Goal: Communication & Community: Answer question/provide support

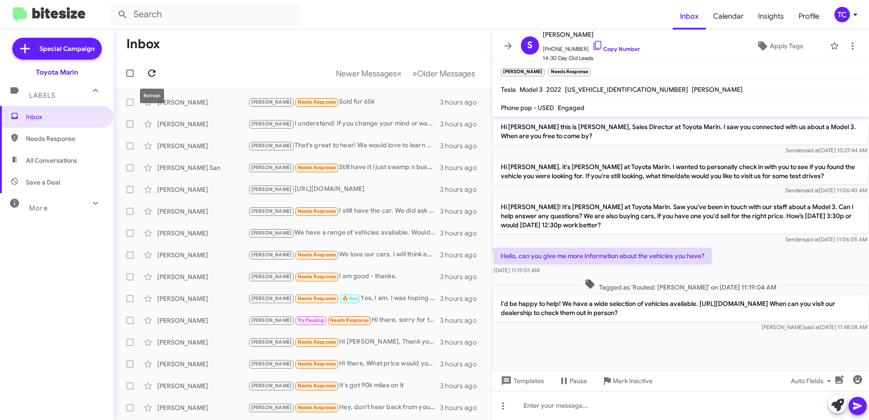
click at [147, 70] on icon at bounding box center [151, 73] width 11 height 11
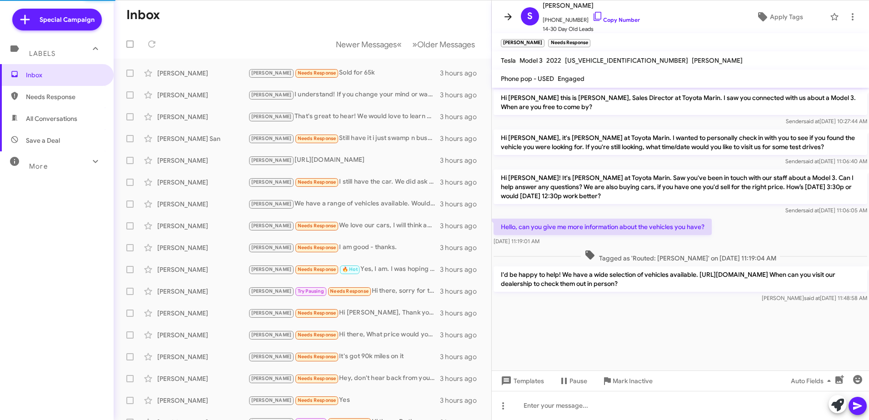
click at [511, 14] on icon at bounding box center [508, 16] width 11 height 11
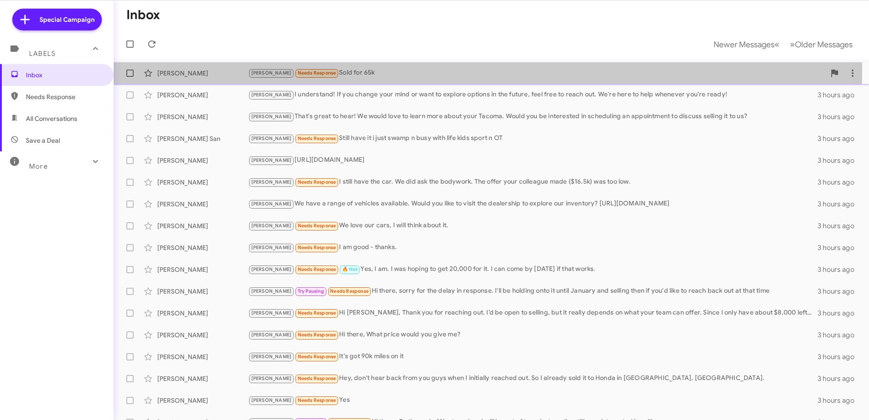
click at [337, 70] on div "[PERSON_NAME] Needs Response Sold for 65k" at bounding box center [536, 73] width 577 height 10
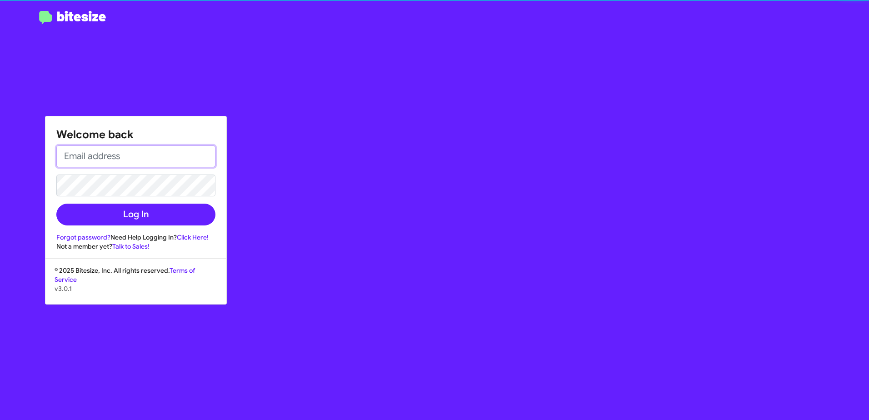
type input "[EMAIL_ADDRESS][DOMAIN_NAME]"
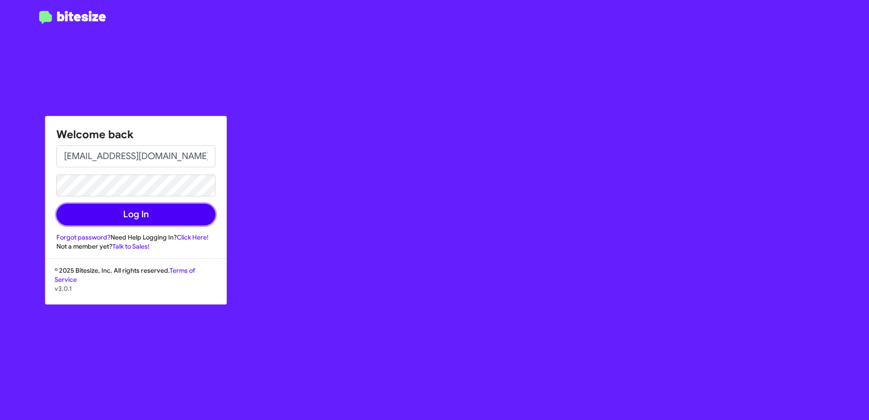
click at [127, 207] on button "Log In" at bounding box center [135, 215] width 159 height 22
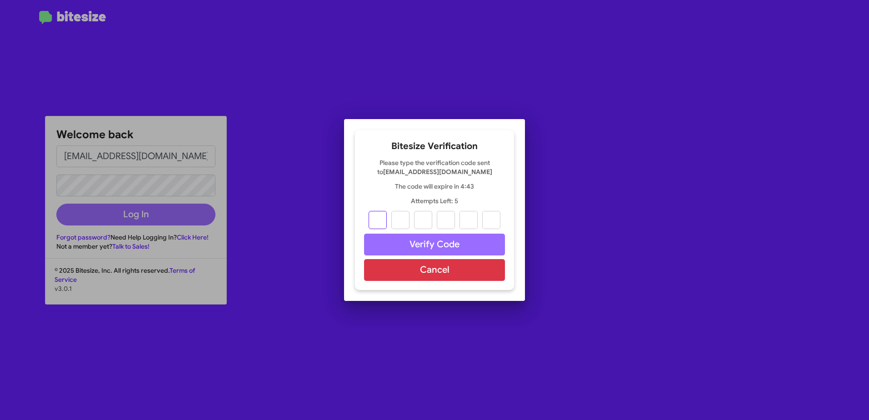
type input "7"
type input "0"
type input "6"
type input "0"
type input "4"
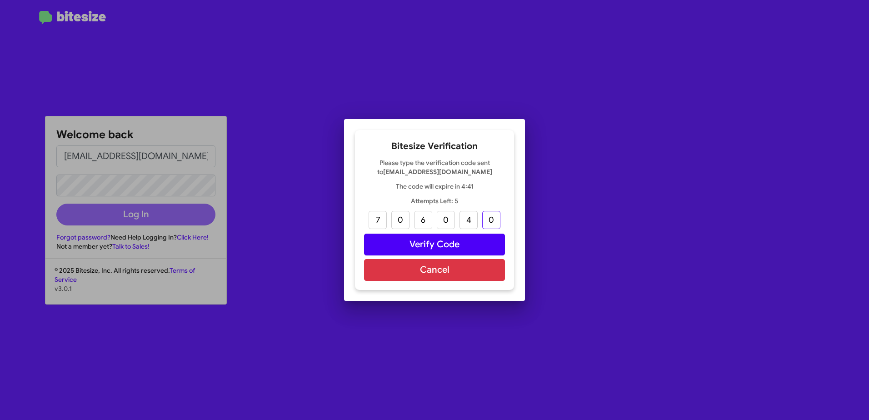
type input "0"
click at [410, 239] on button "Verify Code" at bounding box center [434, 245] width 141 height 22
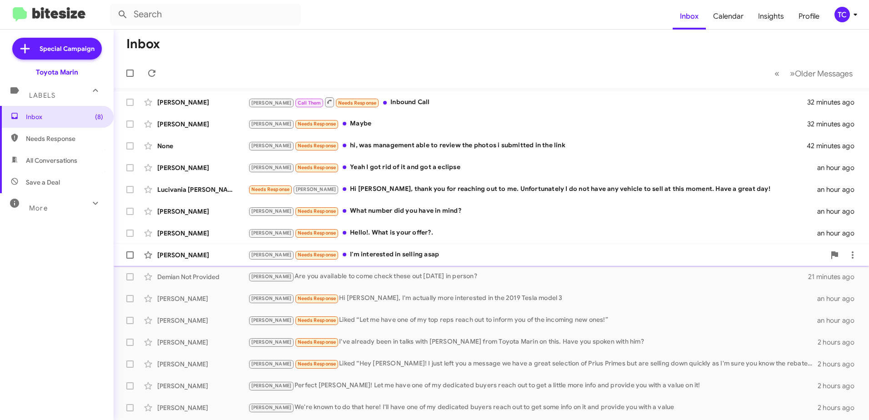
click at [332, 255] on div "Tony Needs Response I'm interested in selling asap" at bounding box center [536, 255] width 577 height 10
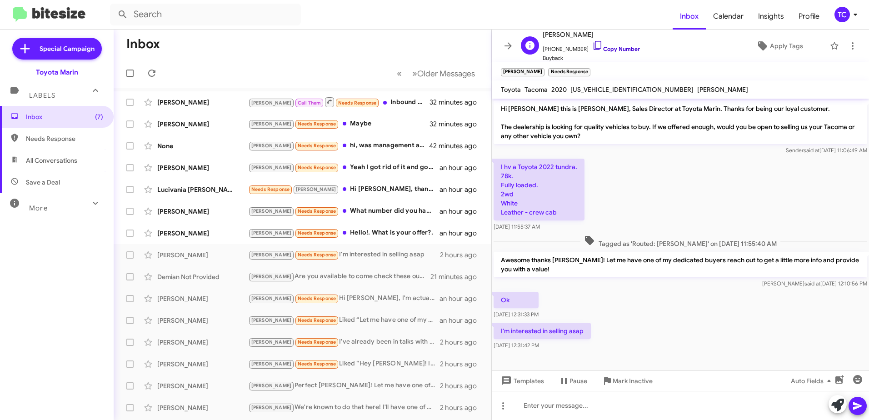
click at [592, 43] on icon at bounding box center [597, 45] width 11 height 11
click at [833, 406] on icon at bounding box center [838, 405] width 13 height 13
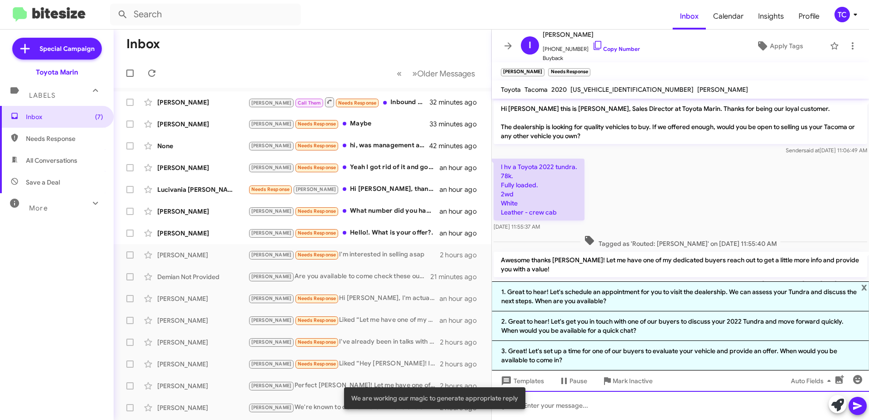
click at [613, 396] on div at bounding box center [680, 405] width 377 height 29
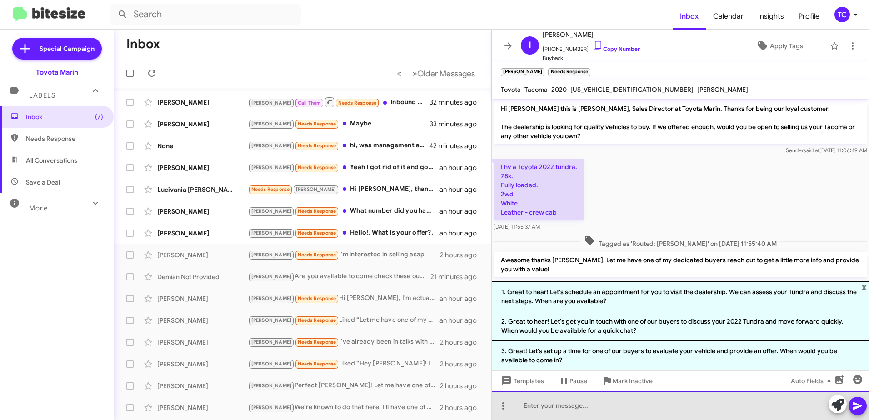
click at [613, 399] on div at bounding box center [680, 405] width 377 height 29
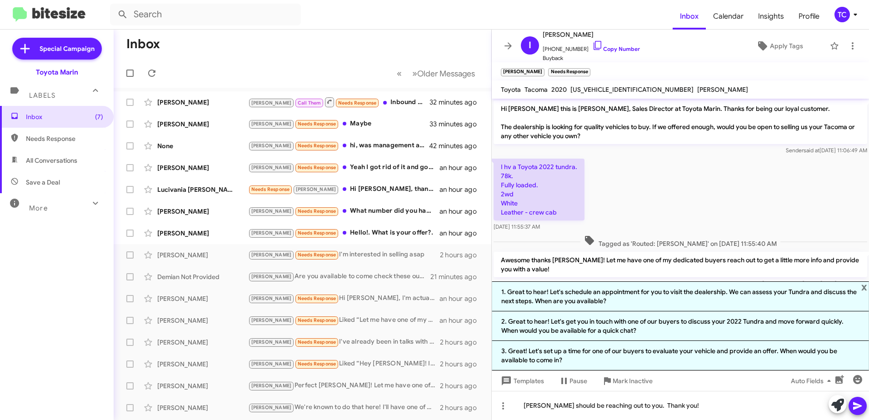
click at [855, 411] on icon at bounding box center [857, 406] width 11 height 11
drag, startPoint x: 854, startPoint y: 241, endPoint x: 496, endPoint y: 110, distance: 381.5
click at [496, 110] on div "Hi Irshad this is Nathan Myler, Sales Director at Toyota Marin. Thanks for bein…" at bounding box center [680, 241] width 377 height 284
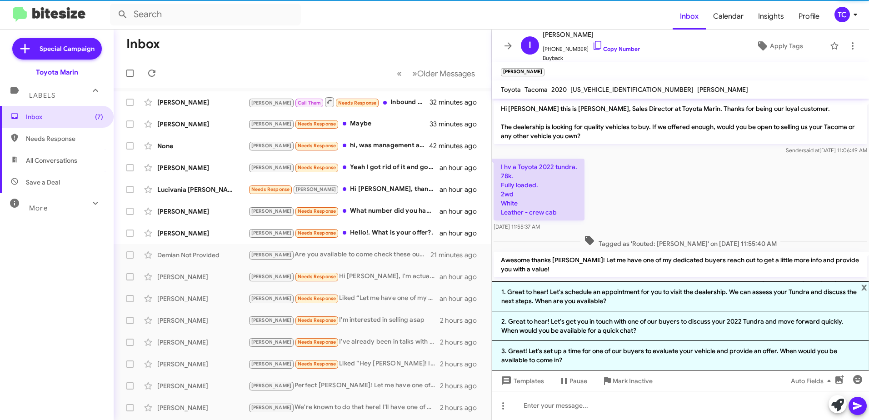
drag, startPoint x: 496, startPoint y: 110, endPoint x: 531, endPoint y: 125, distance: 38.5
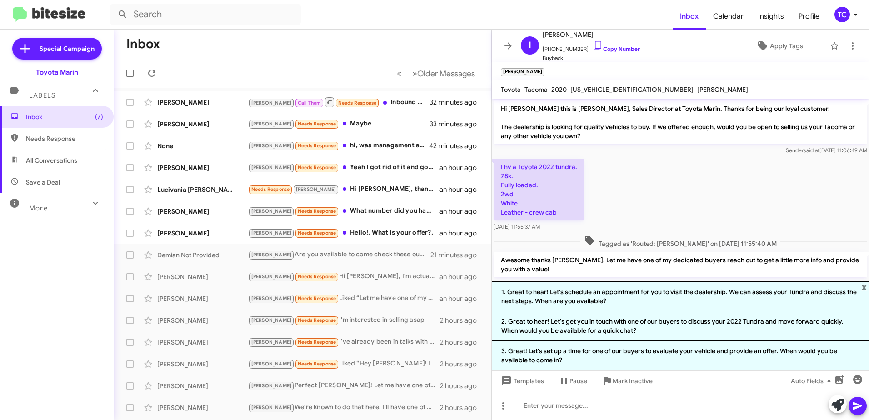
copy div "Hi Irshad this is Nathan Myler, Sales Director at Toyota Marin. Thanks for bein…"
click at [510, 45] on icon at bounding box center [508, 45] width 7 height 7
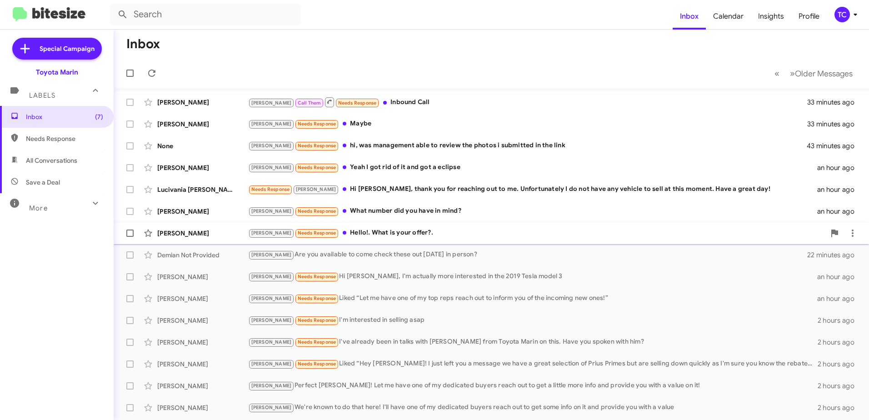
click at [341, 230] on div "Tony Needs Response Hello!. What is your offer?." at bounding box center [536, 233] width 577 height 10
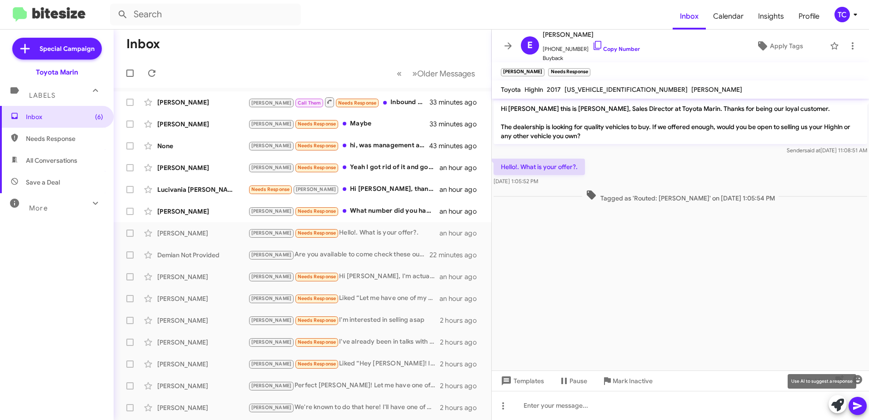
click at [839, 401] on icon at bounding box center [838, 405] width 13 height 13
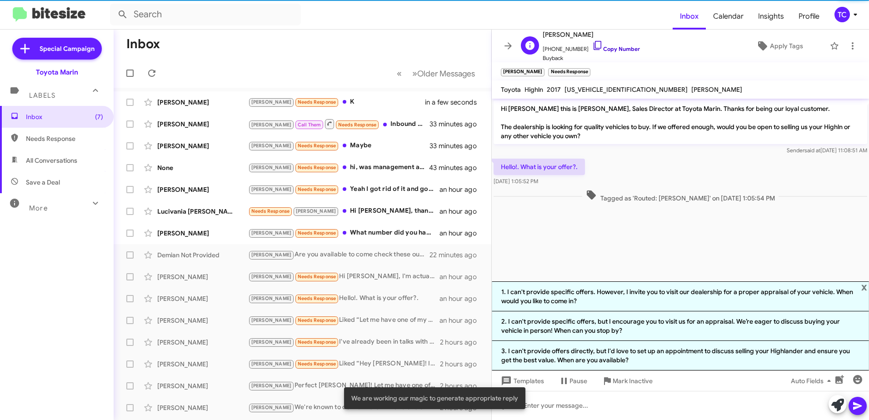
click at [594, 47] on icon at bounding box center [598, 45] width 8 height 9
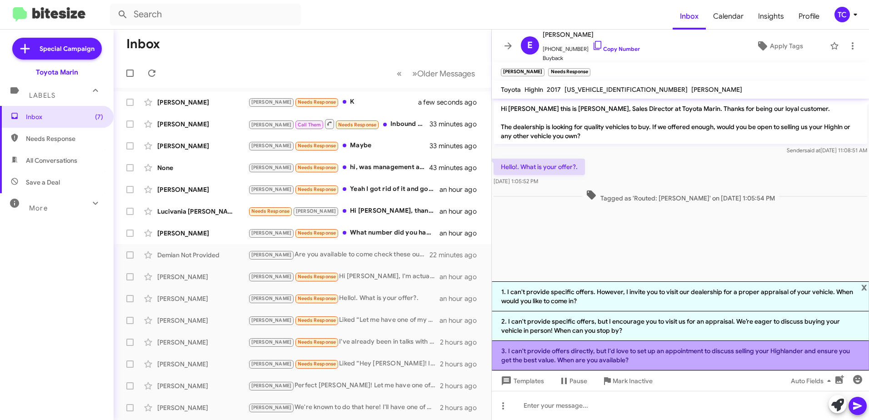
click at [637, 354] on li "3. I can't provide offers directly, but I'd love to set up an appointment to di…" at bounding box center [680, 356] width 377 height 30
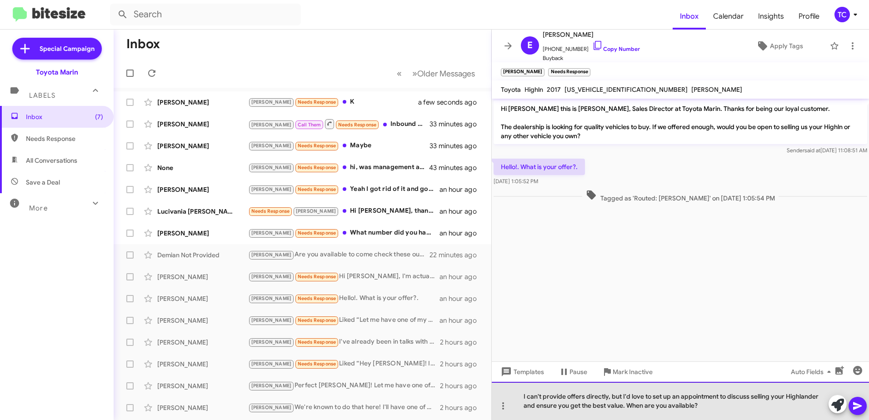
click at [629, 400] on div "I can't provide offers directly, but I'd love to set up an appointment to discu…" at bounding box center [680, 401] width 377 height 38
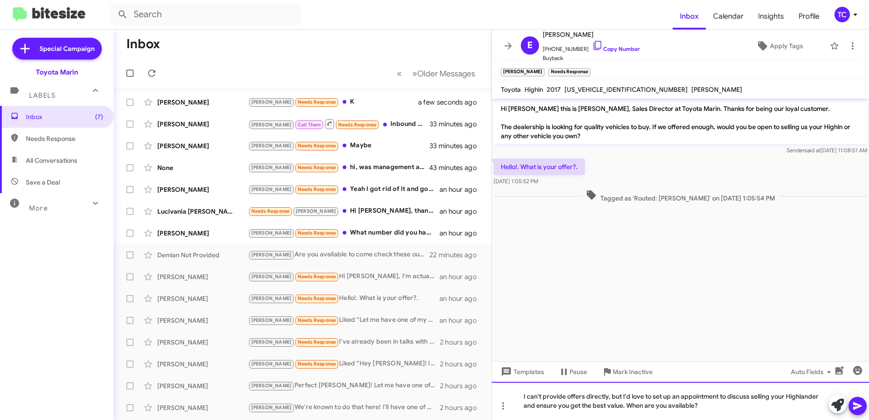
click at [623, 394] on div "I can't provide offers directly, but I'd love to set up an appointment to discu…" at bounding box center [680, 401] width 377 height 38
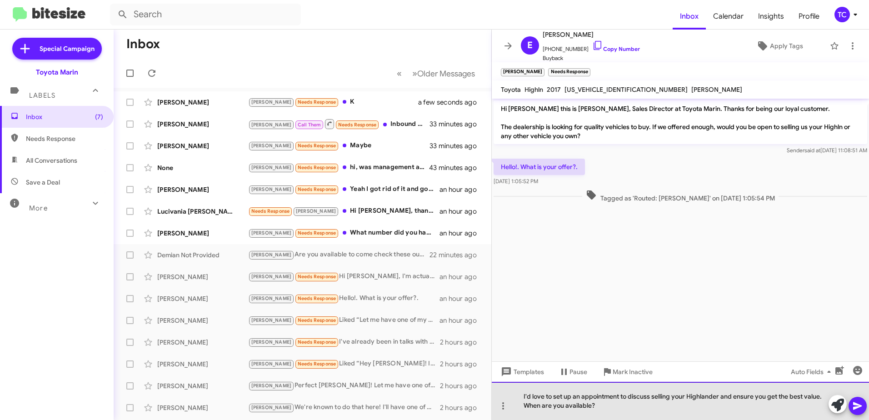
drag, startPoint x: 624, startPoint y: 403, endPoint x: 579, endPoint y: 409, distance: 45.4
click at [579, 409] on div "I'd love to set up an appointment to discuss selling your Highlander and ensure…" at bounding box center [680, 401] width 377 height 38
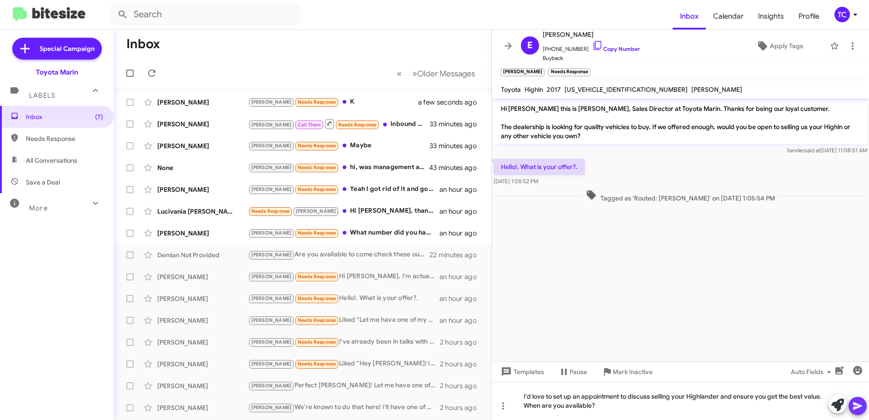
click at [855, 405] on icon at bounding box center [857, 406] width 9 height 8
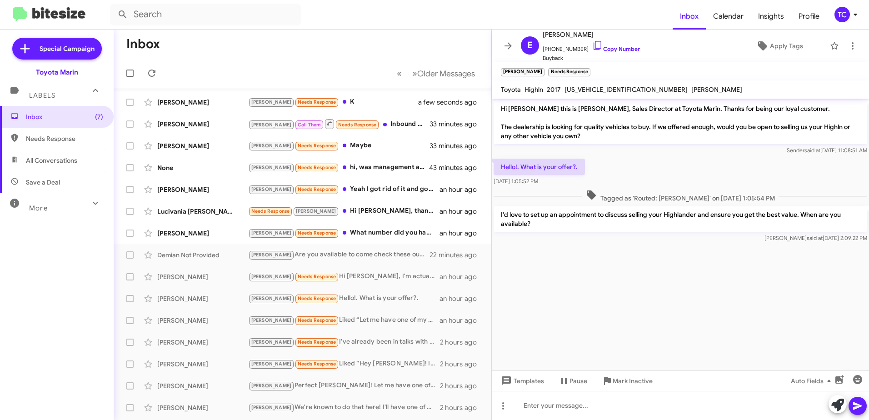
drag, startPoint x: 550, startPoint y: 220, endPoint x: 496, endPoint y: 107, distance: 125.1
click at [496, 107] on div "Hi Edgar this is Nathan Myler, Sales Director at Toyota Marin. Thanks for being…" at bounding box center [680, 172] width 377 height 146
drag, startPoint x: 496, startPoint y: 107, endPoint x: 513, endPoint y: 130, distance: 29.0
copy div "Hi Edgar this is Nathan Myler, Sales Director at Toyota Marin. Thanks for being…"
click at [515, 48] on span at bounding box center [508, 45] width 18 height 11
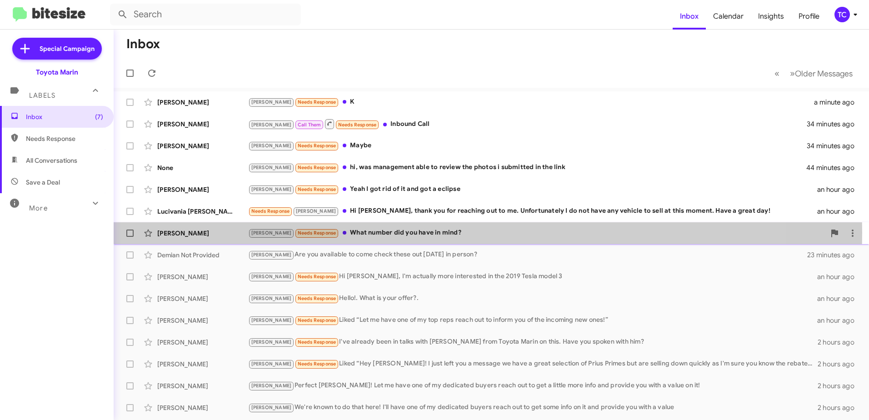
click at [362, 233] on div "Tony Needs Response What number did you have in mind?" at bounding box center [536, 233] width 577 height 10
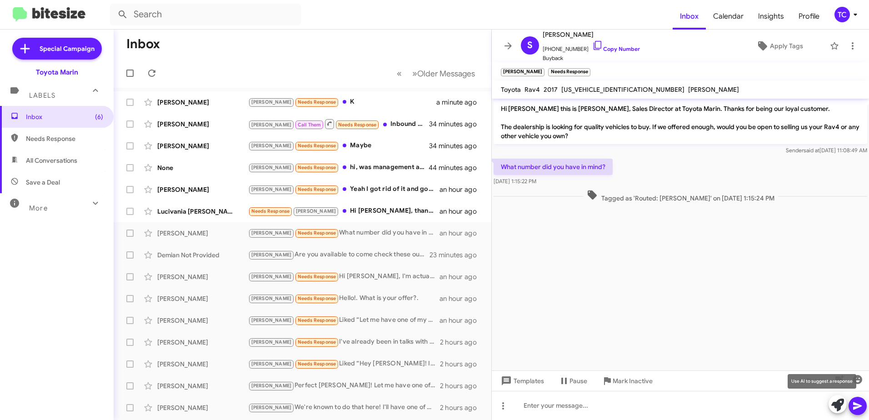
click at [836, 402] on icon at bounding box center [838, 405] width 13 height 13
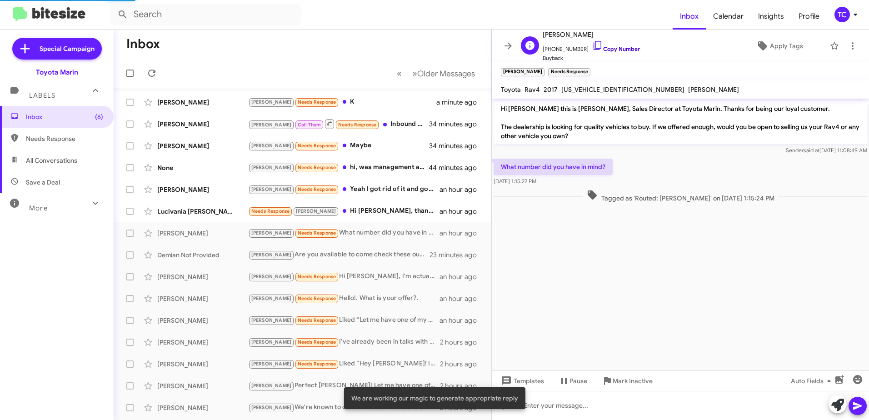
click at [592, 45] on icon at bounding box center [597, 45] width 11 height 11
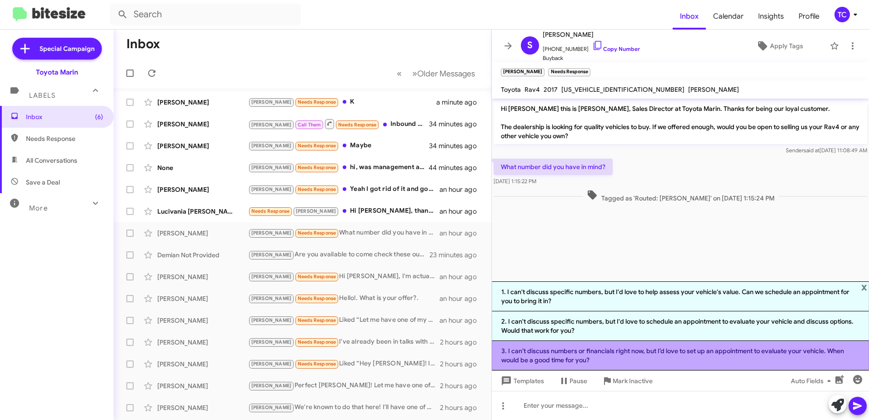
click at [643, 359] on li "3. I can’t discuss numbers or financials right now, but I’d love to set up an a…" at bounding box center [680, 356] width 377 height 30
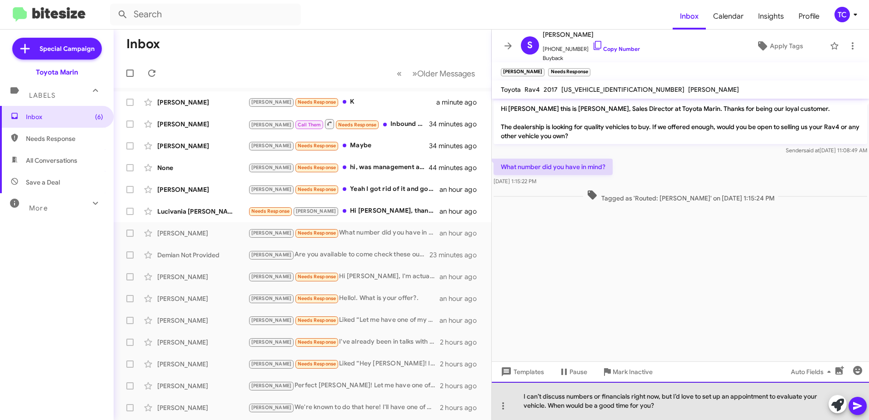
click at [672, 396] on div "I can’t discuss numbers or financials right now, but I’d love to set up an appo…" at bounding box center [680, 401] width 377 height 38
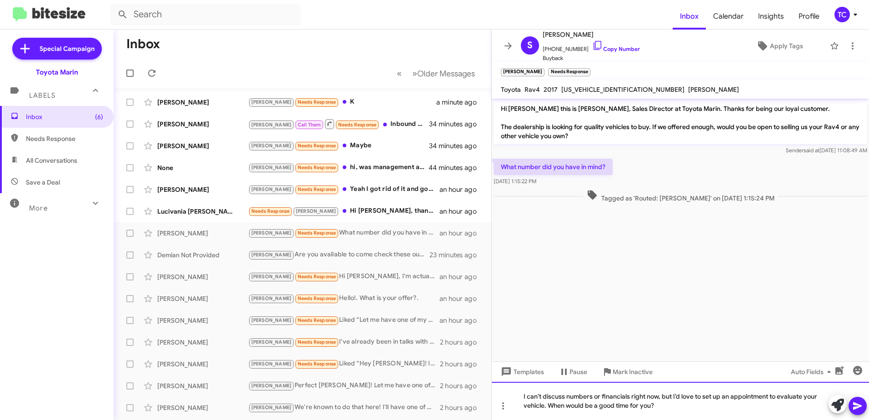
click at [673, 397] on div "I can’t discuss numbers or financials right now, but I’d love to set up an appo…" at bounding box center [680, 401] width 377 height 38
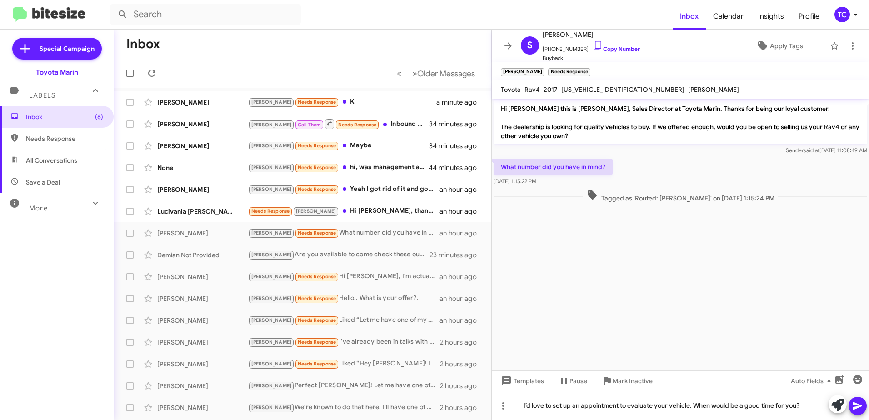
click at [857, 408] on icon at bounding box center [857, 406] width 9 height 8
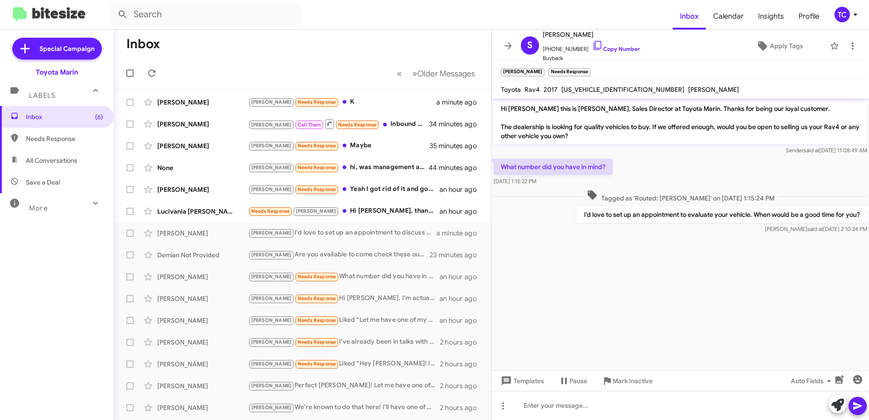
drag, startPoint x: 865, startPoint y: 215, endPoint x: 501, endPoint y: 111, distance: 377.8
click at [501, 111] on div "Hi Sherry this is Nathan Myler, Sales Director at Toyota Marin. Thanks for bein…" at bounding box center [680, 167] width 377 height 137
drag, startPoint x: 501, startPoint y: 111, endPoint x: 532, endPoint y: 130, distance: 35.5
copy div "Hi Sherry this is Nathan Myler, Sales Director at Toyota Marin. Thanks for bein…"
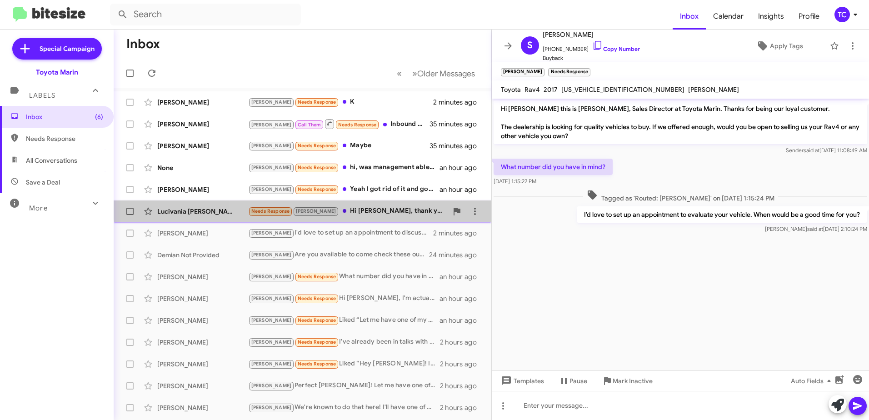
click at [374, 206] on div "Lucivania Nunes Needs Response Tony Hi Nathan, thank you for reaching out to me…" at bounding box center [302, 211] width 363 height 18
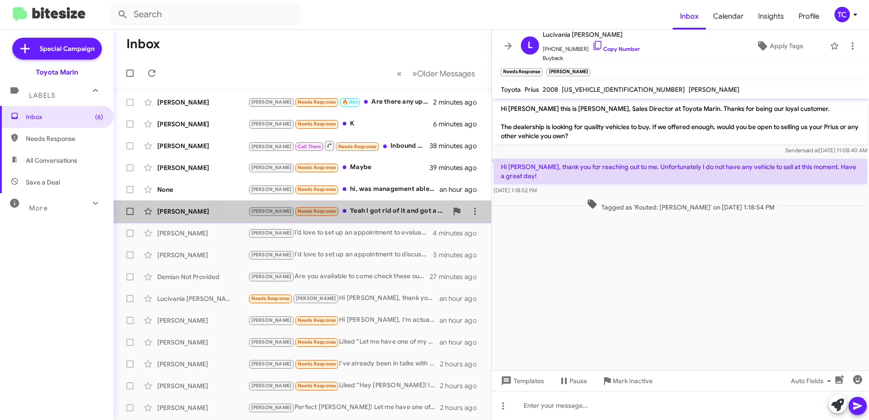
click at [368, 214] on div "Tony Needs Response Yeah I got rid of it and got a eclipse" at bounding box center [348, 211] width 200 height 10
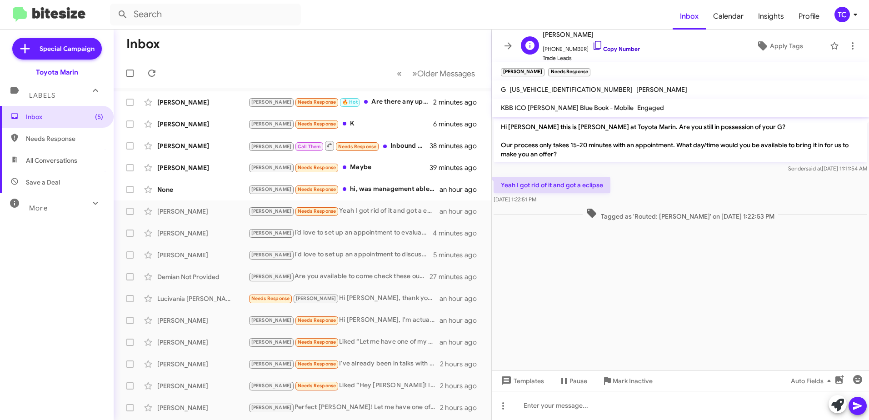
click at [592, 45] on icon at bounding box center [597, 45] width 11 height 11
click at [594, 44] on icon at bounding box center [598, 45] width 8 height 9
click at [836, 400] on icon at bounding box center [838, 405] width 13 height 13
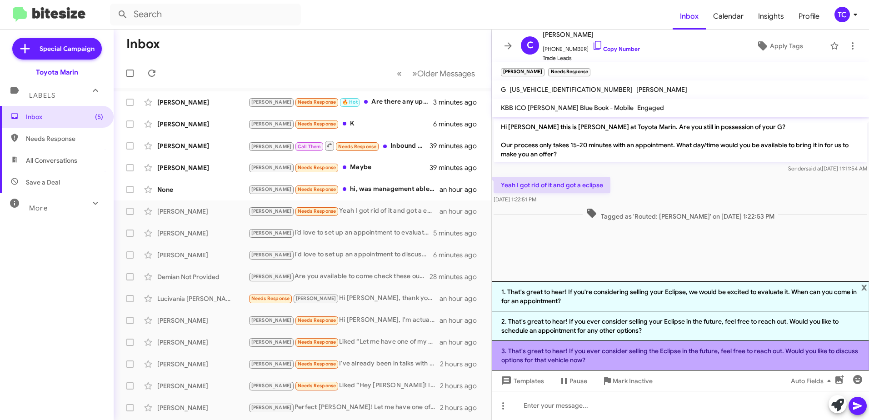
click at [655, 358] on li "3. That's great to hear! If you ever consider selling the Eclipse in the future…" at bounding box center [680, 356] width 377 height 30
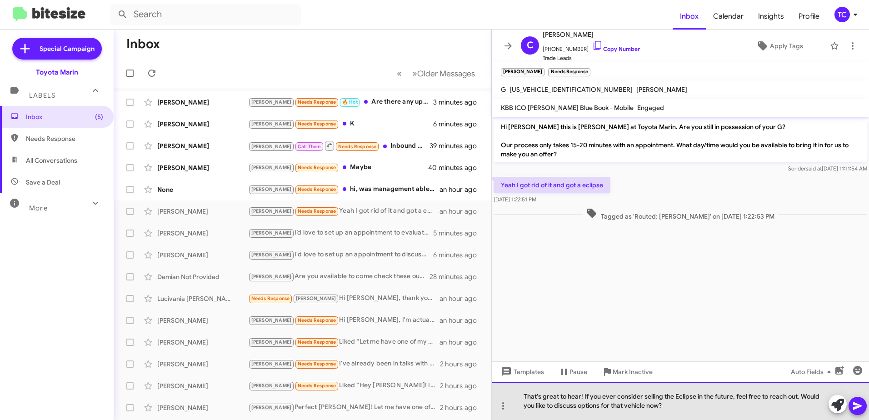
drag, startPoint x: 668, startPoint y: 408, endPoint x: 804, endPoint y: 400, distance: 135.7
click at [804, 400] on div "That's great to hear! If you ever consider selling the Eclipse in the future, f…" at bounding box center [680, 401] width 377 height 38
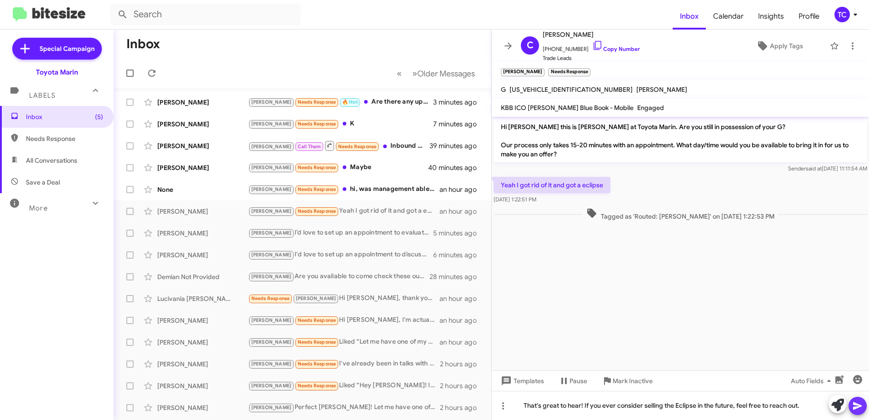
click at [860, 406] on icon at bounding box center [857, 406] width 9 height 8
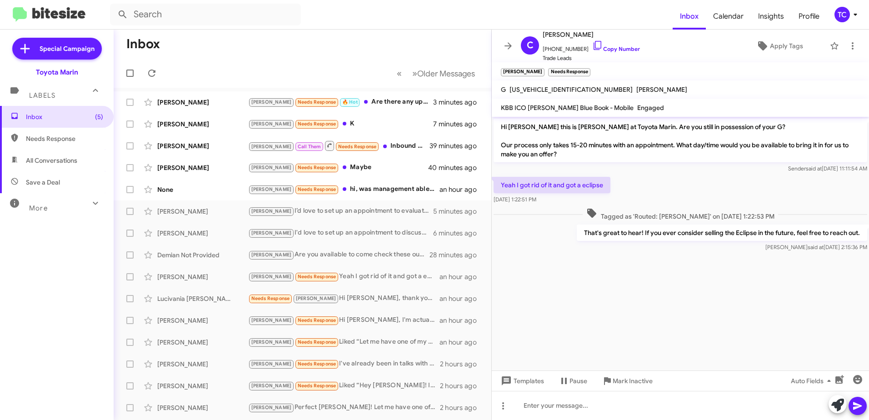
drag, startPoint x: 867, startPoint y: 235, endPoint x: 500, endPoint y: 127, distance: 382.4
click at [500, 127] on div "Hi Courtney this is Nathan Myler at Toyota Marin. Are you still in possession o…" at bounding box center [680, 185] width 377 height 137
drag, startPoint x: 500, startPoint y: 127, endPoint x: 508, endPoint y: 126, distance: 8.2
copy div "Hi Courtney this is Nathan Myler at Toyota Marin. Are you still in possession o…"
click at [509, 48] on icon at bounding box center [508, 45] width 7 height 7
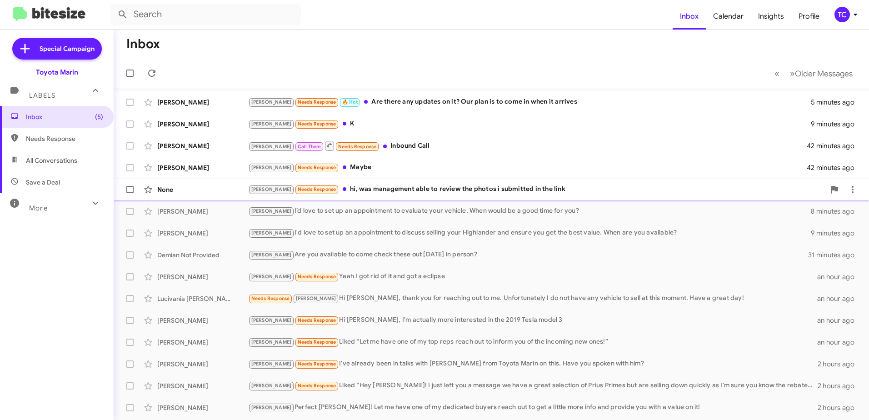
click at [430, 189] on div "Tony Needs Response hi, was management able to review the photos i submitted in…" at bounding box center [536, 189] width 577 height 10
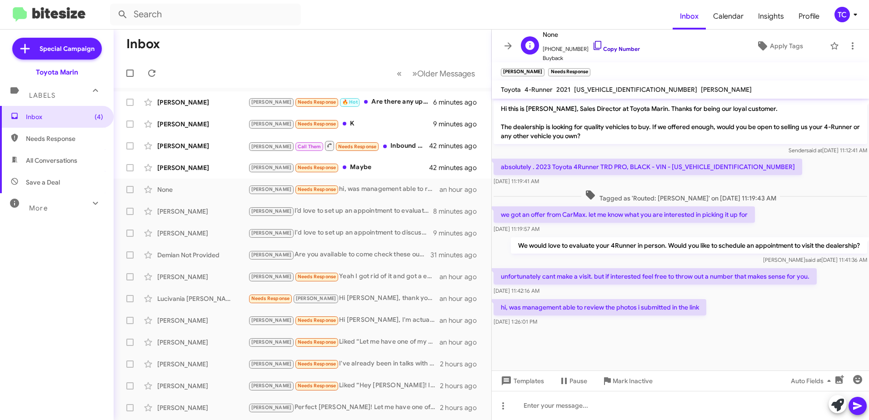
click at [592, 45] on icon at bounding box center [597, 45] width 11 height 11
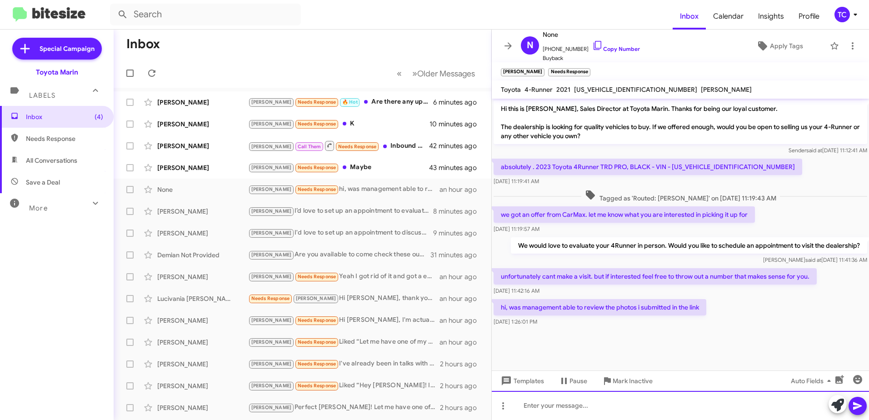
click at [673, 403] on div at bounding box center [680, 405] width 377 height 29
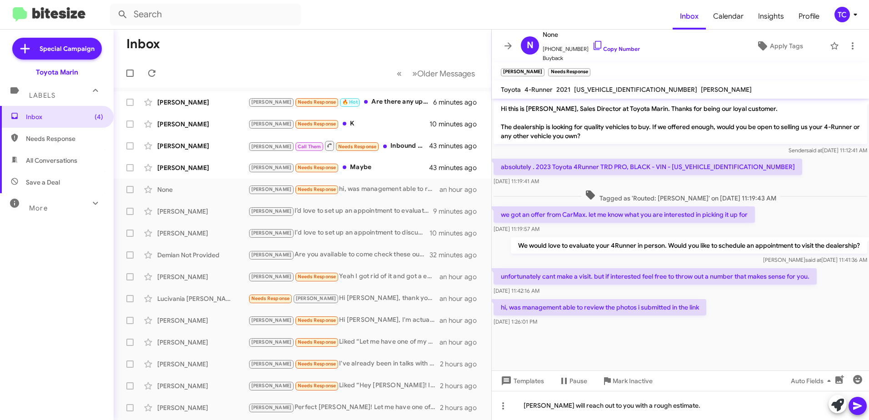
click at [862, 411] on icon at bounding box center [857, 406] width 11 height 11
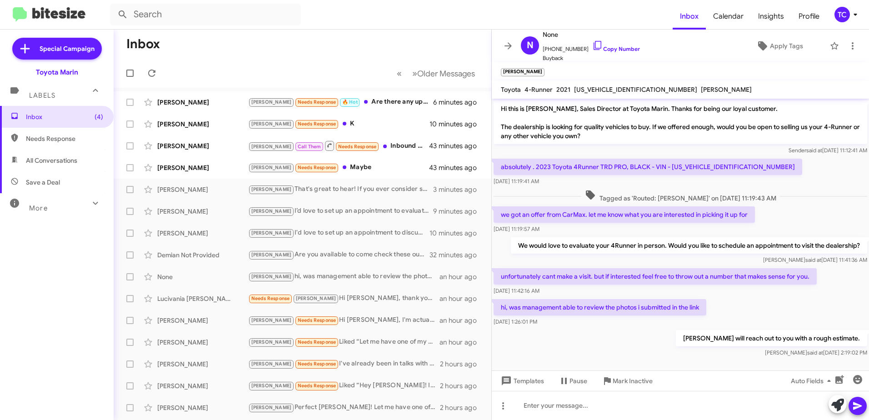
drag, startPoint x: 856, startPoint y: 330, endPoint x: 501, endPoint y: 103, distance: 421.4
click at [501, 103] on div "Hi this is Nathan Myler, Sales Director at Toyota Marin. Thanks for being our l…" at bounding box center [680, 229] width 377 height 261
drag, startPoint x: 501, startPoint y: 103, endPoint x: 513, endPoint y: 113, distance: 16.1
copy div "Hi this is Nathan Myler, Sales Director at Toyota Marin. Thanks for being our l…"
click at [507, 47] on icon at bounding box center [508, 45] width 11 height 11
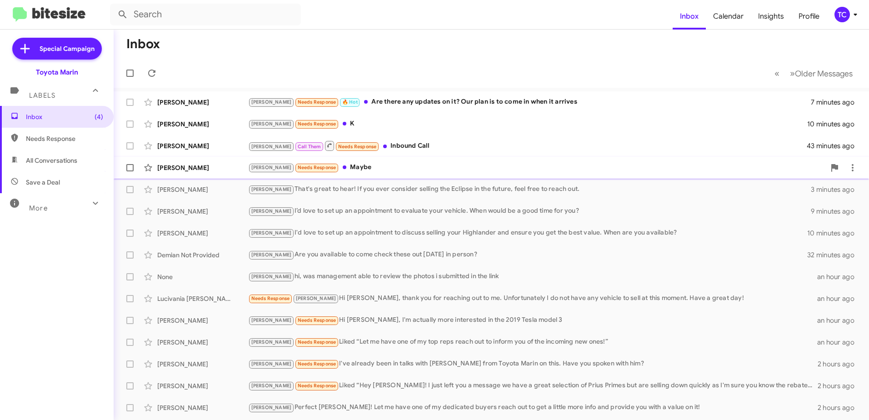
click at [325, 165] on div "[PERSON_NAME] Needs Response Maybe" at bounding box center [536, 167] width 577 height 10
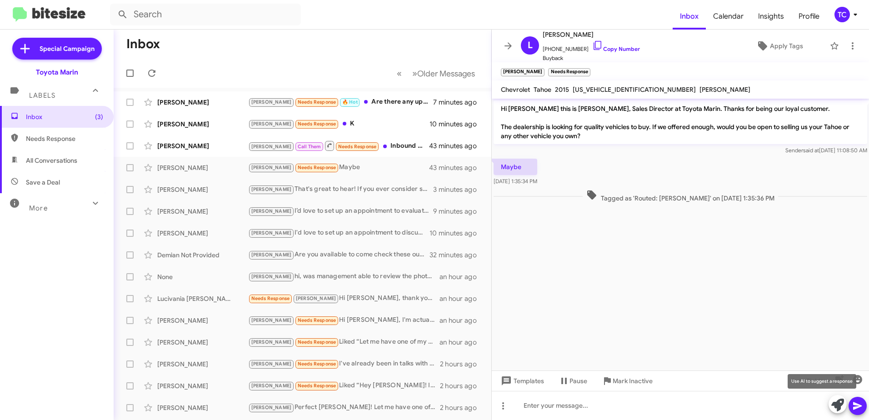
drag, startPoint x: 836, startPoint y: 406, endPoint x: 672, endPoint y: 279, distance: 207.6
click at [836, 406] on icon at bounding box center [838, 405] width 13 height 13
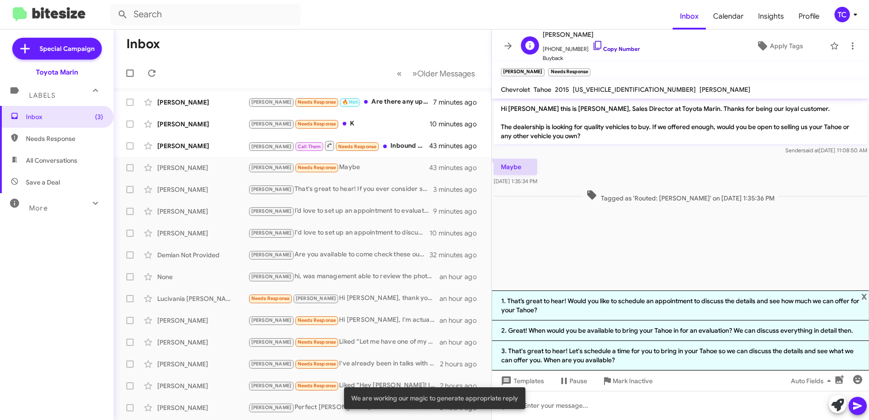
click at [592, 44] on icon at bounding box center [597, 45] width 11 height 11
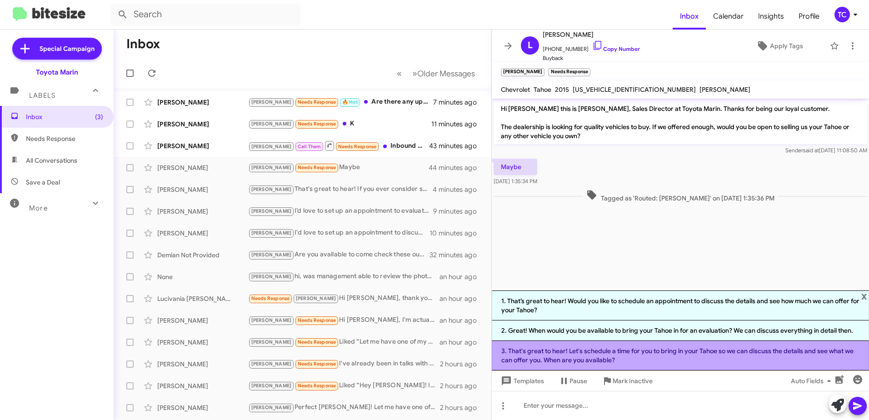
click at [634, 353] on li "3. That's great to hear! Let's schedule a time for you to bring in your Tahoe s…" at bounding box center [680, 356] width 377 height 30
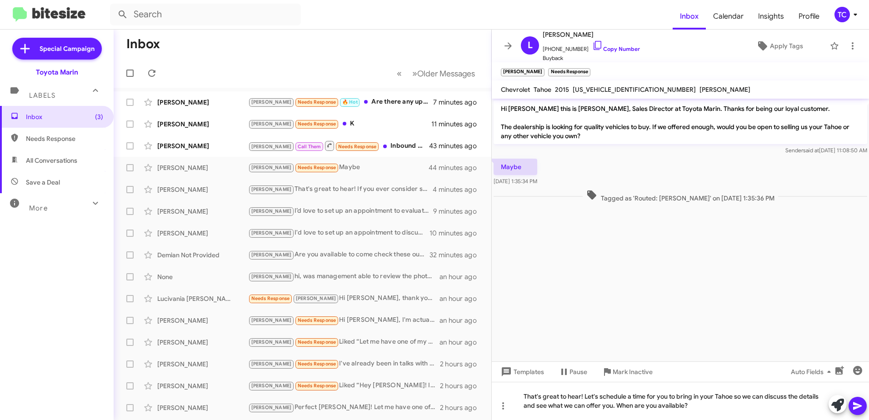
click at [858, 401] on icon at bounding box center [857, 406] width 11 height 11
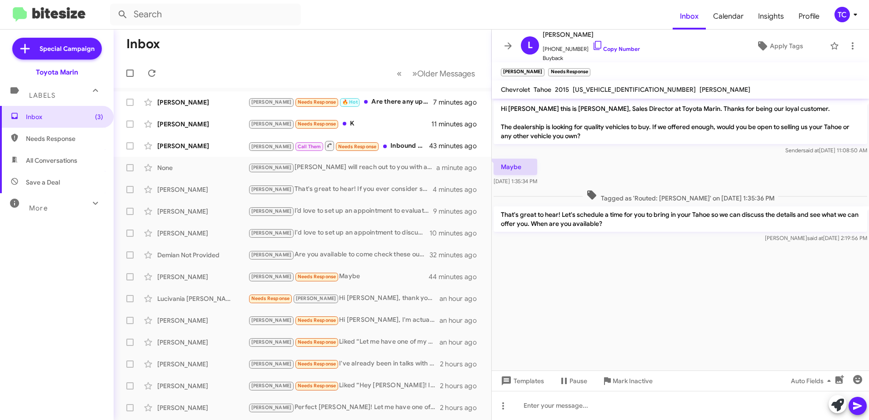
drag, startPoint x: 607, startPoint y: 225, endPoint x: 499, endPoint y: 106, distance: 160.9
click at [499, 106] on div "Hi Lino this is Nathan Myler, Sales Director at Toyota Marin. Thanks for being …" at bounding box center [680, 172] width 377 height 146
drag, startPoint x: 499, startPoint y: 106, endPoint x: 529, endPoint y: 130, distance: 38.8
copy div "Hi Lino this is Nathan Myler, Sales Director at Toyota Marin. Thanks for being …"
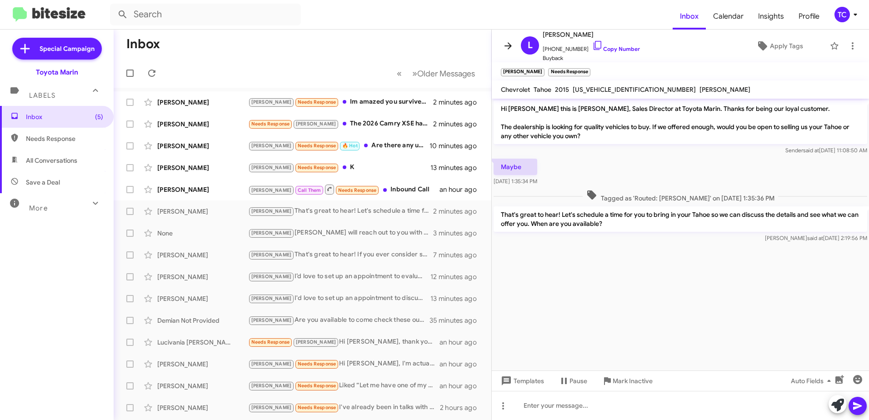
click at [507, 46] on icon at bounding box center [508, 45] width 7 height 7
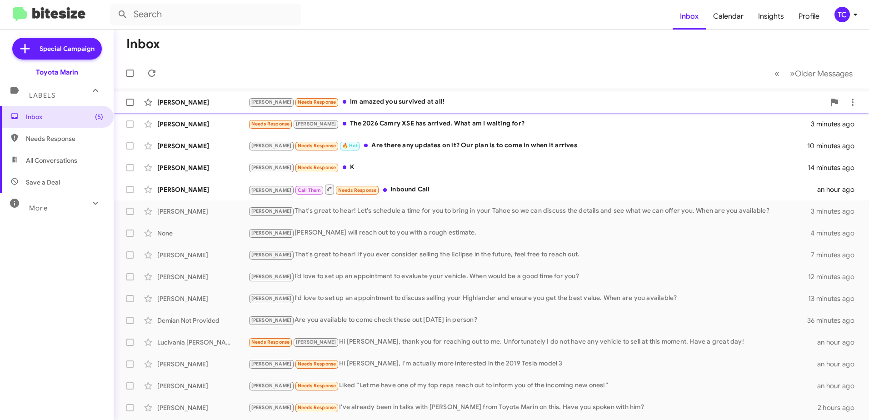
click at [364, 104] on div "Tony Needs Response Im amazed you survived at all!" at bounding box center [536, 102] width 577 height 10
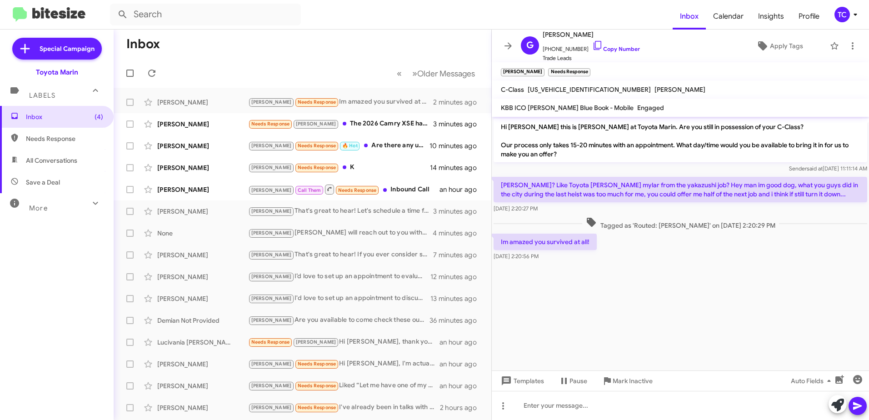
drag, startPoint x: 594, startPoint y: 242, endPoint x: 507, endPoint y: 122, distance: 147.9
click at [507, 122] on div "Hi Gabriel this is Nathan Myler at Toyota Marin. Are you still in possession of…" at bounding box center [680, 190] width 377 height 146
drag, startPoint x: 697, startPoint y: 328, endPoint x: 679, endPoint y: 286, distance: 45.3
click at [696, 327] on cdk-virtual-scroll-viewport "Hi Gabriel this is Nathan Myler at Toyota Marin. Are you still in possession of…" at bounding box center [680, 244] width 377 height 254
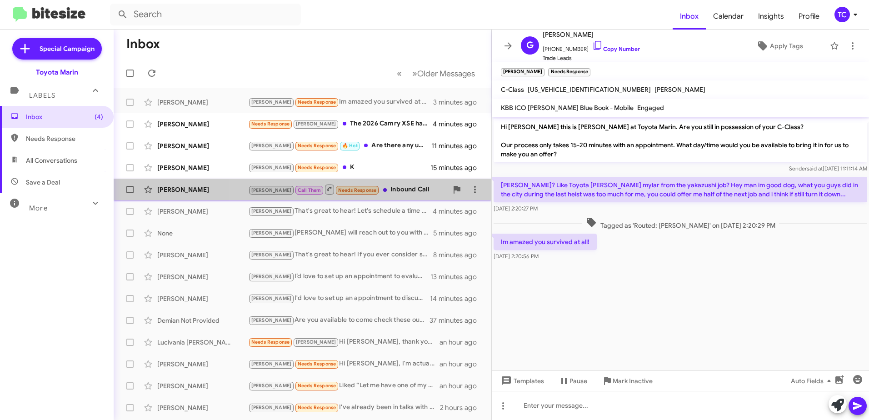
click at [370, 191] on div "Tony Call Them Needs Response Inbound Call" at bounding box center [348, 189] width 200 height 11
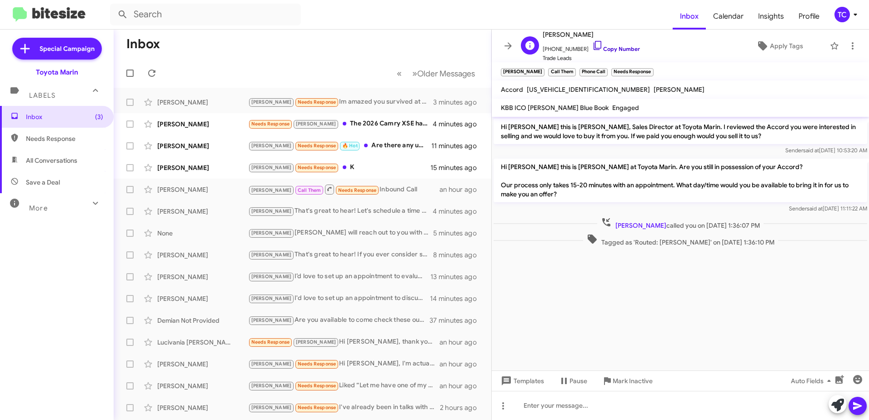
click at [592, 43] on icon at bounding box center [597, 45] width 11 height 11
click at [837, 402] on icon at bounding box center [838, 405] width 13 height 13
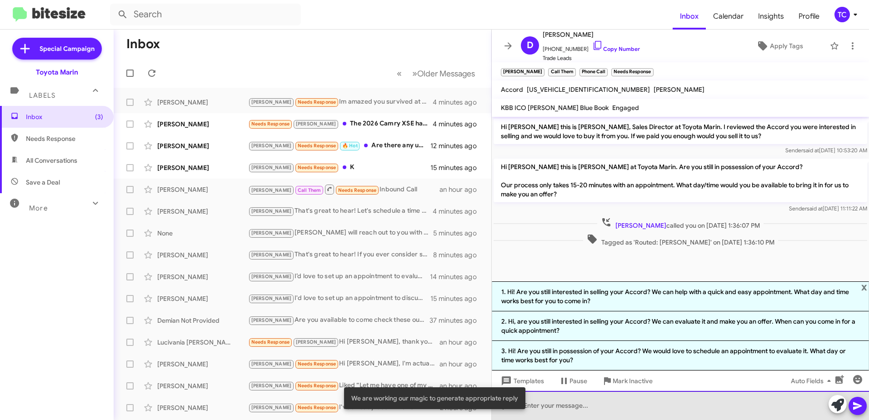
click at [644, 412] on div at bounding box center [680, 405] width 377 height 29
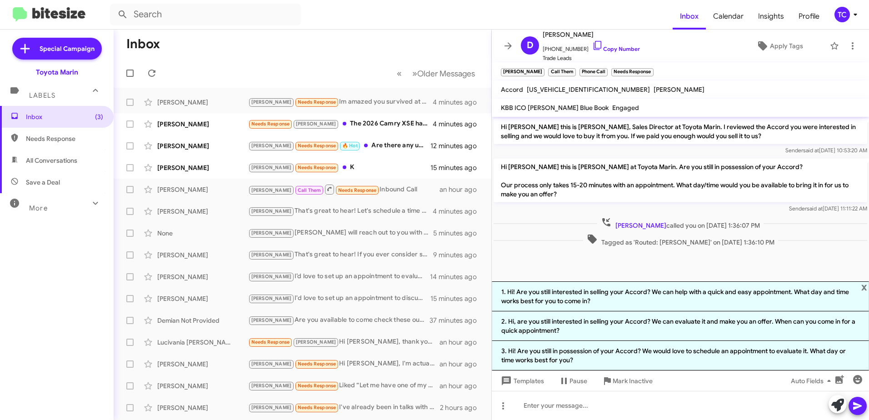
drag, startPoint x: 770, startPoint y: 226, endPoint x: 500, endPoint y: 123, distance: 288.8
click at [500, 123] on div "Hi David this is Nathan Myler, Sales Director at Toyota Marin. I reviewed the A…" at bounding box center [680, 183] width 377 height 132
drag, startPoint x: 500, startPoint y: 123, endPoint x: 515, endPoint y: 129, distance: 15.5
copy div "Hi David this is Nathan Myler, Sales Director at Toyota Marin. I reviewed the A…"
click at [329, 165] on div "Tony Needs Response K" at bounding box center [348, 167] width 200 height 10
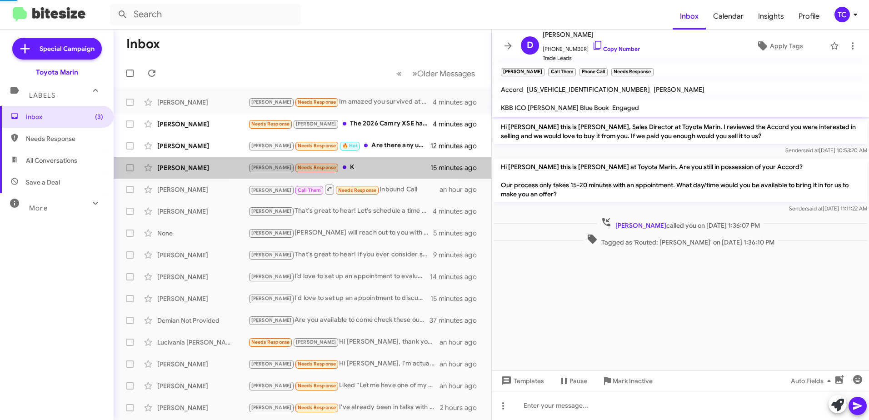
scroll to position [61, 0]
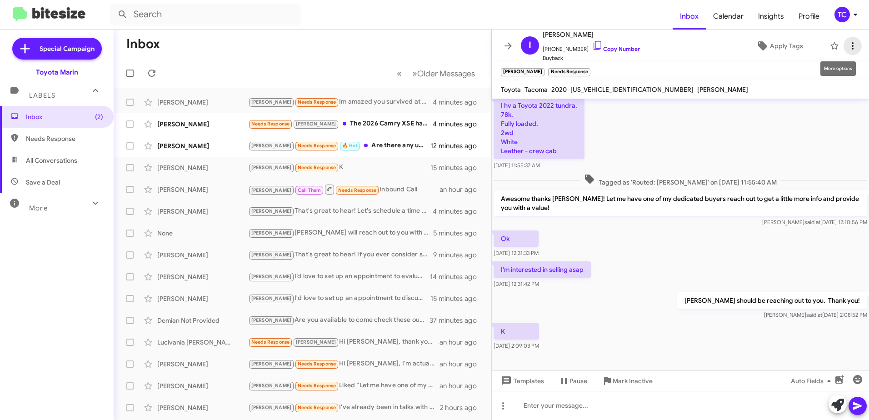
click at [850, 44] on icon at bounding box center [852, 45] width 11 height 11
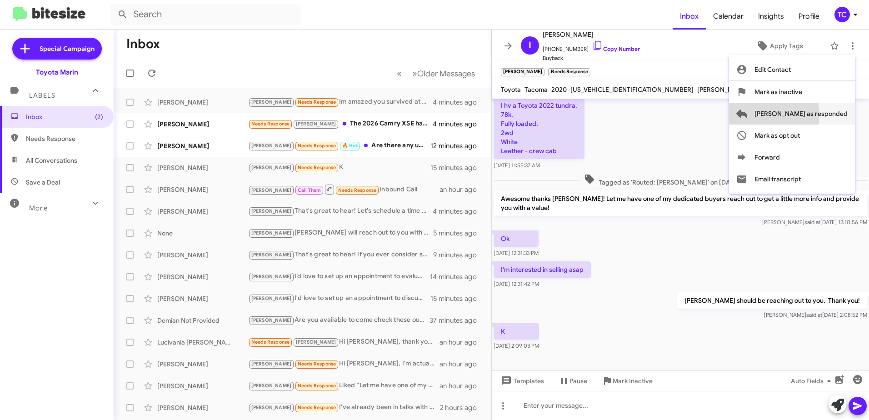
click at [800, 115] on span "[PERSON_NAME] as responded" at bounding box center [801, 114] width 93 height 22
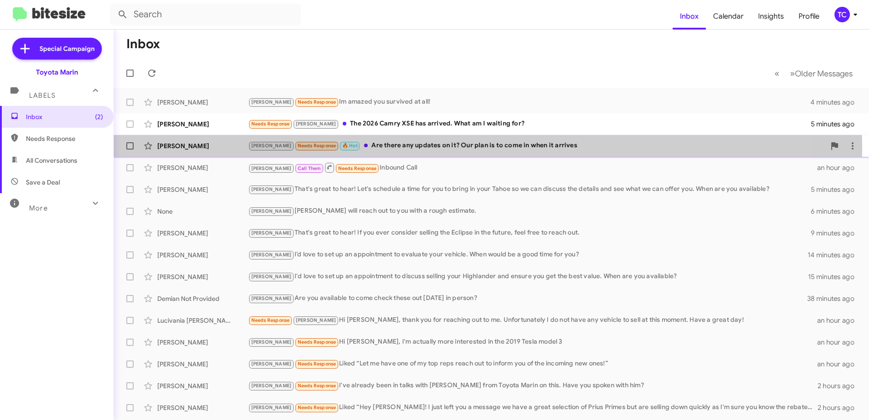
click at [376, 149] on div "Joel Needs Response 🔥 Hot Are there any updates on it? Our plan is to come in w…" at bounding box center [536, 145] width 577 height 10
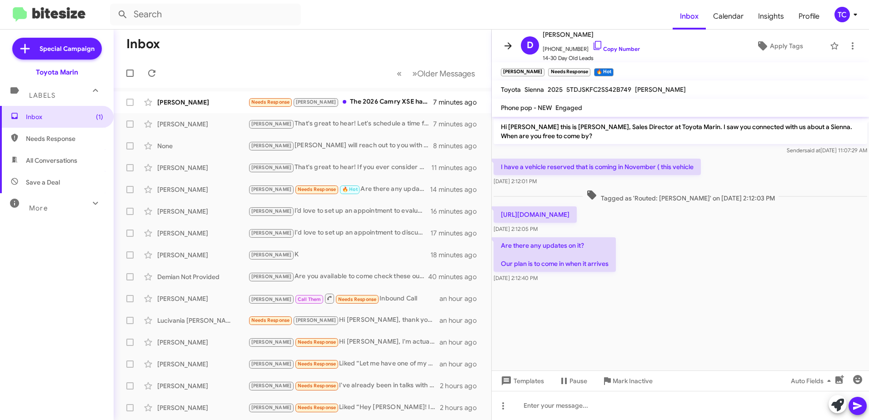
click at [506, 45] on icon at bounding box center [508, 45] width 7 height 7
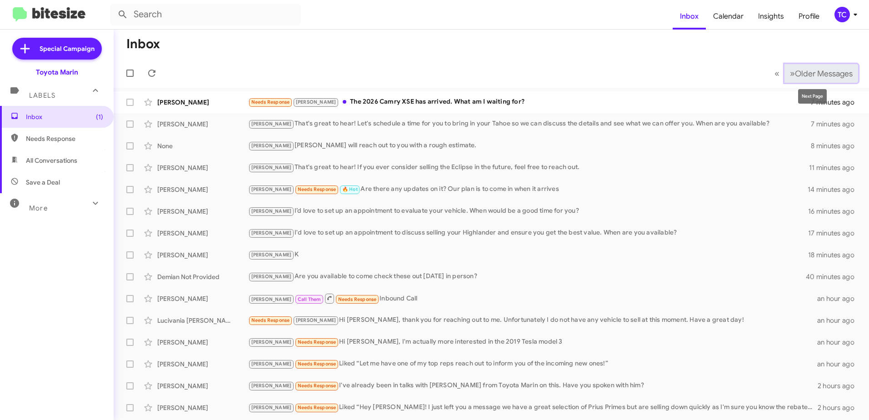
click at [795, 70] on span "Older Messages" at bounding box center [824, 74] width 58 height 10
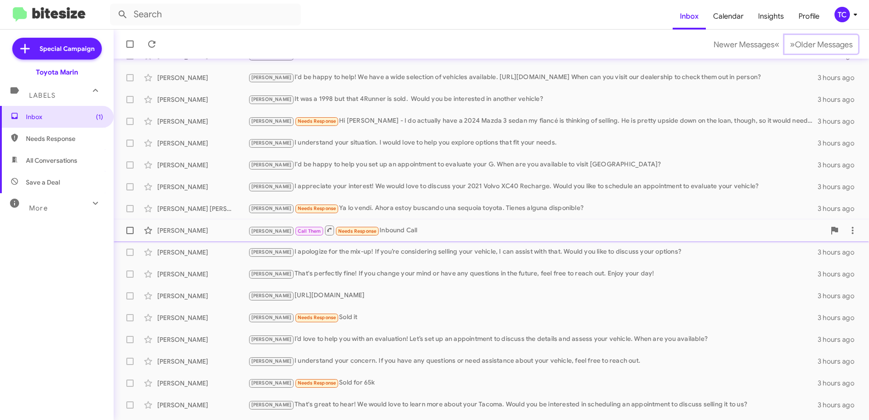
scroll to position [108, 0]
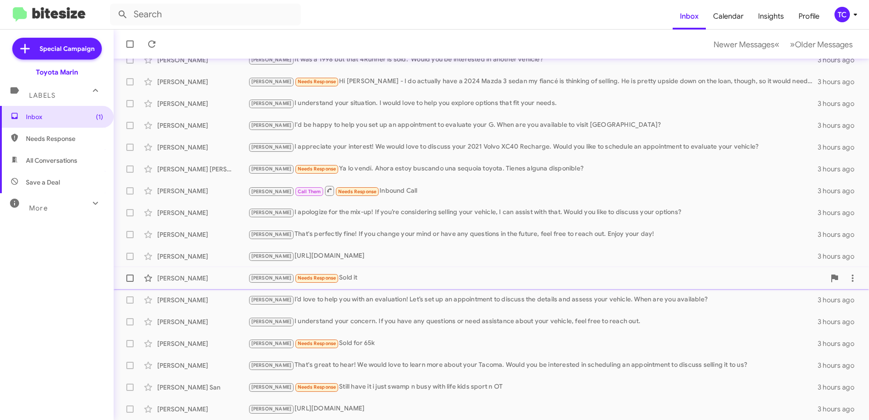
click at [328, 281] on div "Tony Needs Response Sold it" at bounding box center [536, 278] width 577 height 10
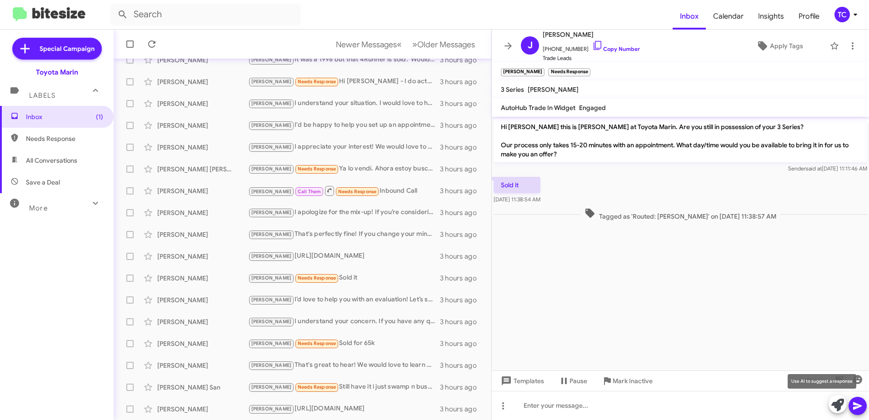
click at [840, 406] on icon at bounding box center [838, 405] width 13 height 13
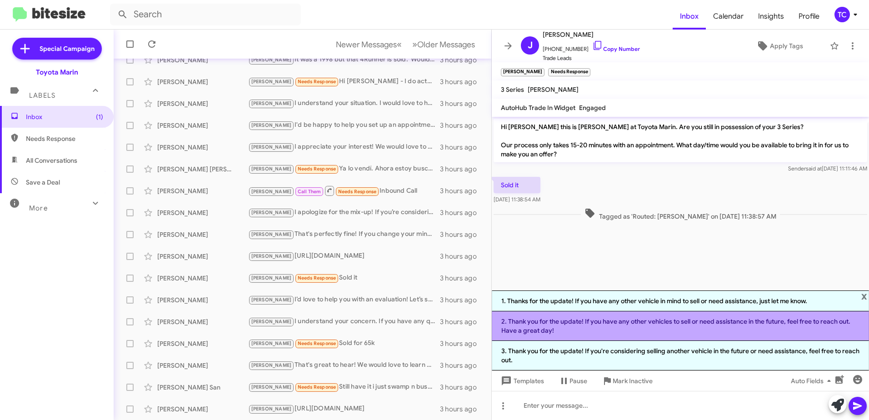
click at [620, 326] on li "2. Thank you for the update! If you have any other vehicles to sell or need ass…" at bounding box center [680, 326] width 377 height 30
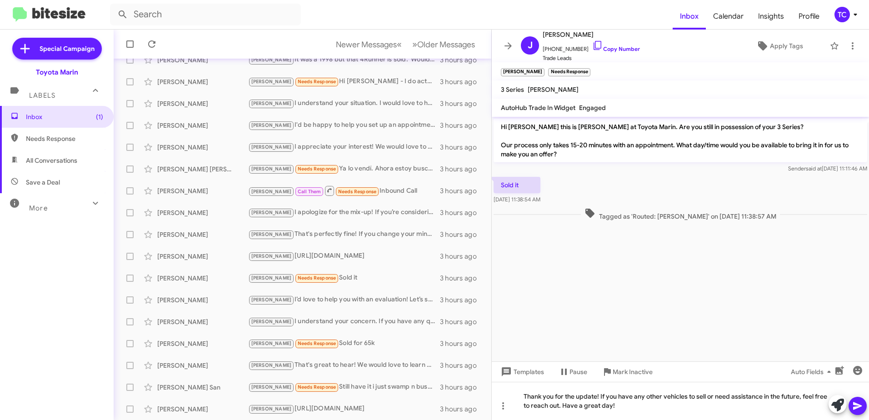
click at [857, 406] on icon at bounding box center [857, 406] width 9 height 8
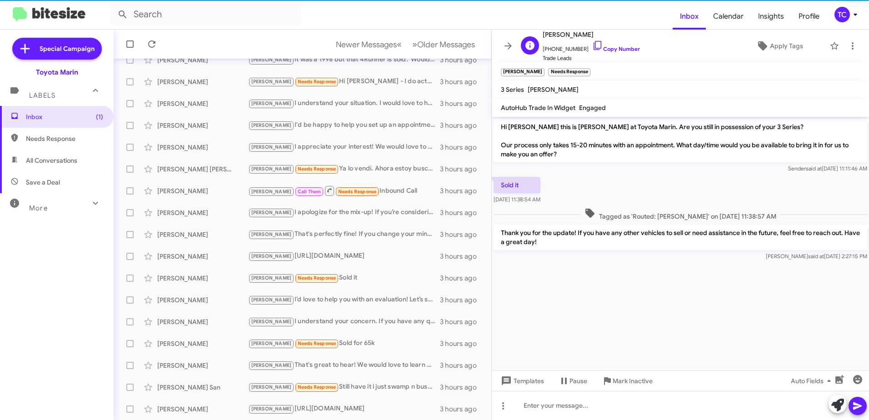
click at [592, 47] on icon at bounding box center [597, 45] width 11 height 11
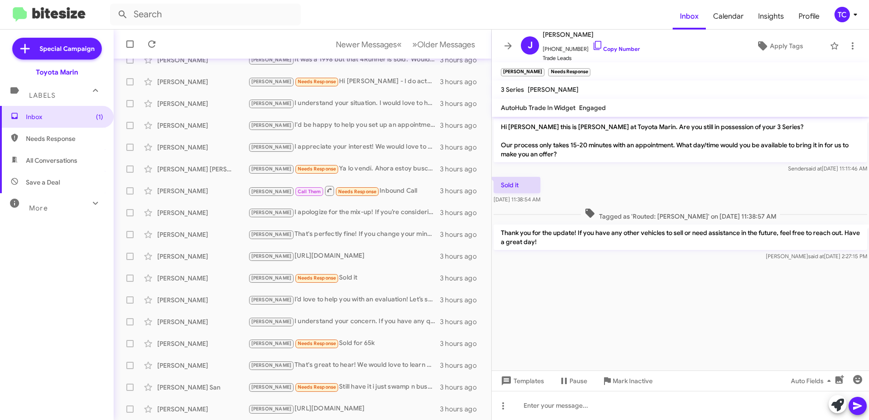
drag, startPoint x: 541, startPoint y: 233, endPoint x: 500, endPoint y: 130, distance: 111.0
click at [500, 130] on div "Hi Jimmy this is Nathan Myler at Toyota Marin. Are you still in possession of y…" at bounding box center [680, 190] width 377 height 146
drag, startPoint x: 500, startPoint y: 130, endPoint x: 538, endPoint y: 125, distance: 38.5
copy div "Hi Jimmy this is Nathan Myler at Toyota Marin. Are you still in possession of y…"
drag, startPoint x: 313, startPoint y: 339, endPoint x: 343, endPoint y: 331, distance: 31.1
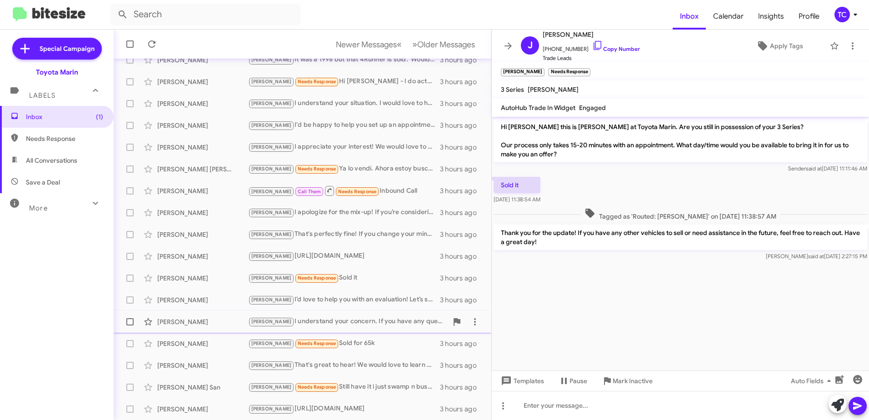
click at [313, 339] on div "Tony Needs Response Sold for 65k" at bounding box center [344, 343] width 192 height 10
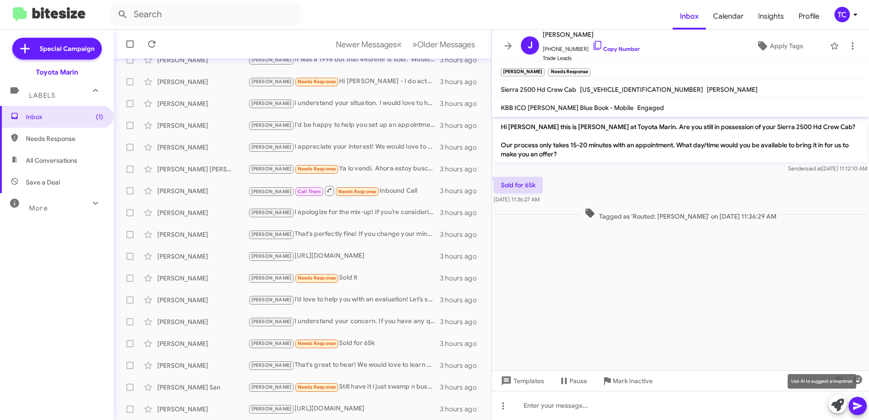
click at [833, 403] on icon at bounding box center [838, 405] width 13 height 13
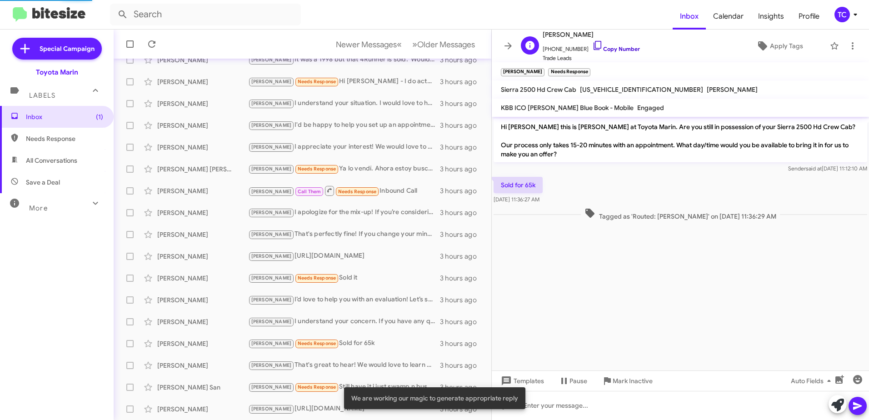
click at [592, 45] on icon at bounding box center [597, 45] width 11 height 11
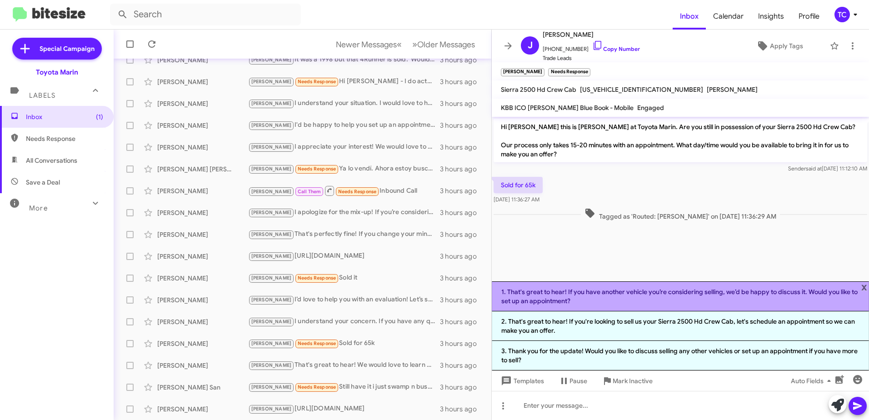
click at [665, 301] on li "1. That's great to hear! If you have another vehicle you’re considering selling…" at bounding box center [680, 296] width 377 height 30
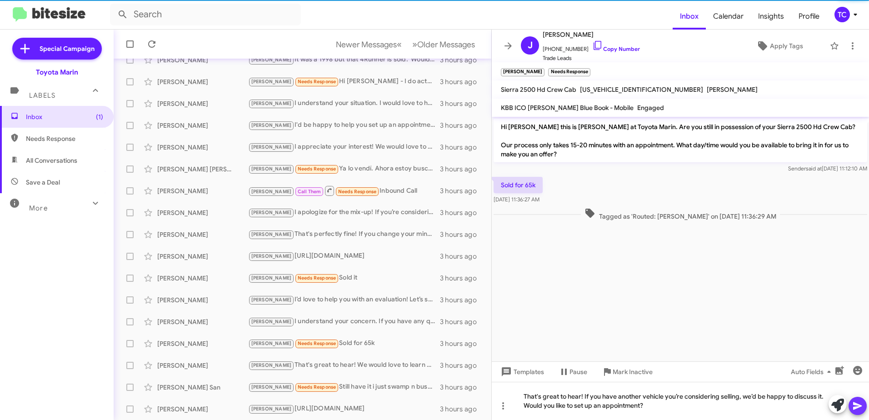
click at [860, 403] on icon at bounding box center [857, 406] width 11 height 11
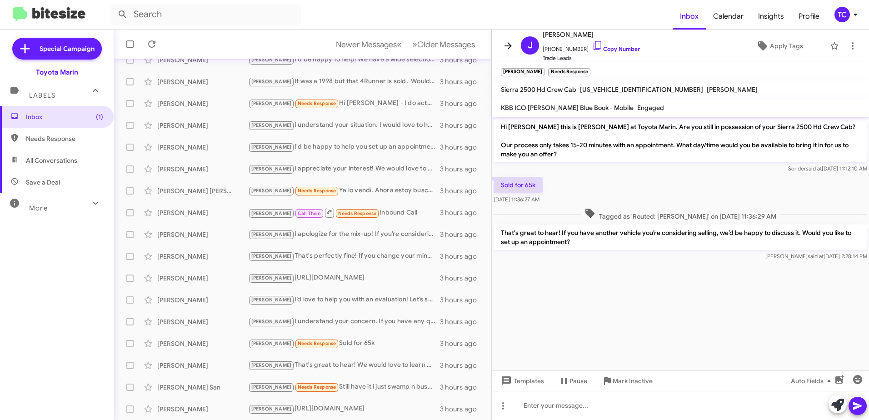
click at [508, 46] on icon at bounding box center [508, 45] width 7 height 7
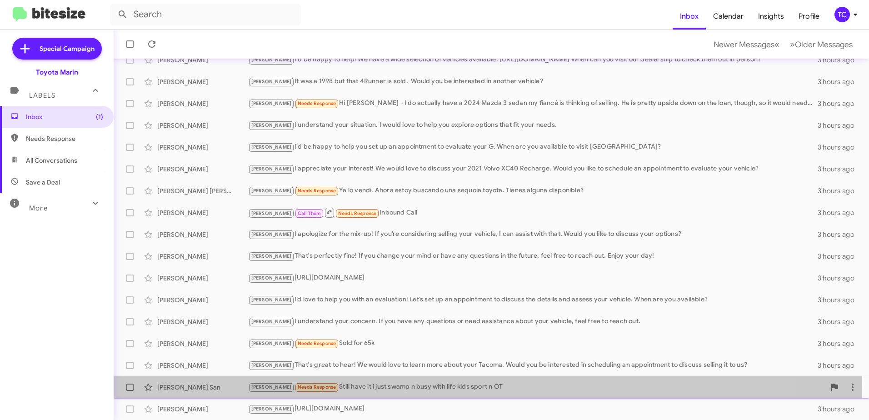
click at [368, 385] on div "Tony Needs Response Still have it i just swamp n busy with life kids sport n OT" at bounding box center [536, 387] width 577 height 10
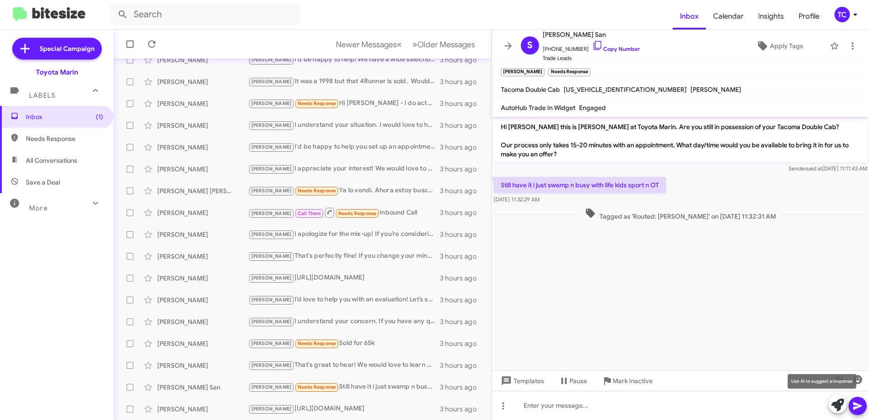
click at [838, 404] on icon at bounding box center [838, 405] width 13 height 13
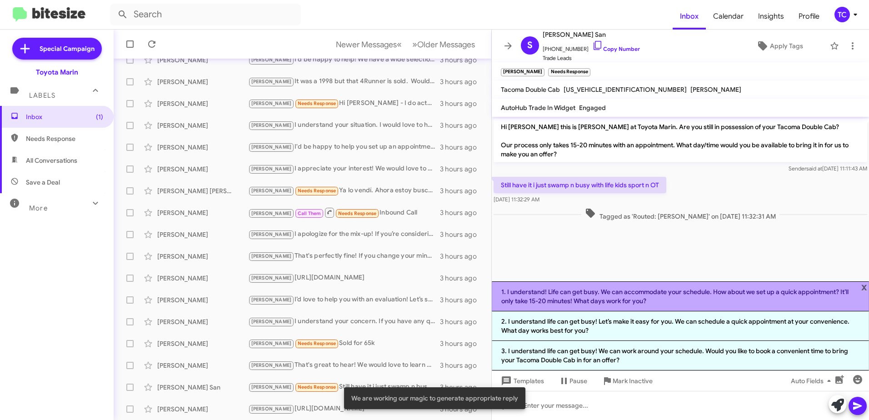
click at [658, 297] on li "1. I understand! Life can get busy. We can accommodate your schedule. How about…" at bounding box center [680, 296] width 377 height 30
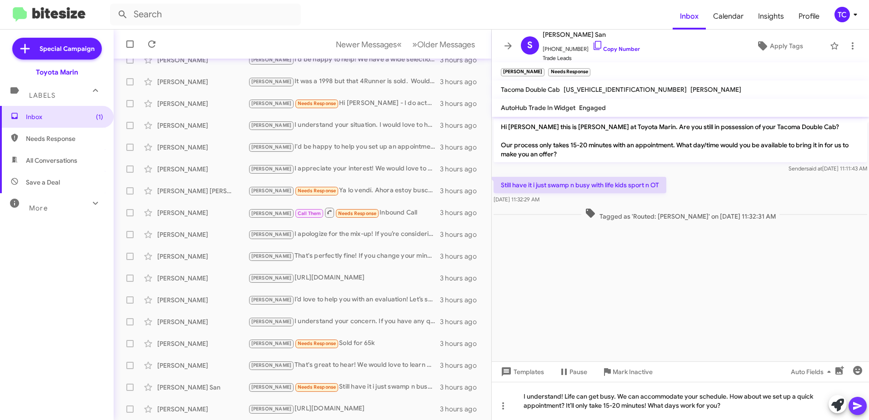
click at [857, 406] on icon at bounding box center [857, 406] width 11 height 11
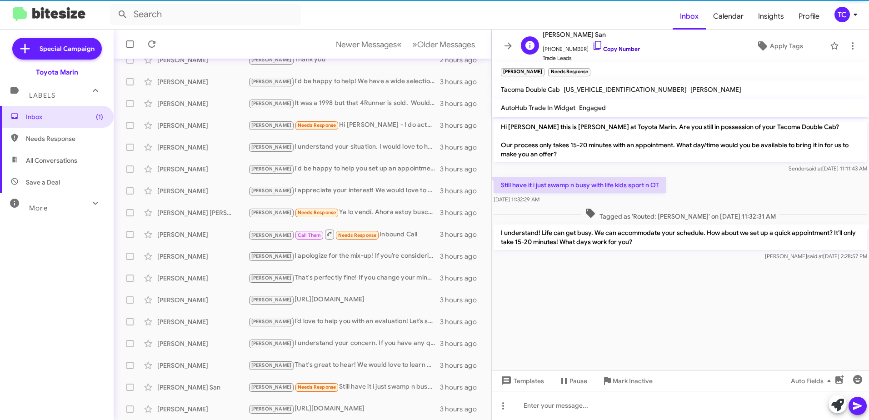
click at [594, 48] on icon at bounding box center [598, 45] width 8 height 9
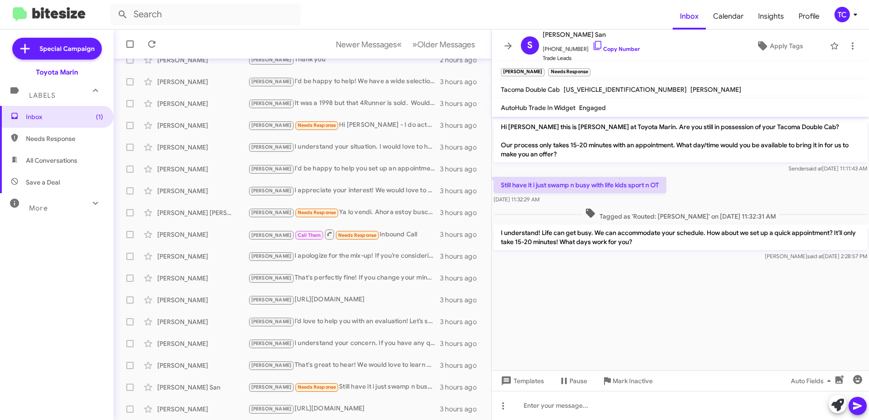
drag, startPoint x: 641, startPoint y: 245, endPoint x: 501, endPoint y: 126, distance: 183.6
click at [501, 126] on div "Hi Samnang this is Nathan Myler at Toyota Marin. Are you still in possession of…" at bounding box center [680, 190] width 377 height 146
drag, startPoint x: 501, startPoint y: 126, endPoint x: 526, endPoint y: 127, distance: 25.5
copy div "Hi Samnang this is Nathan Myler at Toyota Marin. Are you still in possession of…"
click at [725, 301] on cdk-virtual-scroll-viewport "Hi Samnang this is Nathan Myler at Toyota Marin. Are you still in possession of…" at bounding box center [680, 244] width 377 height 254
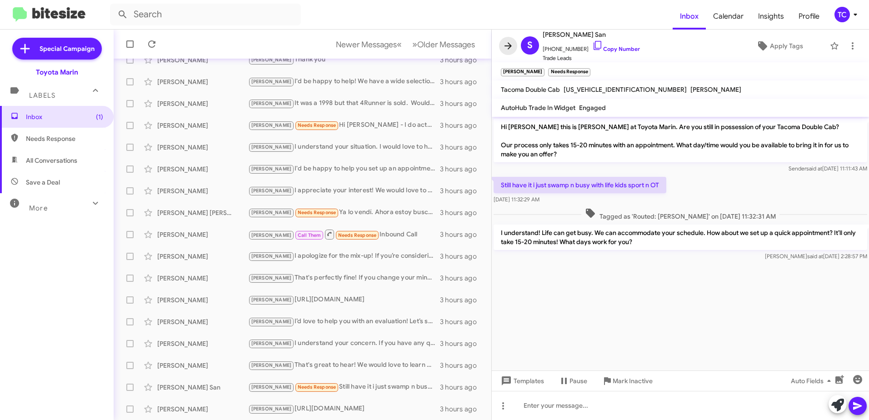
click at [507, 46] on icon at bounding box center [508, 45] width 7 height 7
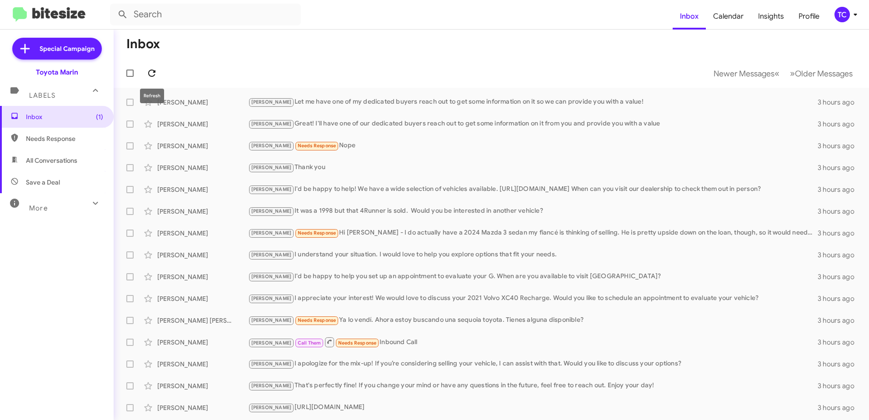
click at [150, 71] on icon at bounding box center [151, 73] width 7 height 7
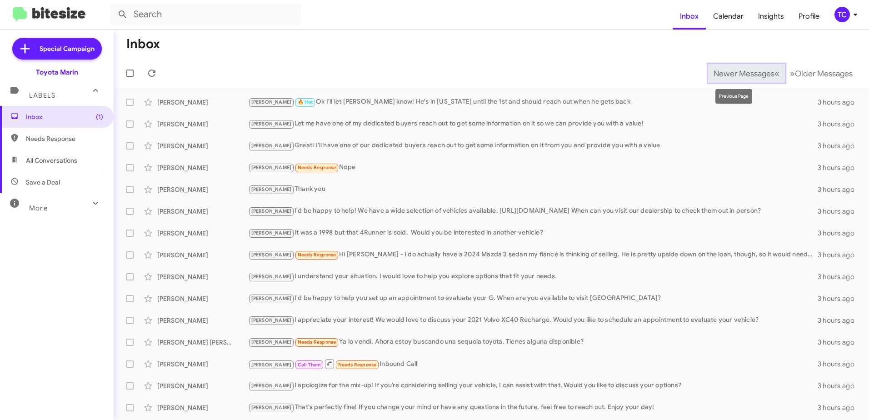
click at [749, 74] on span "Newer Messages" at bounding box center [744, 74] width 61 height 10
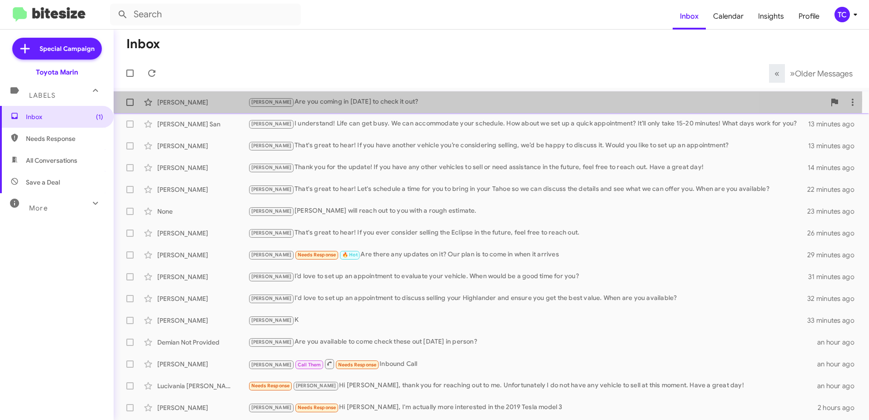
click at [349, 99] on div "[PERSON_NAME] Are you coming in [DATE] to check it out?" at bounding box center [536, 102] width 577 height 10
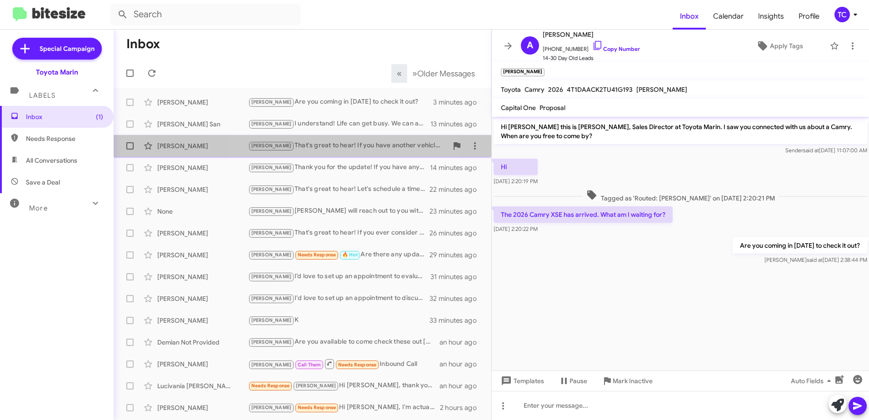
click at [340, 146] on div "[PERSON_NAME] That's great to hear! If you have another vehicle you’re consider…" at bounding box center [348, 145] width 200 height 10
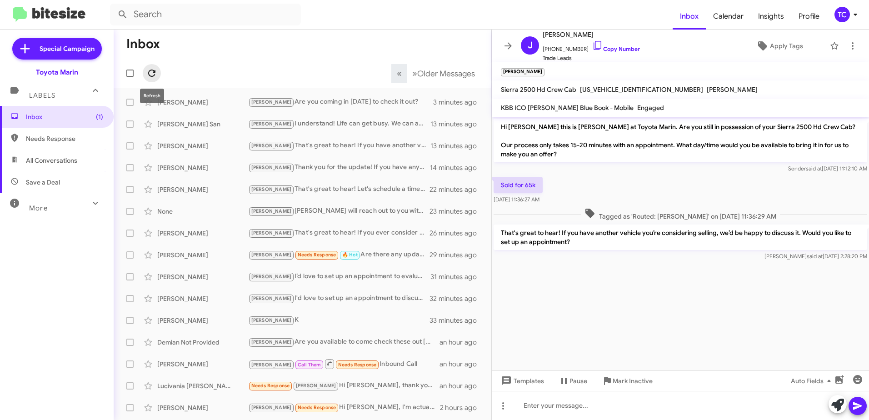
click at [150, 70] on icon at bounding box center [151, 73] width 11 height 11
drag, startPoint x: 510, startPoint y: 43, endPoint x: 514, endPoint y: 64, distance: 20.9
click at [510, 45] on icon at bounding box center [508, 45] width 11 height 11
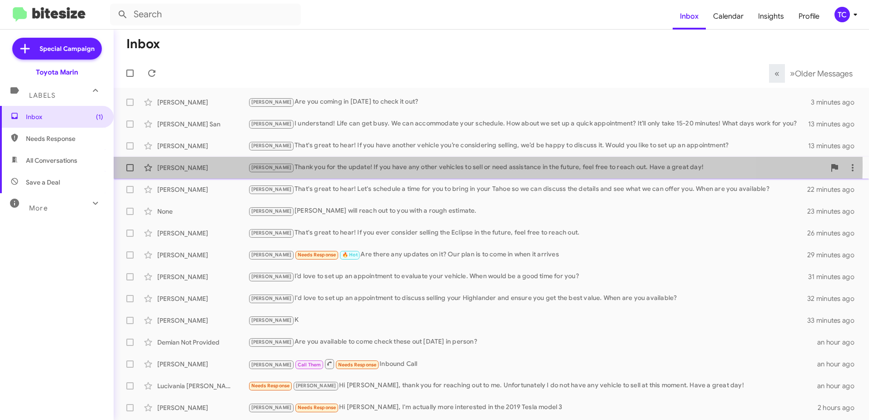
click at [405, 164] on div "Tony Thank you for the update! If you have any other vehicles to sell or need a…" at bounding box center [536, 167] width 577 height 10
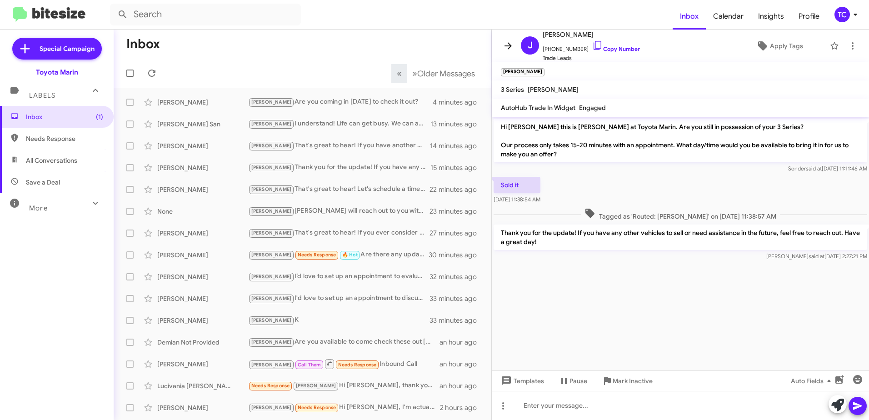
click at [507, 42] on icon at bounding box center [508, 45] width 11 height 11
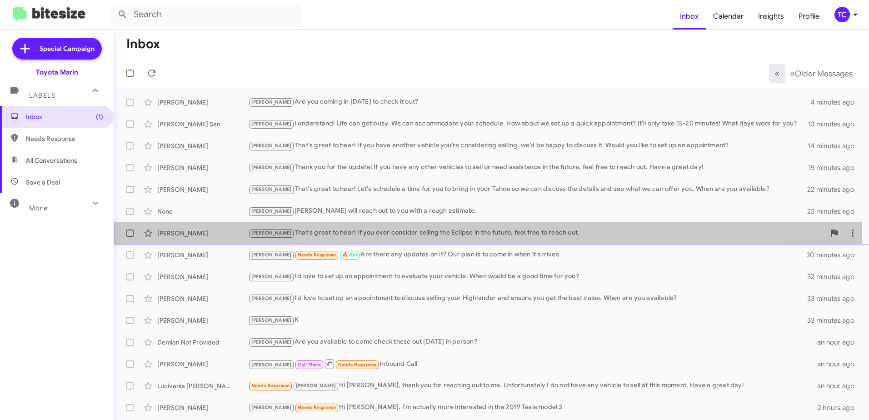
click at [361, 235] on div "Tony That's great to hear! If you ever consider selling the Eclipse in the futu…" at bounding box center [536, 233] width 577 height 10
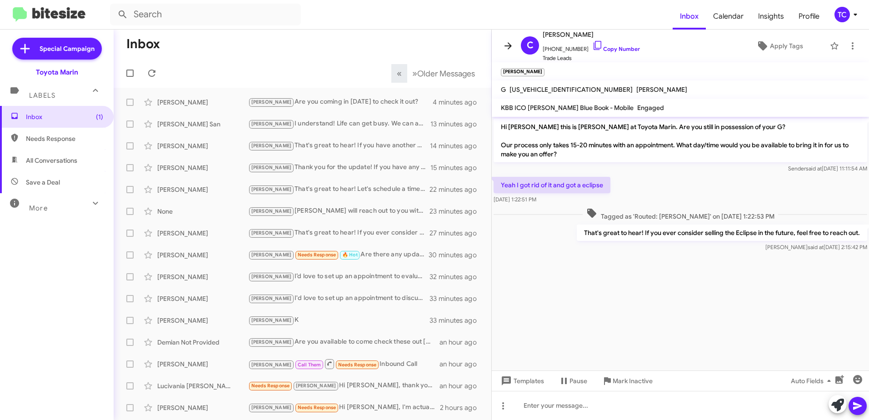
click at [505, 45] on icon at bounding box center [508, 45] width 11 height 11
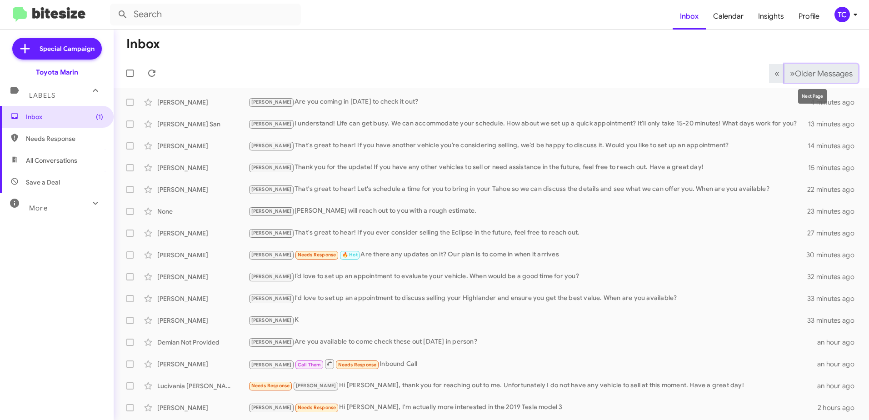
click at [795, 71] on span "Older Messages" at bounding box center [824, 74] width 58 height 10
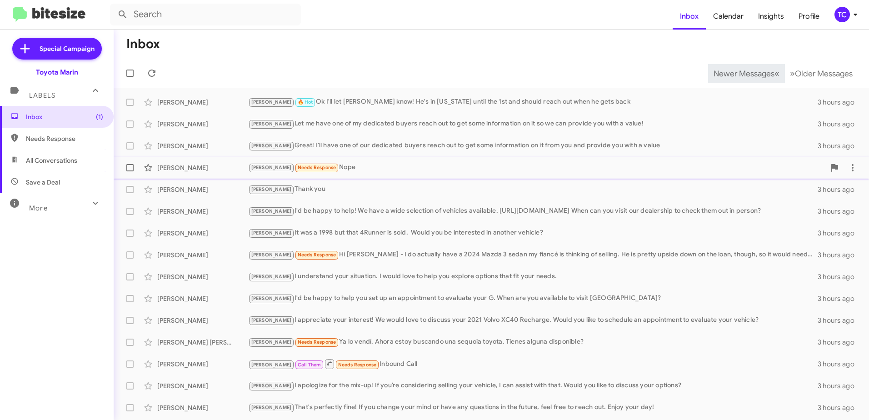
click at [333, 166] on div "Tony Needs Response Nope" at bounding box center [536, 167] width 577 height 10
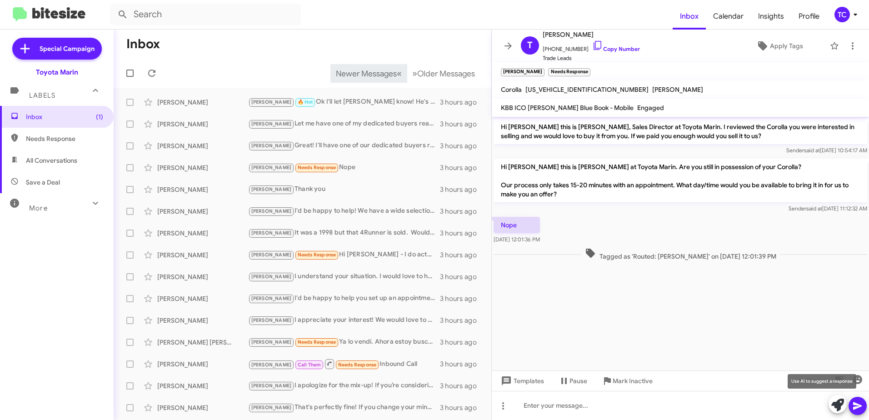
click at [838, 403] on icon at bounding box center [838, 405] width 13 height 13
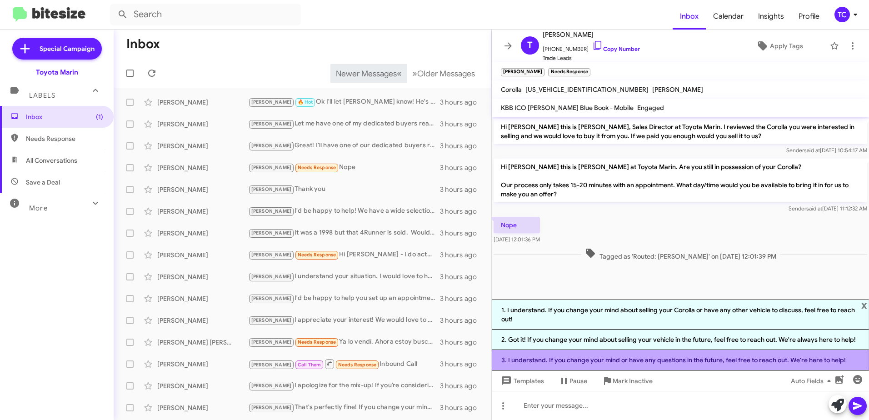
click at [689, 361] on li "3. I understand. If you change your mind or have any questions in the future, f…" at bounding box center [680, 360] width 377 height 20
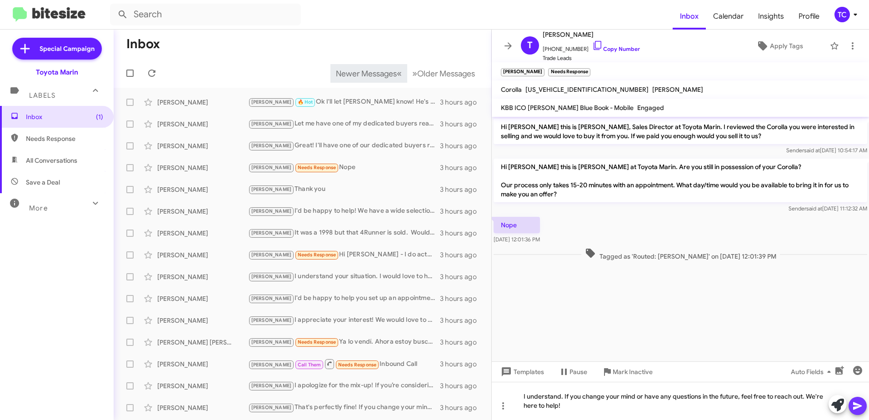
click at [854, 408] on icon at bounding box center [857, 406] width 9 height 8
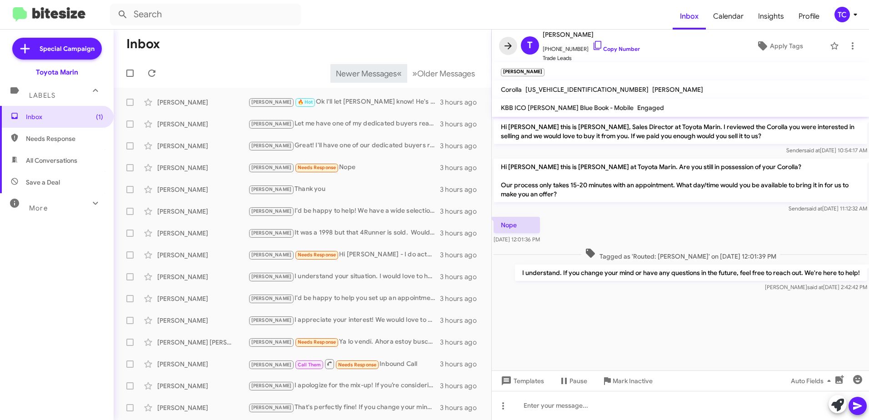
click at [508, 45] on icon at bounding box center [508, 45] width 11 height 11
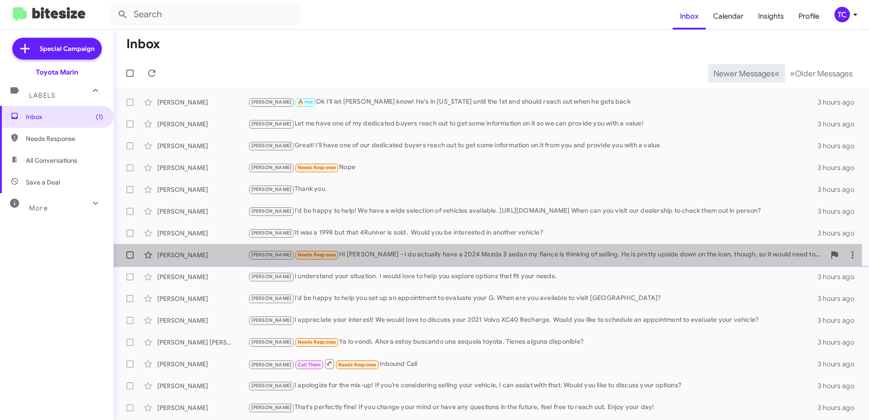
click at [364, 256] on div "Tony Needs Response Hi Nathan - I do actually have a 2024 Mazda 3 sedan my fian…" at bounding box center [536, 255] width 577 height 10
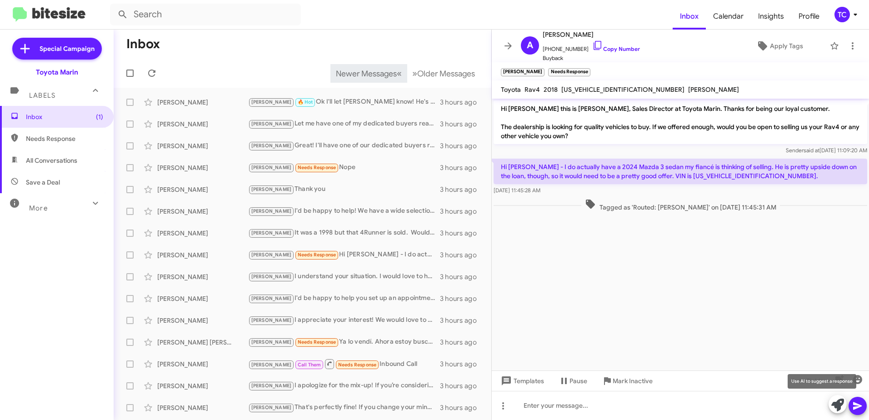
click at [838, 406] on icon at bounding box center [838, 405] width 13 height 13
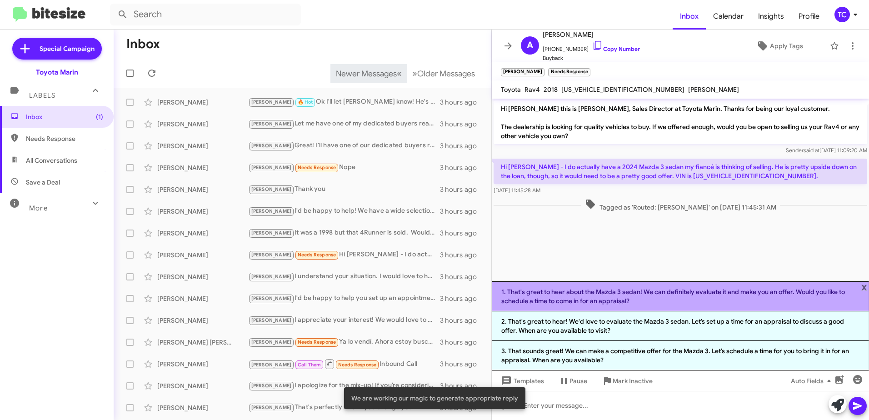
click at [659, 296] on li "1. That's great to hear about the Mazda 3 sedan! We can definitely evaluate it …" at bounding box center [680, 296] width 377 height 30
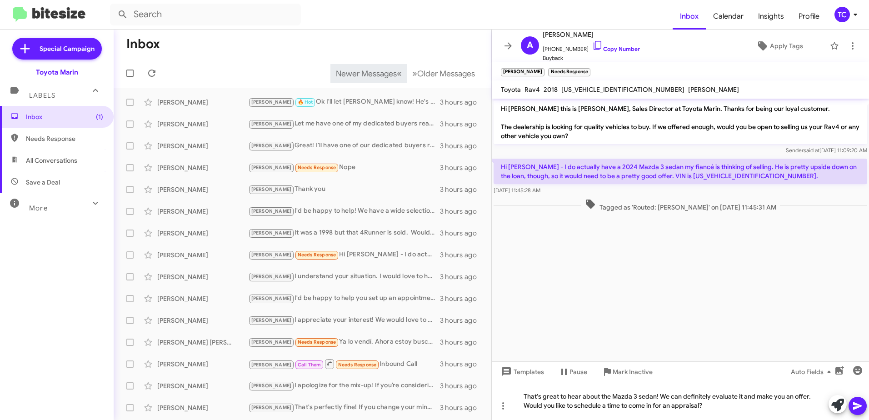
click at [856, 405] on icon at bounding box center [857, 406] width 9 height 8
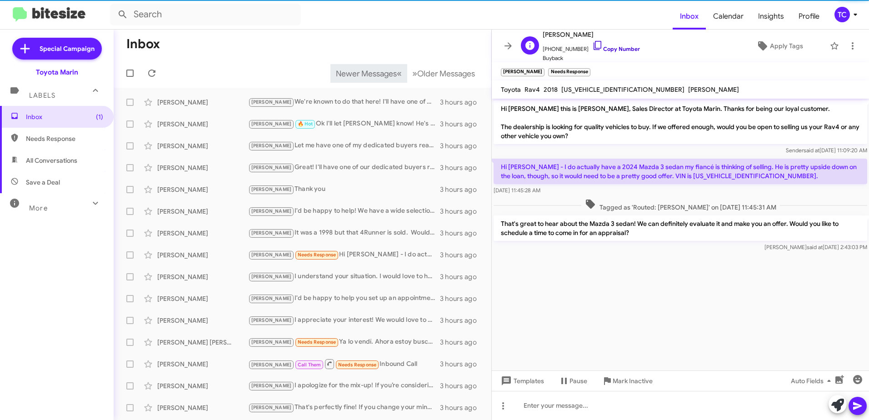
click at [594, 46] on icon at bounding box center [598, 45] width 8 height 9
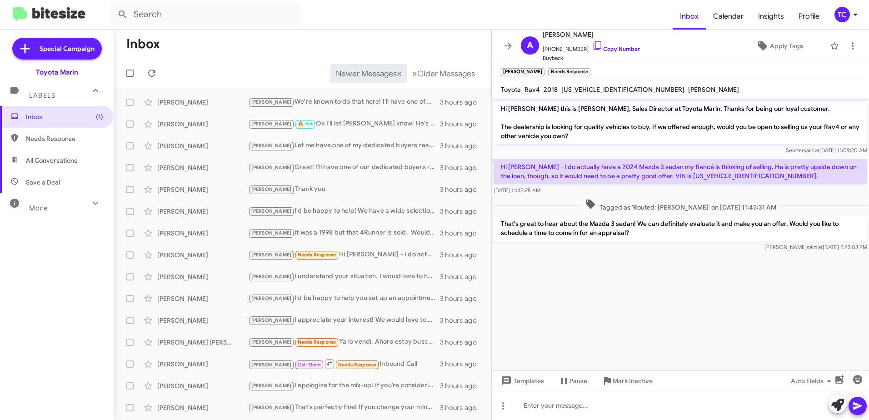
drag, startPoint x: 640, startPoint y: 233, endPoint x: 501, endPoint y: 108, distance: 186.7
click at [501, 108] on div "Hi Allison this is Nathan Myler, Sales Director at Toyota Marin. Thanks for bei…" at bounding box center [680, 176] width 377 height 155
drag, startPoint x: 501, startPoint y: 108, endPoint x: 515, endPoint y: 128, distance: 24.6
copy div "Hi Allison this is Nathan Myler, Sales Director at Toyota Marin. Thanks for bei…"
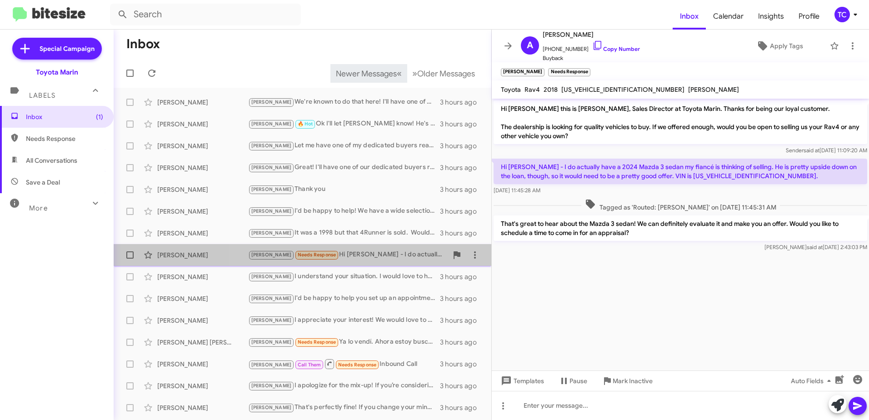
click at [393, 257] on div "Tony Needs Response Hi Nathan - I do actually have a 2024 Mazda 3 sedan my fian…" at bounding box center [348, 255] width 200 height 10
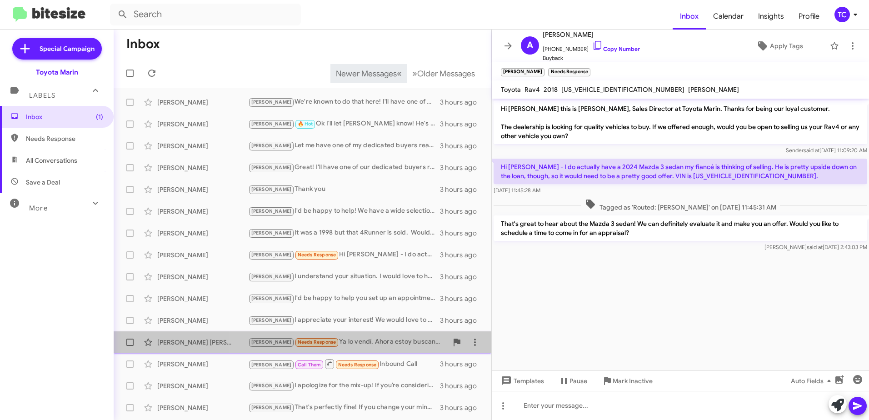
click at [358, 340] on div "Tony Needs Response Ya lo vendí. Ahora estoy buscando una sequoia toyota. Tiene…" at bounding box center [348, 342] width 200 height 10
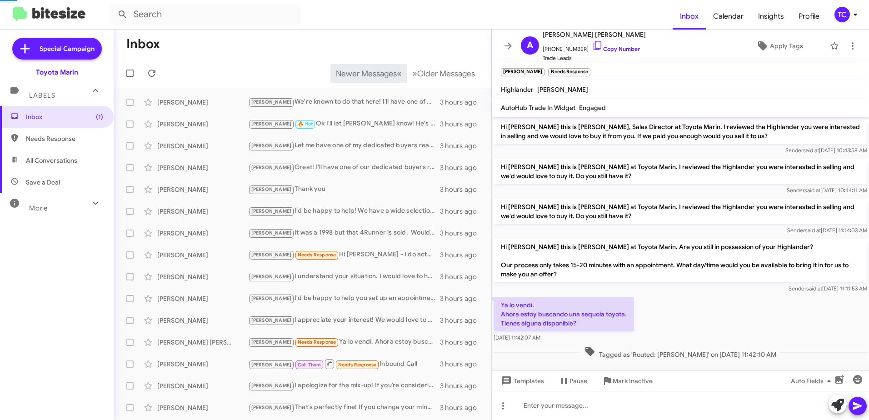
scroll to position [4, 0]
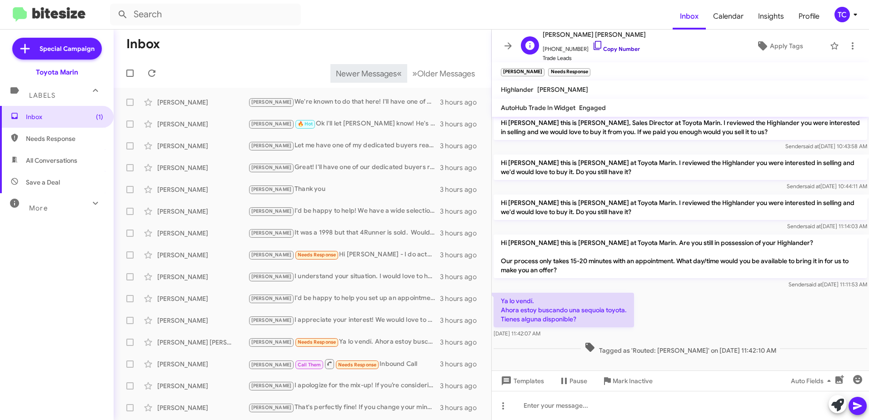
click at [592, 44] on icon at bounding box center [597, 45] width 11 height 11
click at [848, 40] on button at bounding box center [853, 46] width 18 height 18
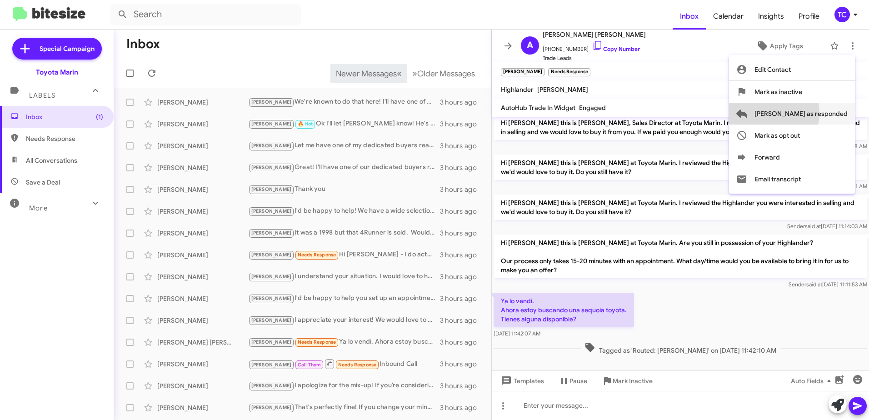
click at [804, 113] on span "[PERSON_NAME] as responded" at bounding box center [801, 114] width 93 height 22
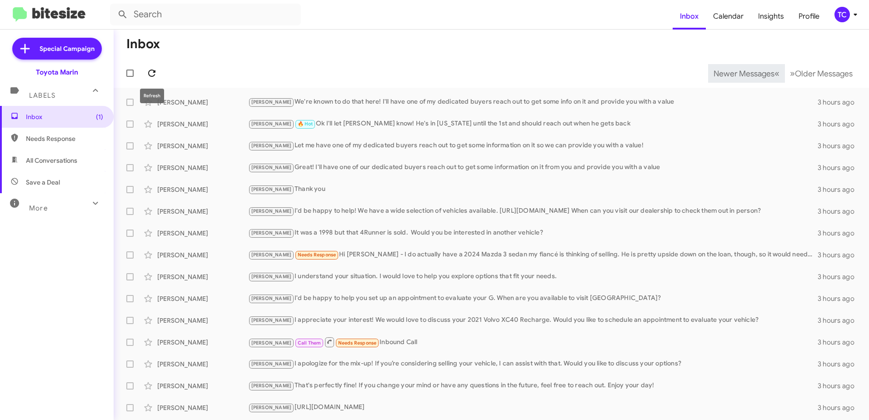
click at [154, 69] on icon at bounding box center [151, 73] width 11 height 11
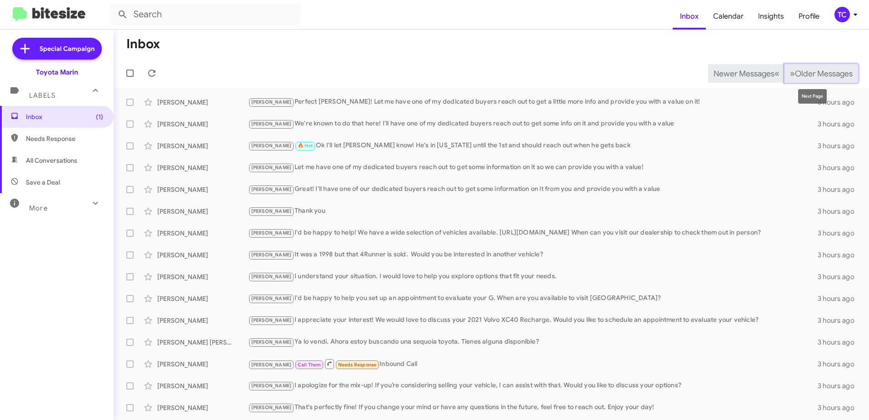
click at [795, 71] on span "Older Messages" at bounding box center [824, 74] width 58 height 10
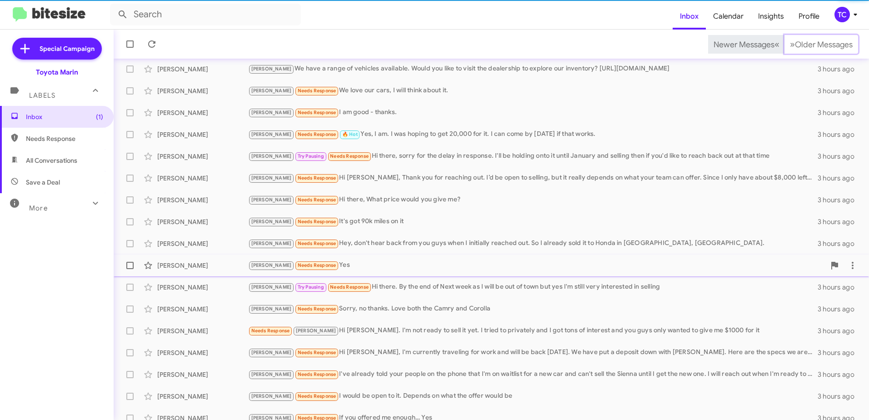
scroll to position [108, 0]
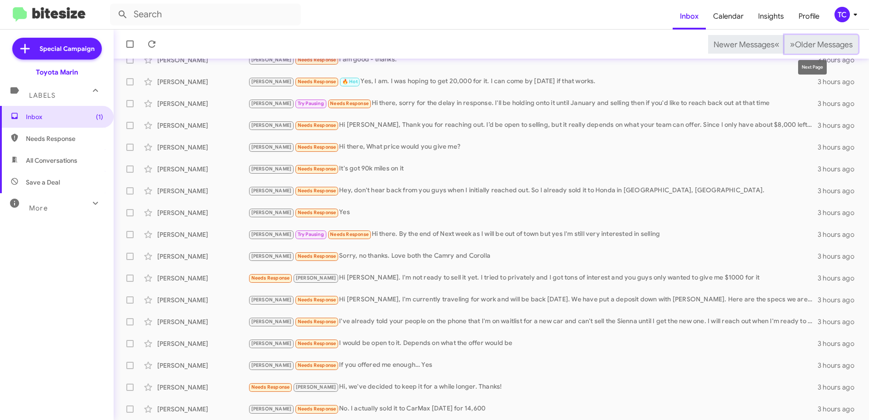
click at [790, 46] on span "»" at bounding box center [792, 44] width 5 height 11
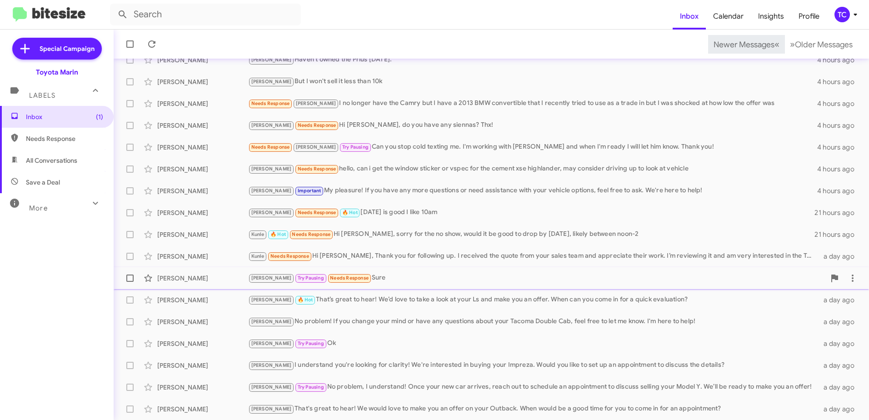
click at [345, 281] on div "Tony Try Pausing Needs Response Sure" at bounding box center [536, 278] width 577 height 10
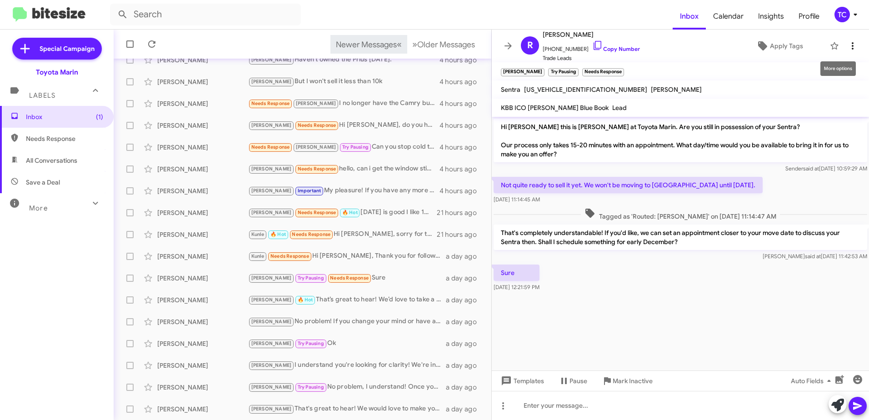
click at [847, 44] on icon at bounding box center [852, 45] width 11 height 11
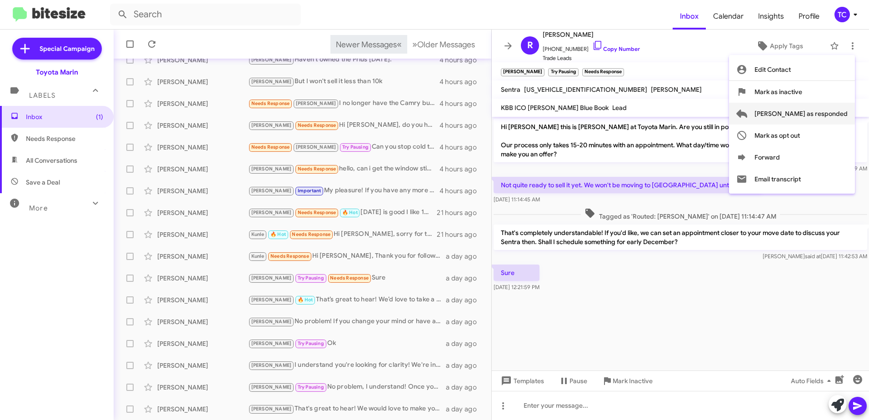
click at [802, 110] on span "[PERSON_NAME] as responded" at bounding box center [801, 114] width 93 height 22
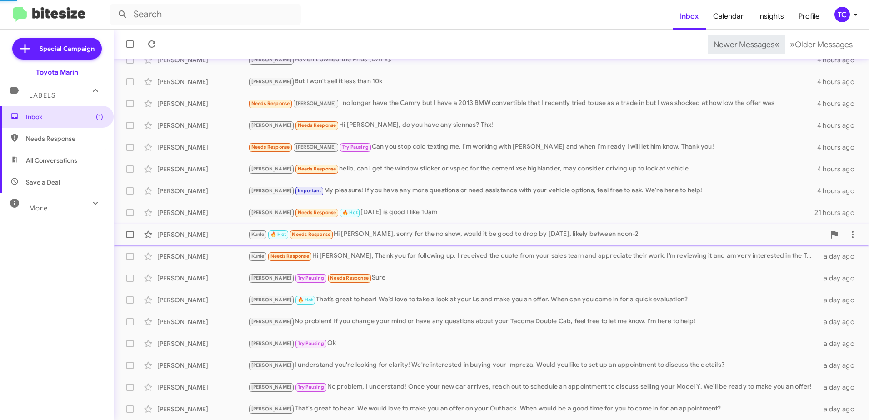
scroll to position [86, 0]
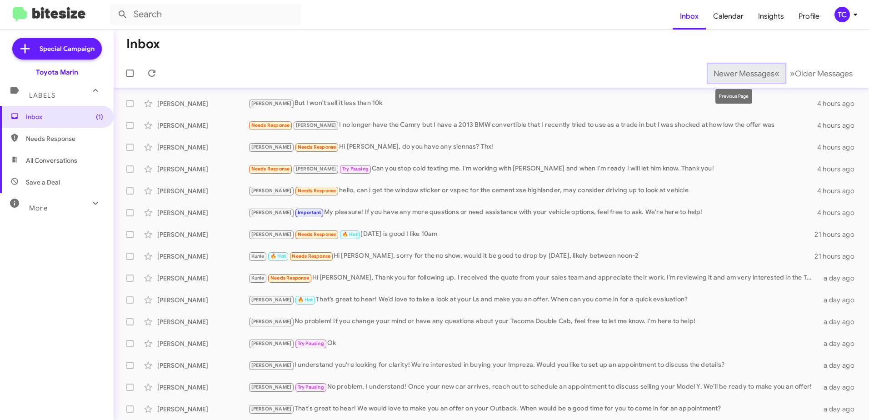
click at [757, 71] on span "Newer Messages" at bounding box center [744, 74] width 61 height 10
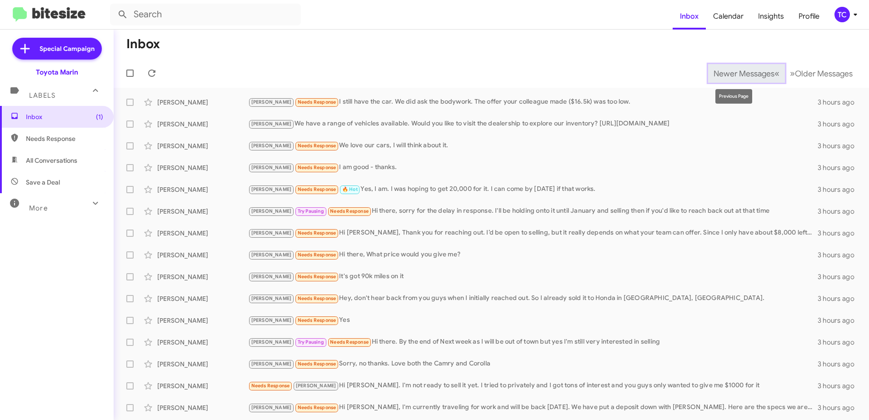
click at [731, 71] on span "Newer Messages" at bounding box center [744, 74] width 61 height 10
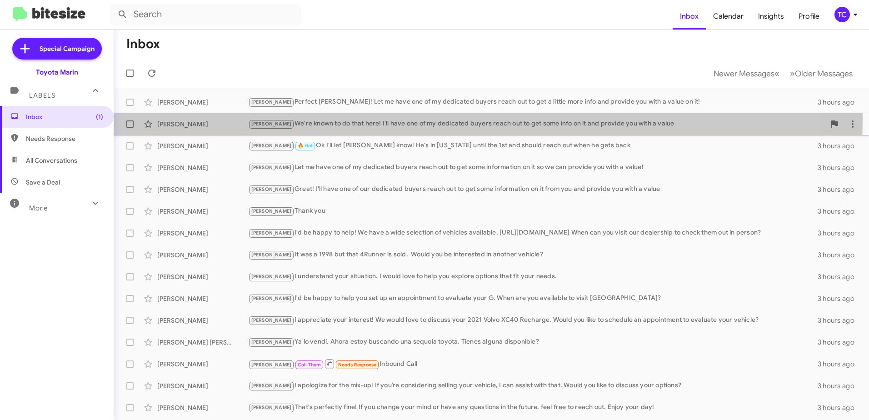
click at [379, 119] on div "[PERSON_NAME] We're known to do that here! I'll have one of my dedicated buyers…" at bounding box center [536, 124] width 577 height 10
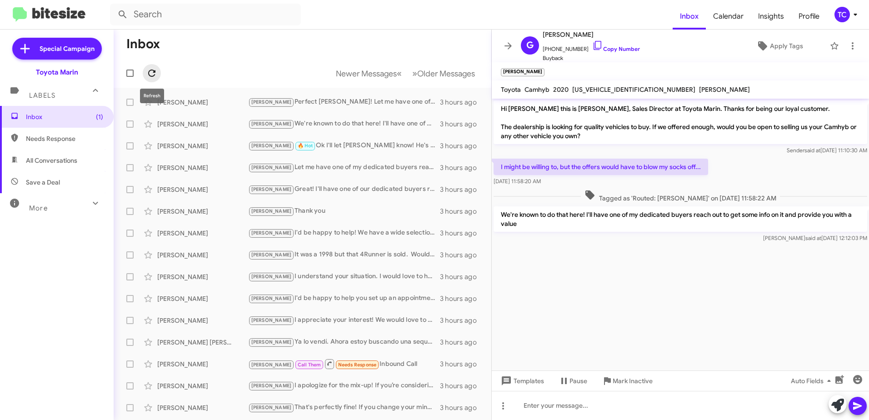
click at [151, 70] on icon at bounding box center [151, 73] width 7 height 7
click at [511, 45] on icon at bounding box center [508, 45] width 7 height 7
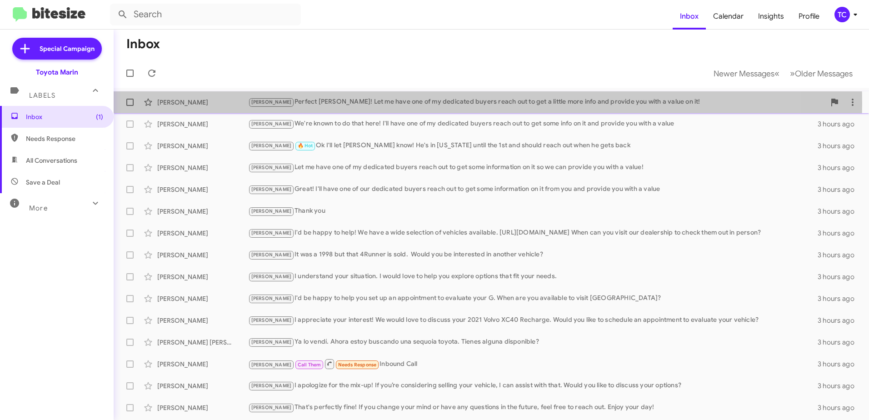
click at [427, 104] on div "Tony Perfect Mark! Let me have one of my dedicated buyers reach out to get a li…" at bounding box center [536, 102] width 577 height 10
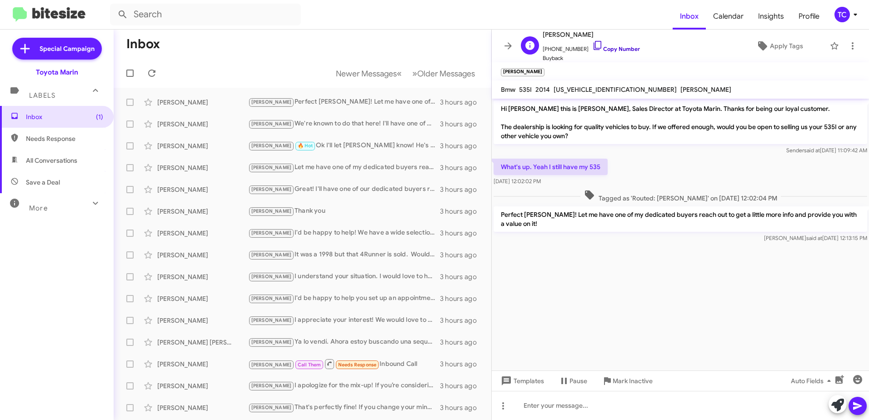
click at [592, 43] on icon at bounding box center [597, 45] width 11 height 11
click at [364, 79] on button "Newer Messages « Previous" at bounding box center [369, 73] width 77 height 19
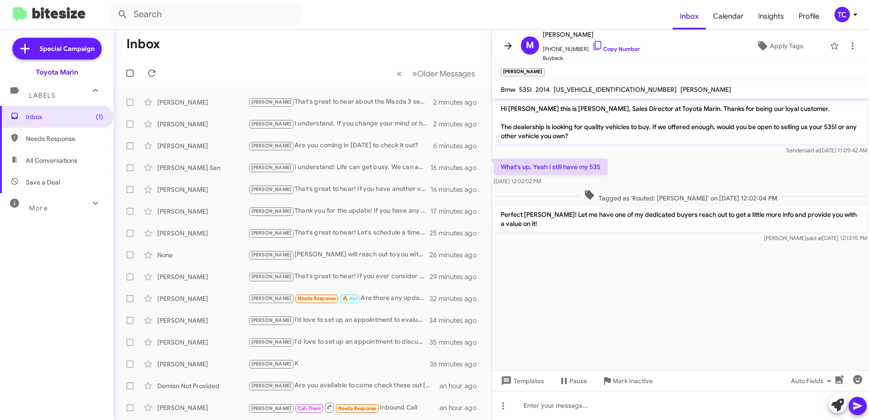
click at [505, 44] on icon at bounding box center [508, 45] width 11 height 11
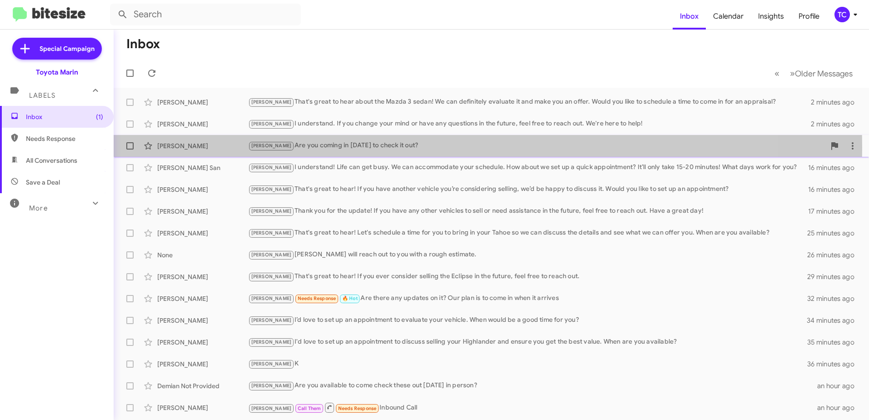
click at [358, 148] on div "[PERSON_NAME] Are you coming in [DATE] to check it out?" at bounding box center [536, 145] width 577 height 10
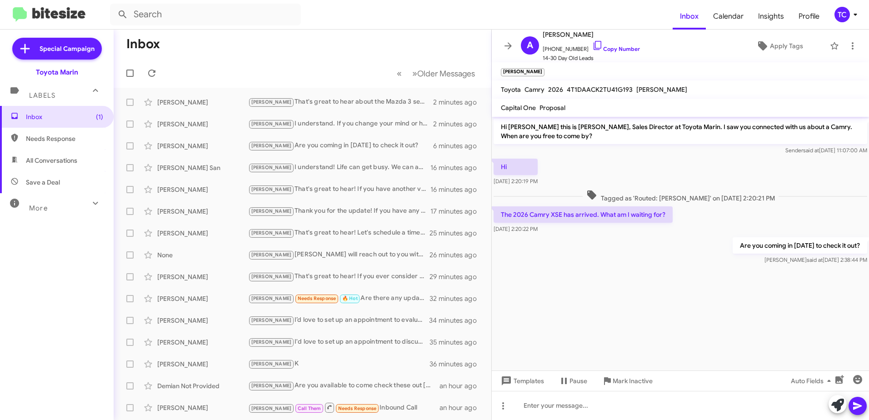
click at [369, 52] on mat-toolbar-row "Inbox" at bounding box center [303, 44] width 378 height 29
click at [306, 189] on div "[PERSON_NAME] That's great to hear! If you have another vehicle you’re consider…" at bounding box center [348, 189] width 200 height 10
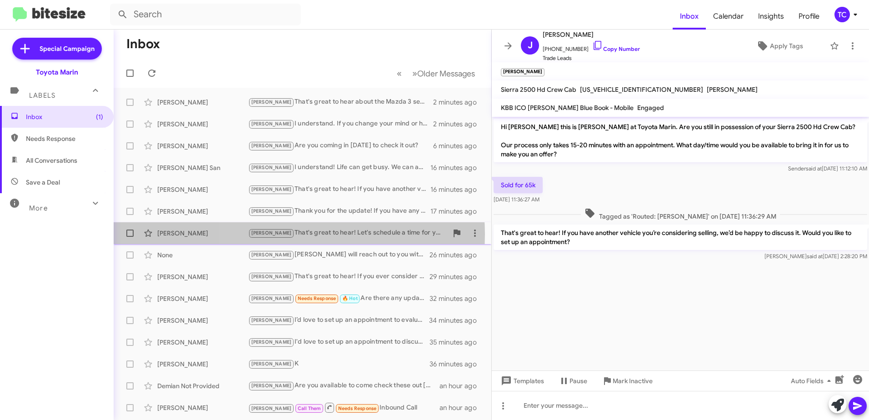
click at [294, 234] on div "Tony That's great to hear! Let's schedule a time for you to bring in your Tahoe…" at bounding box center [348, 233] width 200 height 10
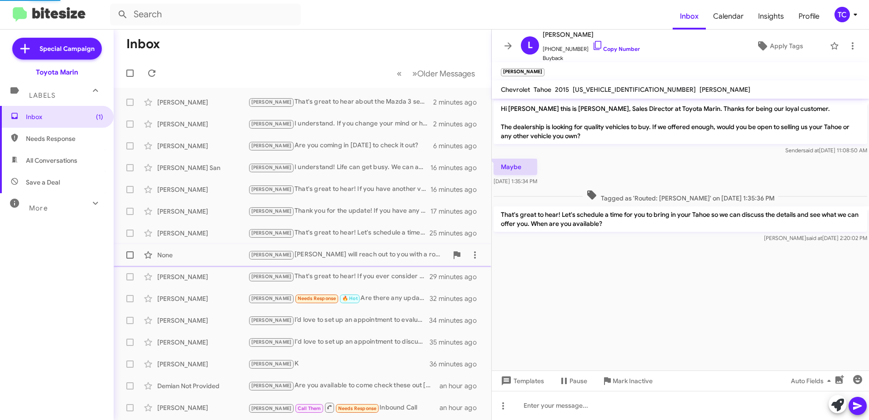
click at [298, 254] on div "Tony Brian will reach out to you with a rough estimate." at bounding box center [348, 255] width 200 height 10
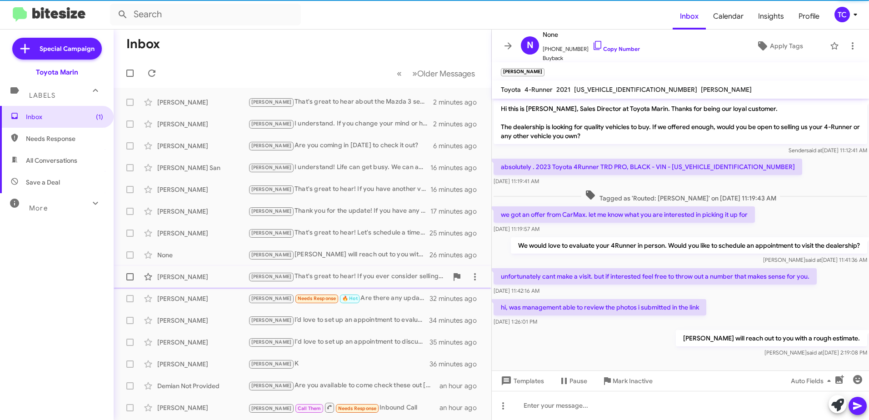
scroll to position [7, 0]
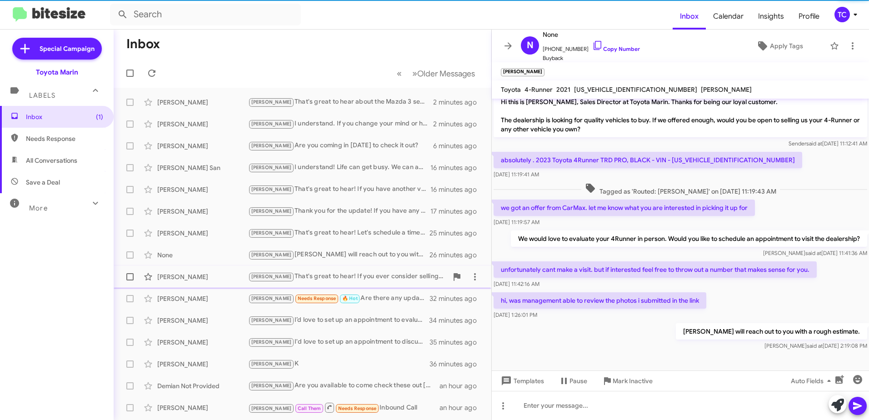
click at [299, 272] on div "Tony That's great to hear! If you ever consider selling the Eclipse in the futu…" at bounding box center [348, 276] width 200 height 10
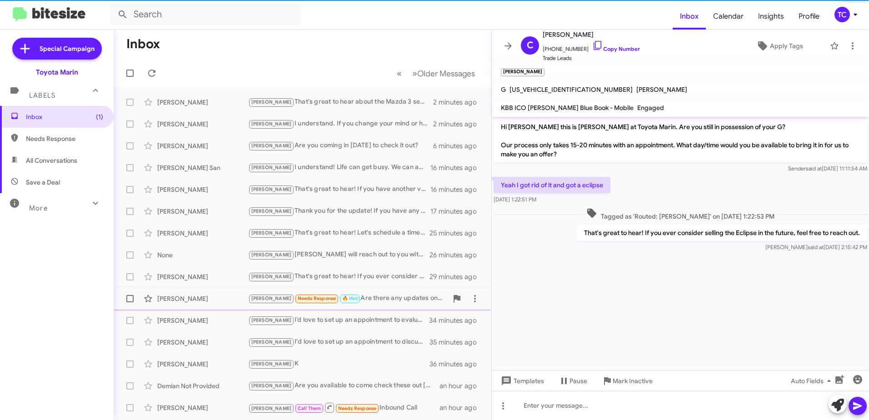
click at [368, 301] on div "Joel Needs Response 🔥 Hot Are there any updates on it? Our plan is to come in w…" at bounding box center [348, 298] width 200 height 10
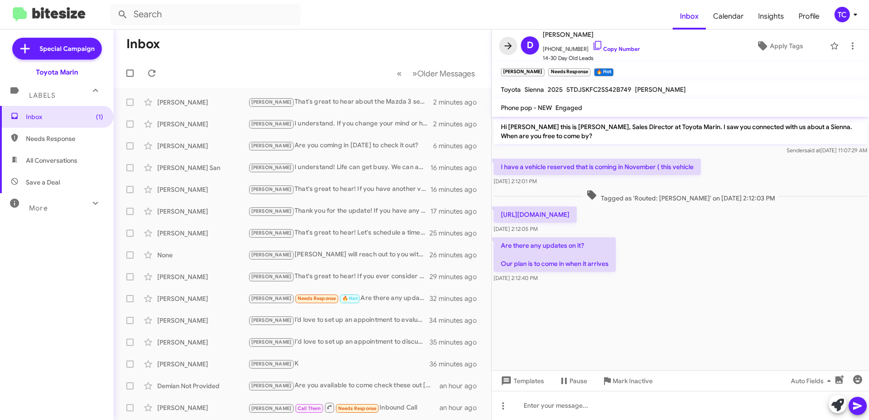
click at [508, 47] on icon at bounding box center [508, 45] width 11 height 11
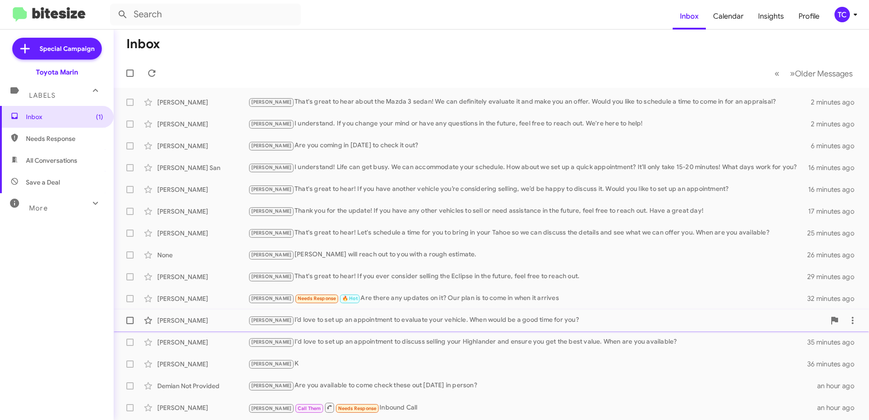
scroll to position [108, 0]
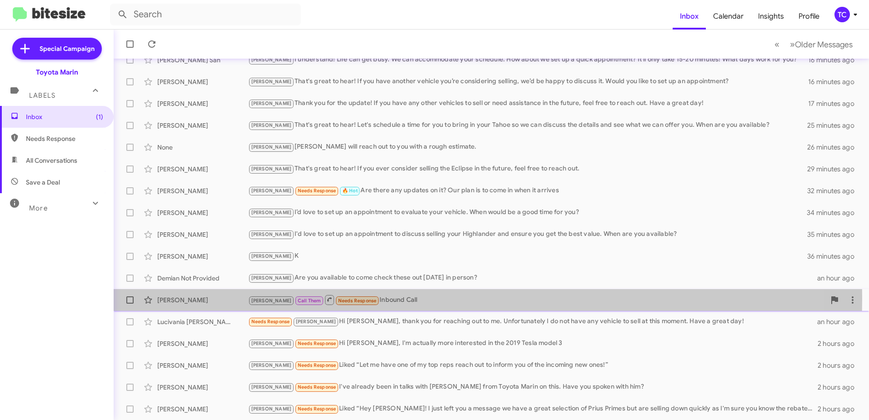
click at [381, 298] on div "Tony Call Them Needs Response Inbound Call" at bounding box center [536, 299] width 577 height 11
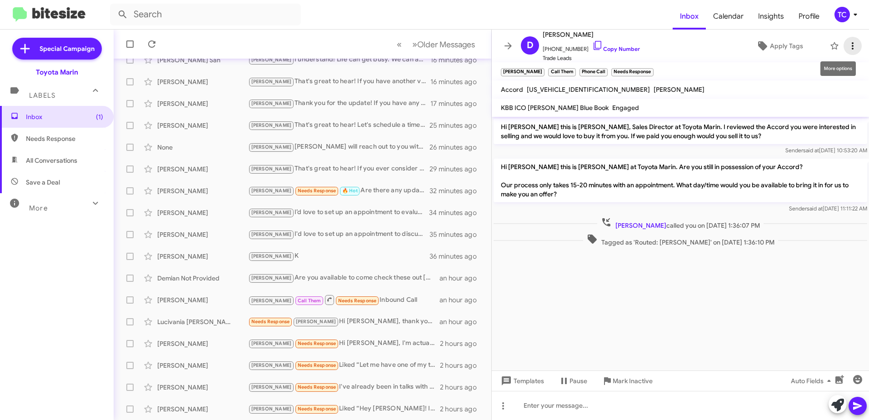
click at [848, 45] on icon at bounding box center [852, 45] width 11 height 11
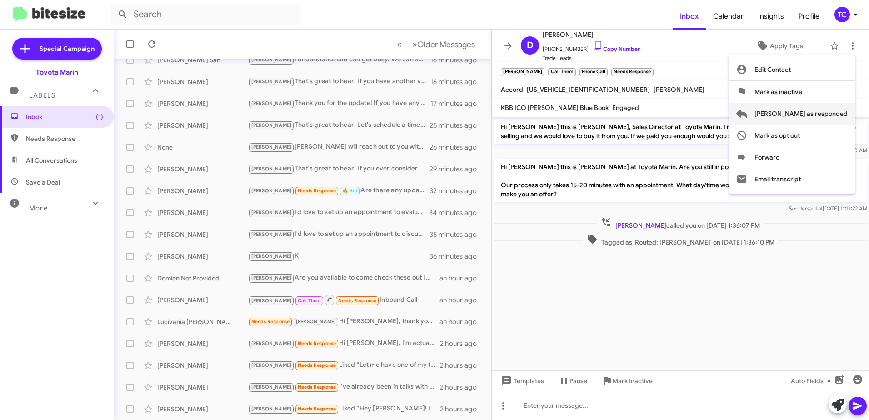
click at [806, 110] on span "[PERSON_NAME] as responded" at bounding box center [801, 114] width 93 height 22
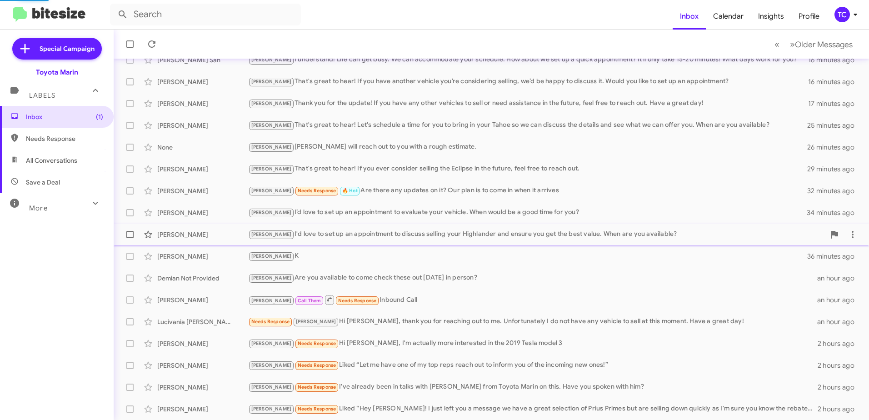
scroll to position [86, 0]
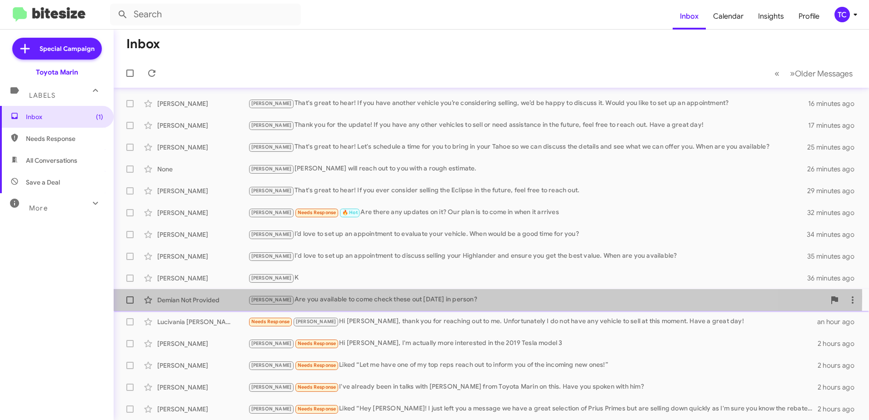
click at [358, 296] on div "[PERSON_NAME] Are you available to come check these out [DATE] in person?" at bounding box center [536, 300] width 577 height 10
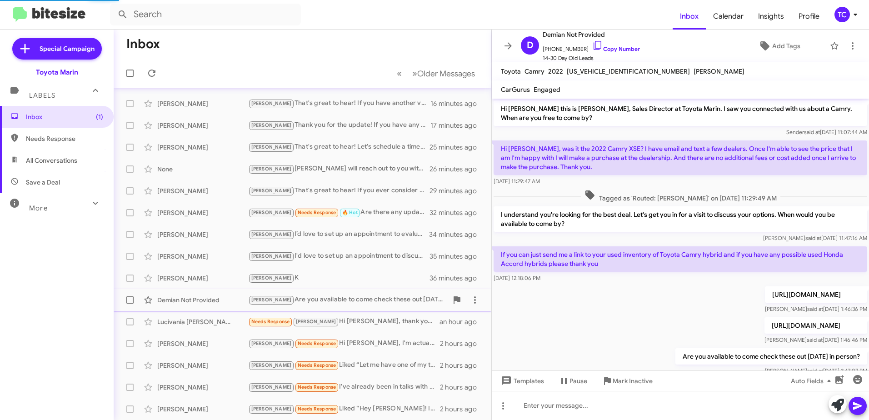
scroll to position [43, 0]
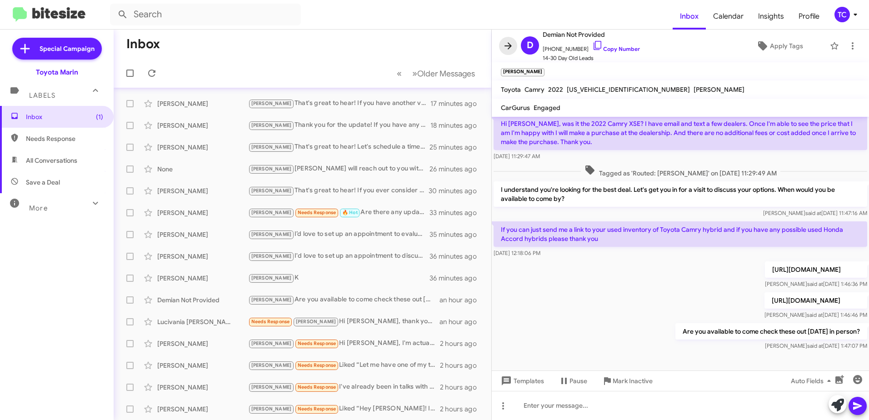
click at [509, 46] on icon at bounding box center [508, 45] width 7 height 7
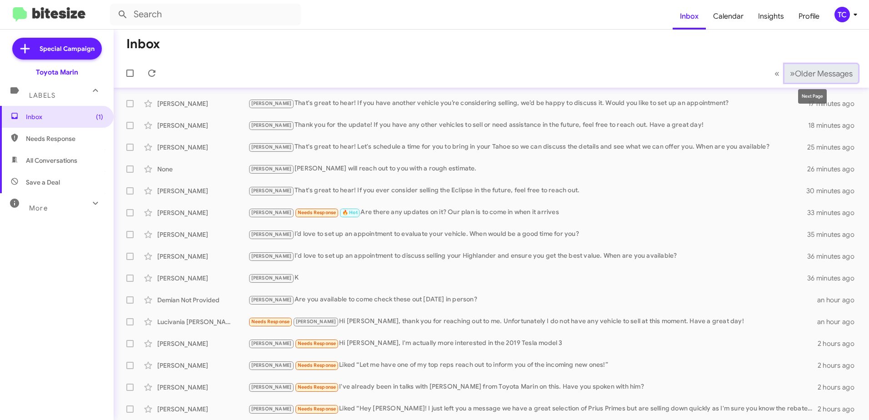
click at [795, 72] on span "Older Messages" at bounding box center [824, 74] width 58 height 10
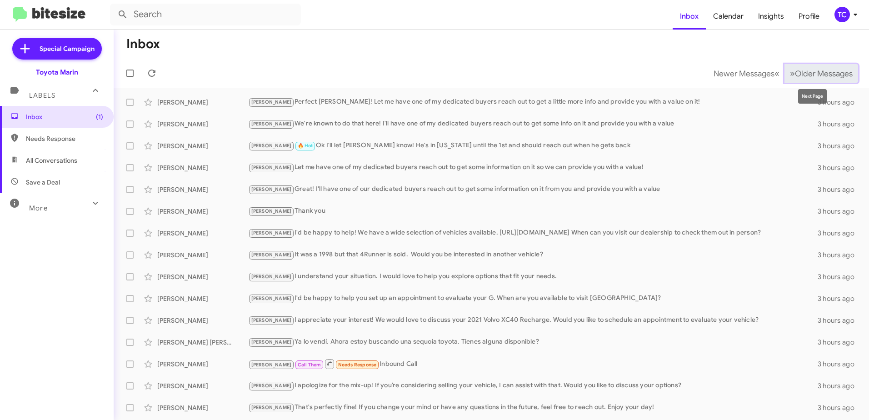
click at [785, 69] on button "» Next Older Messages" at bounding box center [822, 73] width 74 height 19
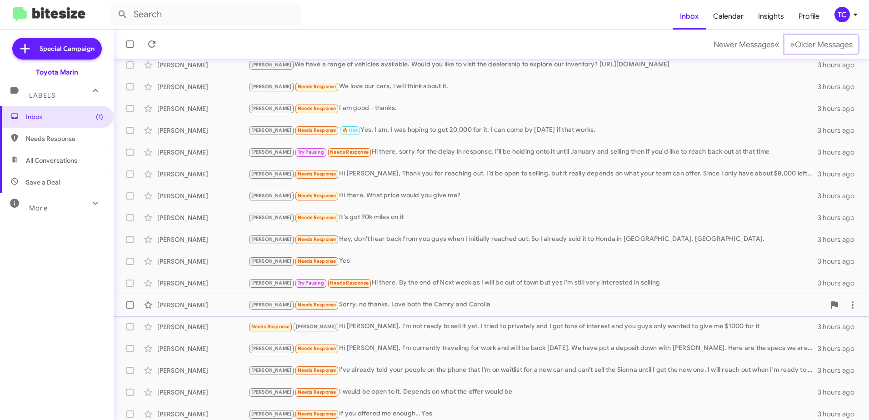
scroll to position [108, 0]
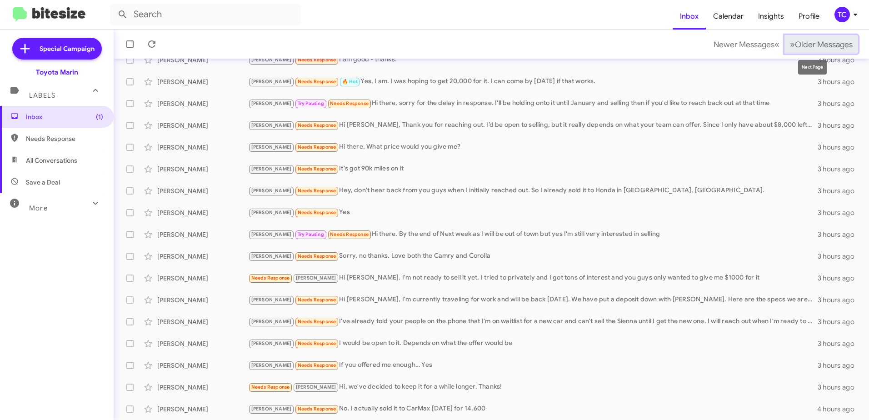
click at [795, 46] on span "Older Messages" at bounding box center [824, 45] width 58 height 10
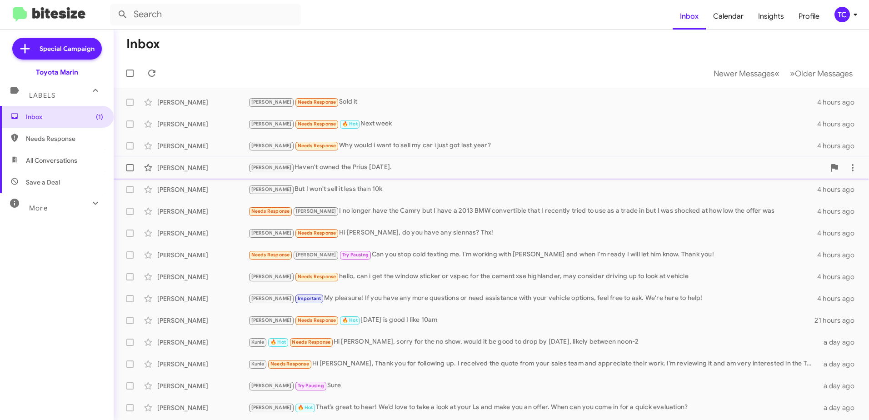
click at [351, 164] on div "Tony Haven't owned the Prius in 3 years." at bounding box center [536, 167] width 577 height 10
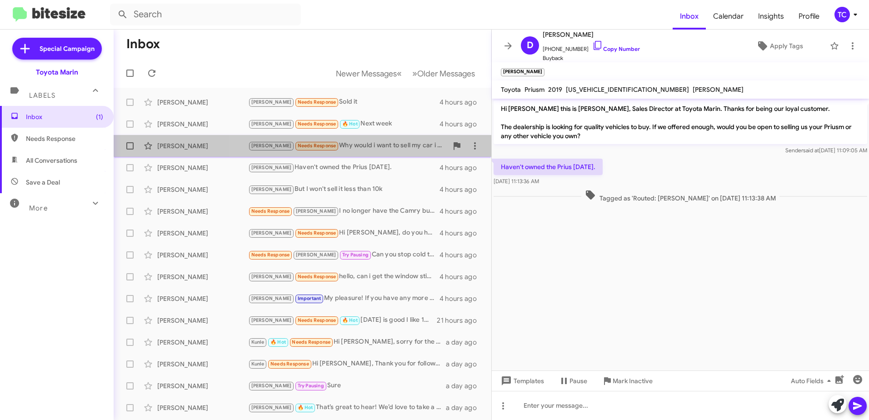
click at [347, 147] on div "Tony Needs Response Why would i want to sell my car i just got last year?" at bounding box center [348, 145] width 200 height 10
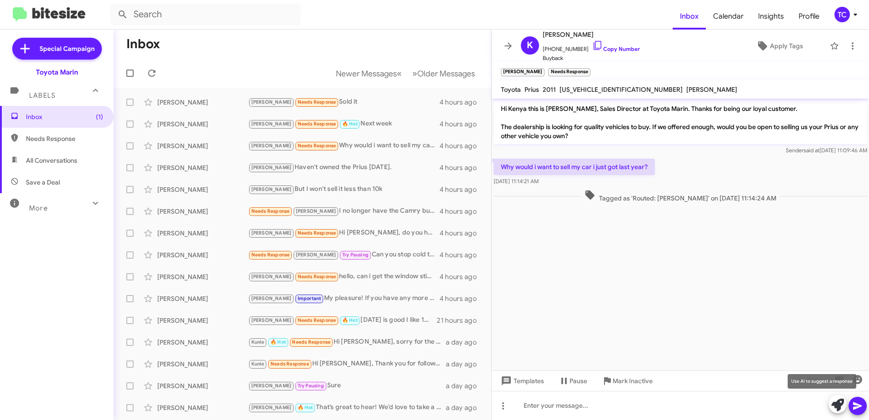
click at [842, 401] on icon at bounding box center [838, 405] width 13 height 13
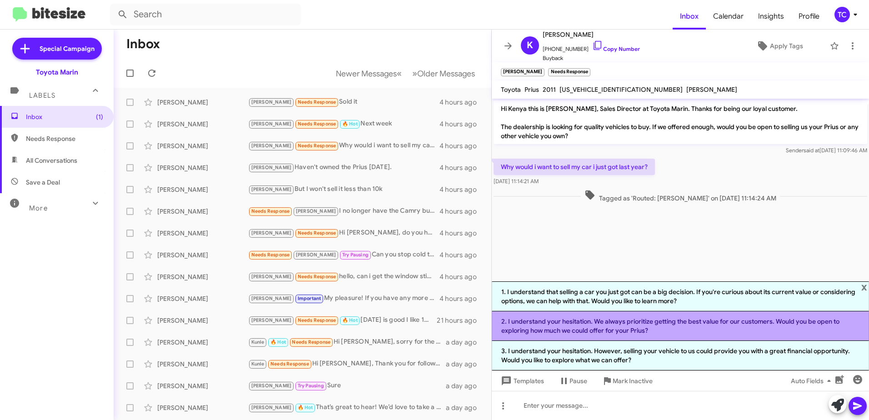
click at [637, 326] on li "2. I understand your hesitation. We always prioritize getting the best value fo…" at bounding box center [680, 326] width 377 height 30
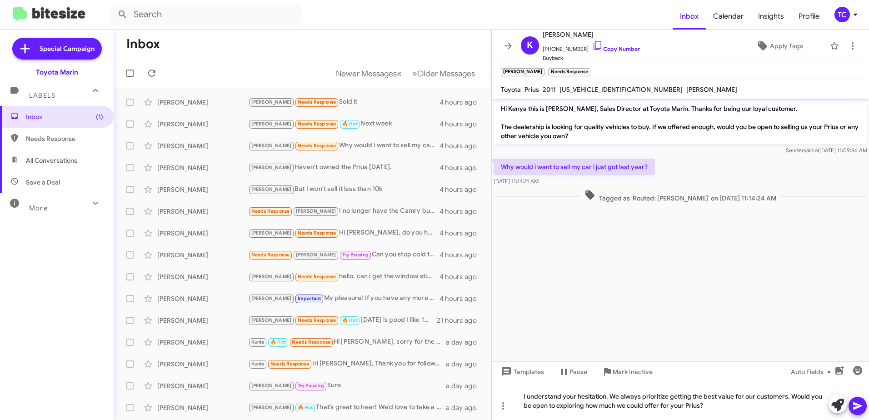
click at [855, 406] on icon at bounding box center [857, 406] width 11 height 11
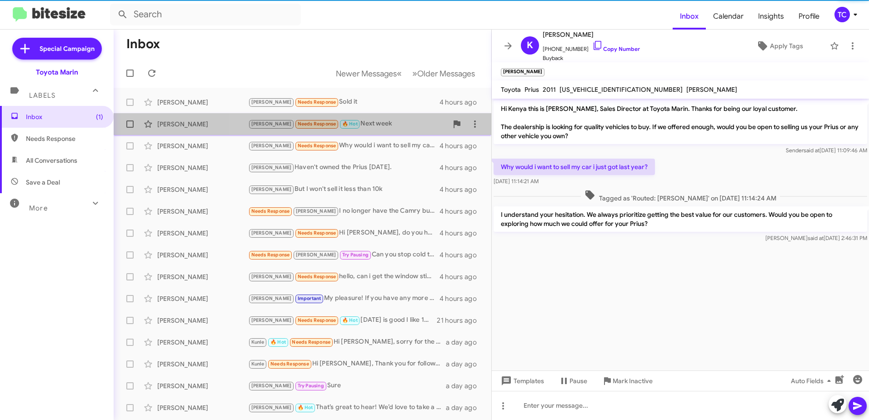
click at [356, 123] on div "Tony Needs Response 🔥 Hot Next week" at bounding box center [348, 124] width 200 height 10
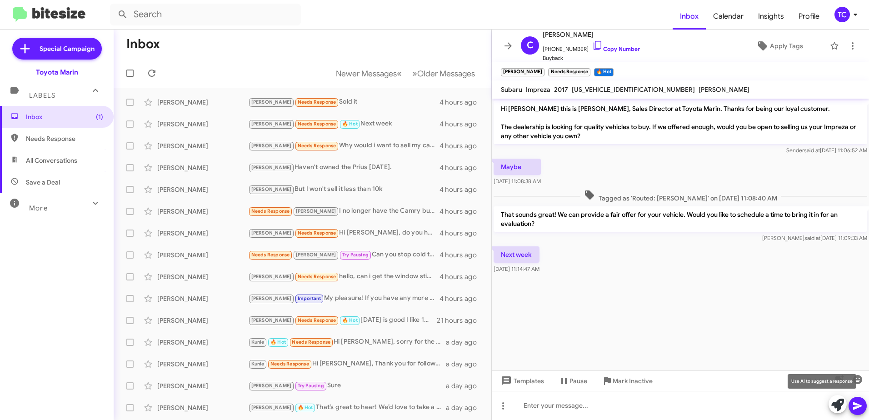
click at [837, 401] on icon at bounding box center [838, 405] width 13 height 13
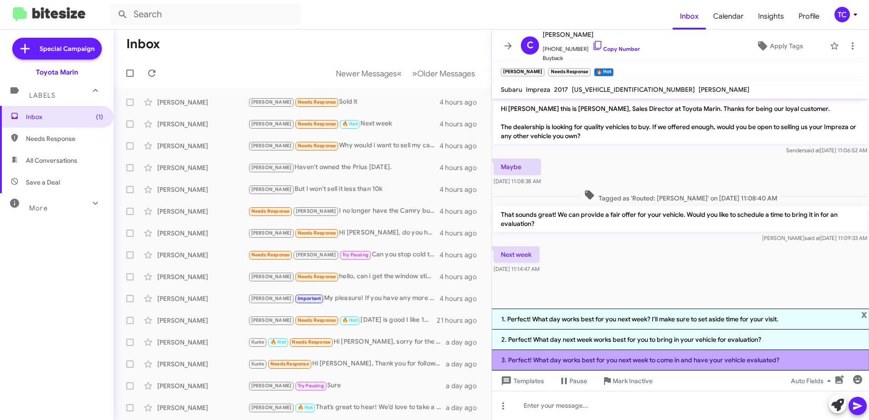
click at [632, 364] on li "3. Perfect! What day works best for you next week to come in and have your vehi…" at bounding box center [680, 360] width 377 height 20
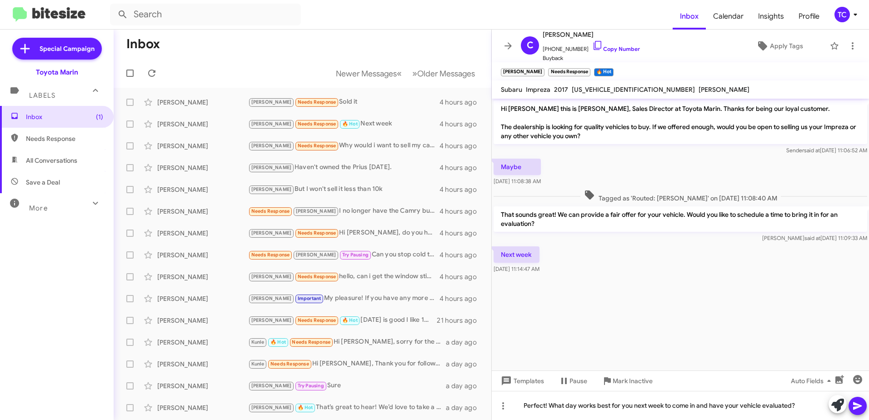
click at [862, 406] on icon at bounding box center [857, 406] width 11 height 11
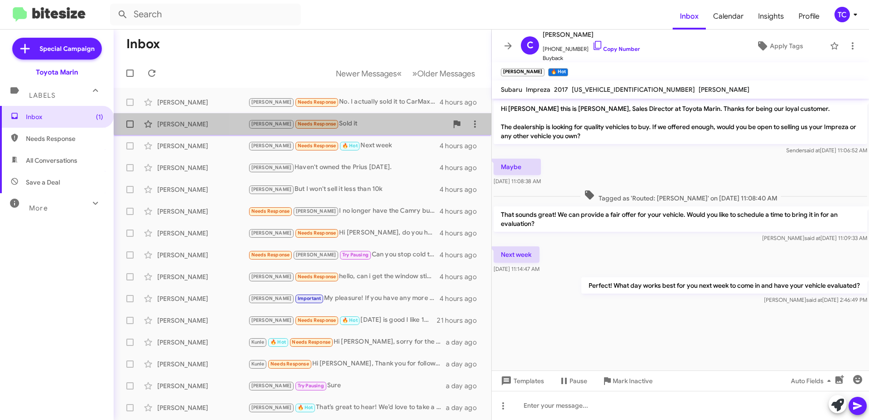
click at [324, 120] on div "Tony Needs Response Sold it" at bounding box center [348, 124] width 200 height 10
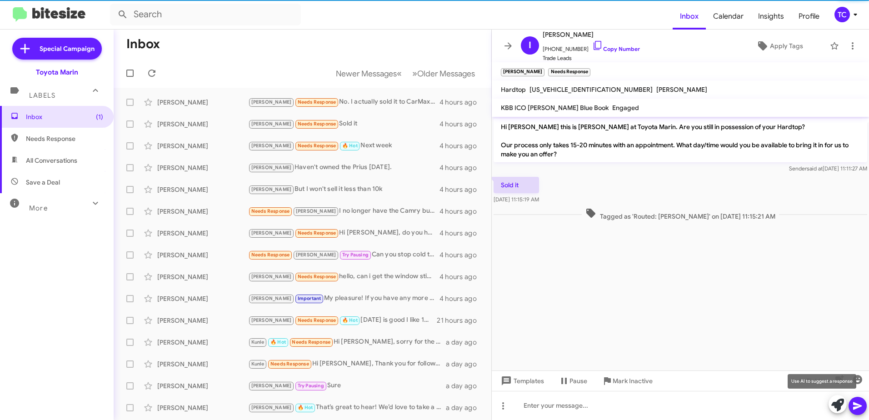
click at [833, 404] on icon at bounding box center [838, 405] width 13 height 13
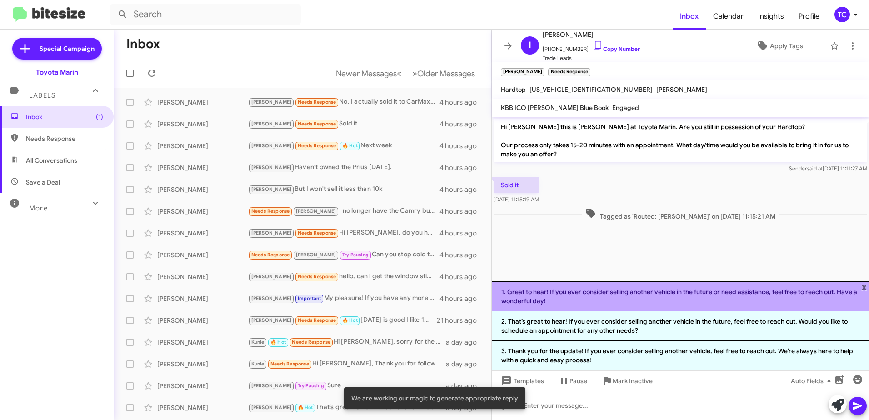
click at [628, 299] on li "1. Great to hear! If you ever consider selling another vehicle in the future or…" at bounding box center [680, 296] width 377 height 30
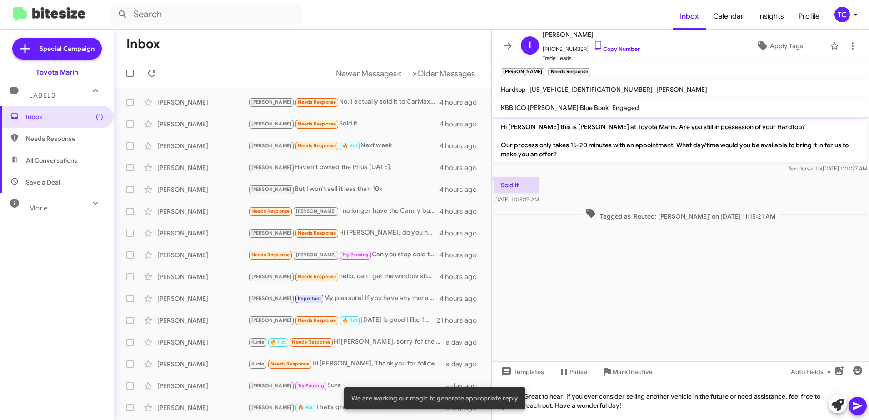
click at [857, 407] on icon at bounding box center [857, 406] width 9 height 8
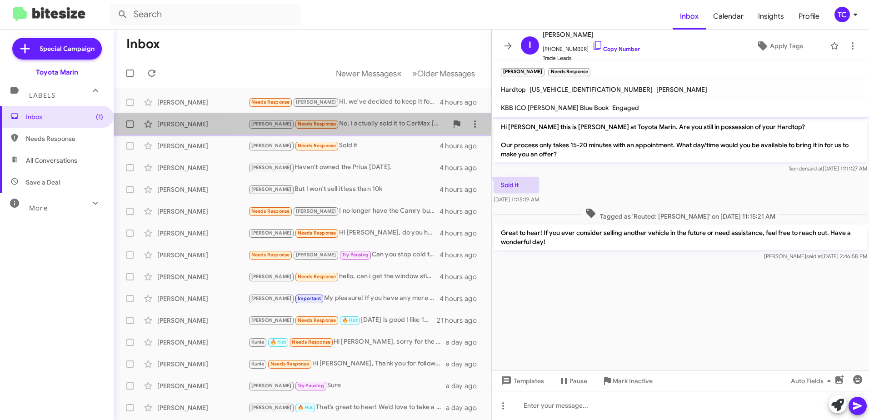
click at [379, 125] on div "Tony Needs Response No. I actually sold it to CarMax on Friday for 14,600" at bounding box center [348, 124] width 200 height 10
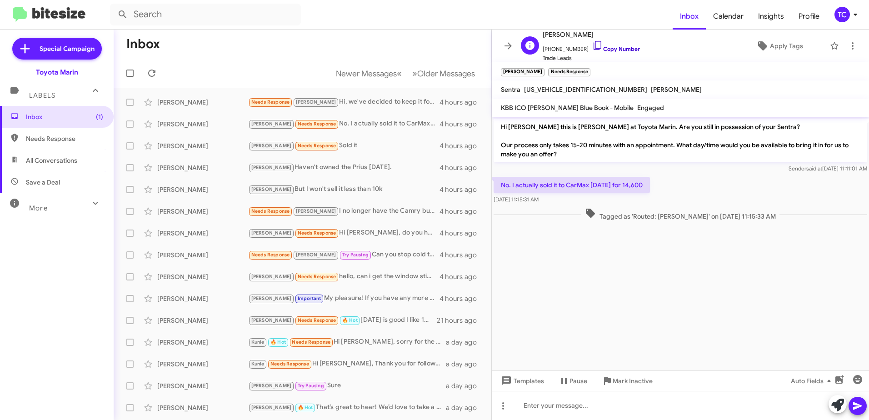
click at [592, 45] on icon at bounding box center [597, 45] width 11 height 11
click at [852, 45] on span at bounding box center [853, 45] width 18 height 11
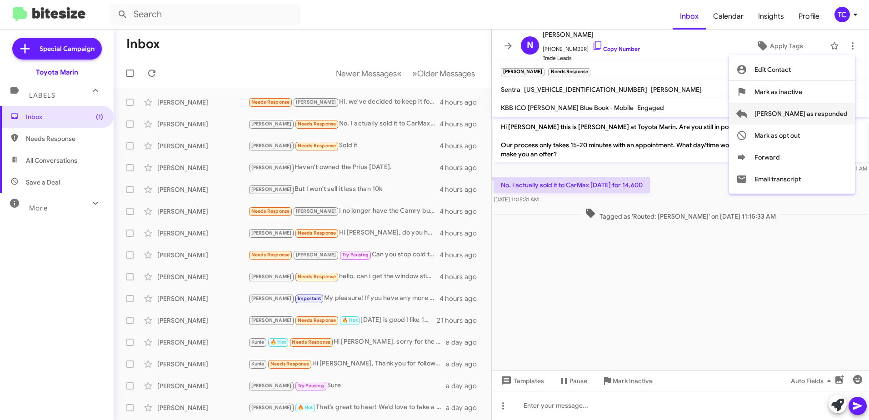
click at [806, 107] on span "[PERSON_NAME] as responded" at bounding box center [801, 114] width 93 height 22
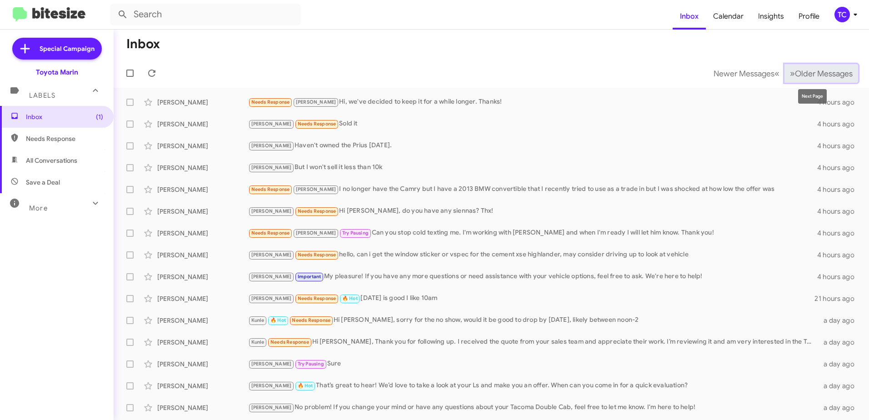
click at [790, 74] on span "»" at bounding box center [792, 73] width 5 height 11
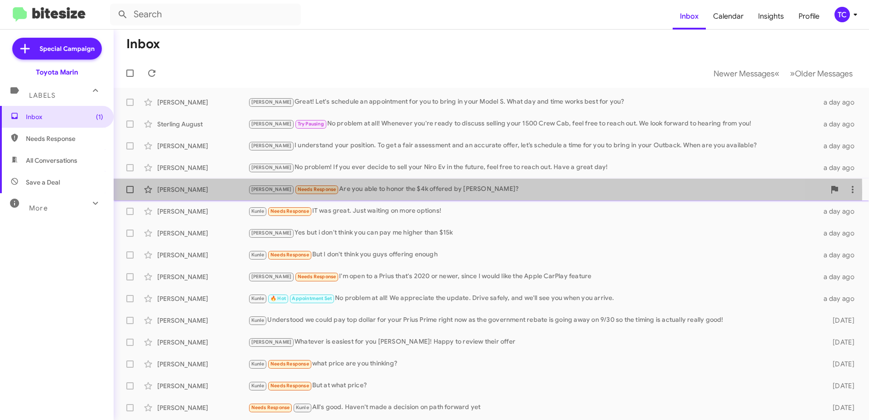
click at [372, 192] on div "Tony Needs Response Are you able to honor the $4k offered by Cadillac?" at bounding box center [536, 189] width 577 height 10
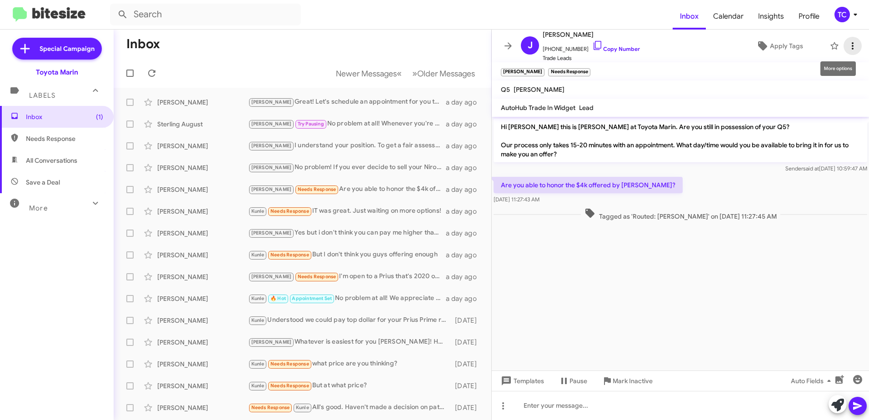
click at [847, 46] on icon at bounding box center [852, 45] width 11 height 11
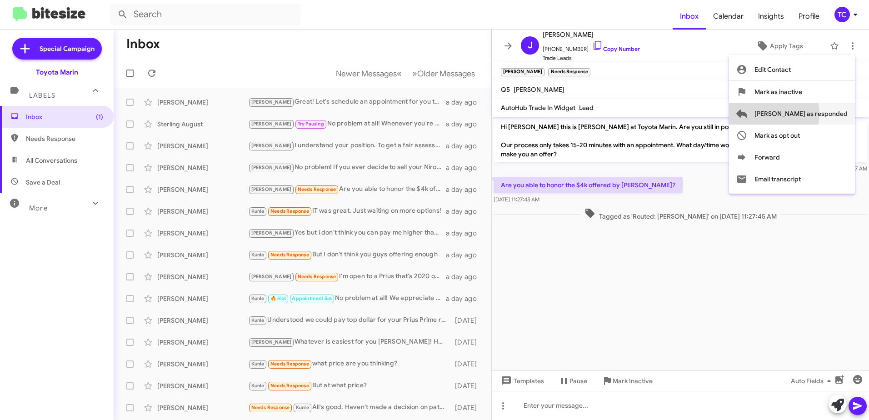
click at [805, 113] on span "[PERSON_NAME] as responded" at bounding box center [801, 114] width 93 height 22
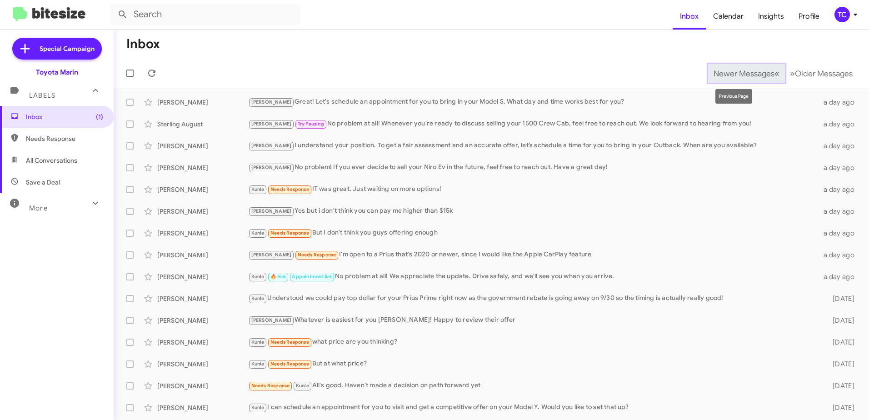
click at [775, 71] on span "«" at bounding box center [777, 73] width 5 height 11
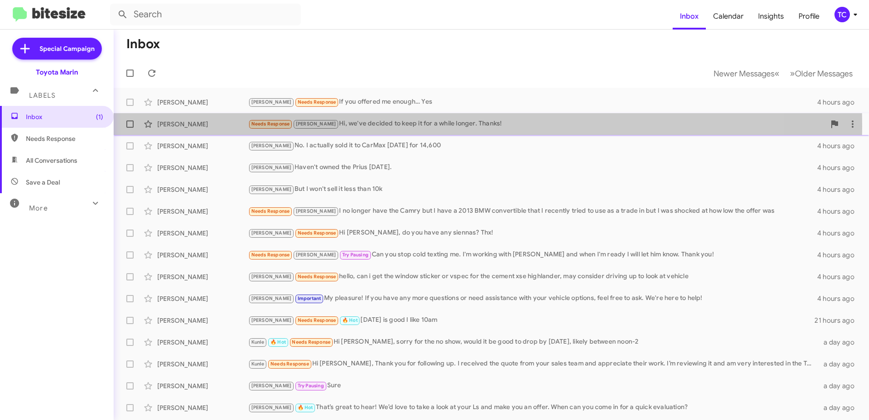
click at [361, 126] on div "Needs Response Tony Hi, we've decided to keep it for a while longer. Thanks!" at bounding box center [536, 124] width 577 height 10
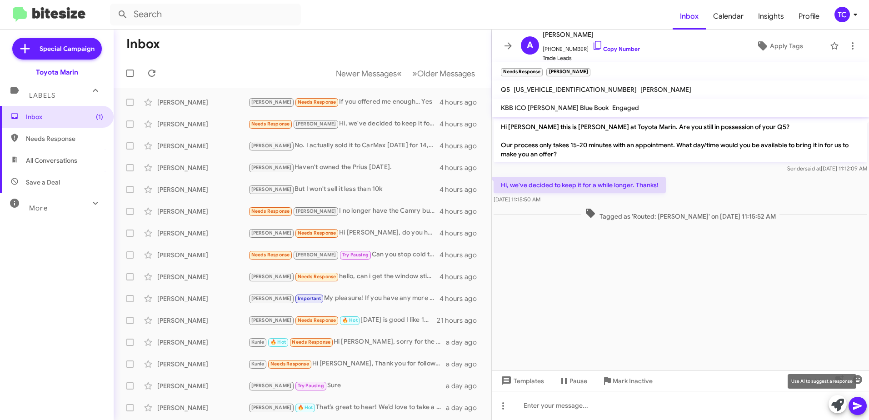
click at [835, 403] on icon at bounding box center [838, 405] width 13 height 13
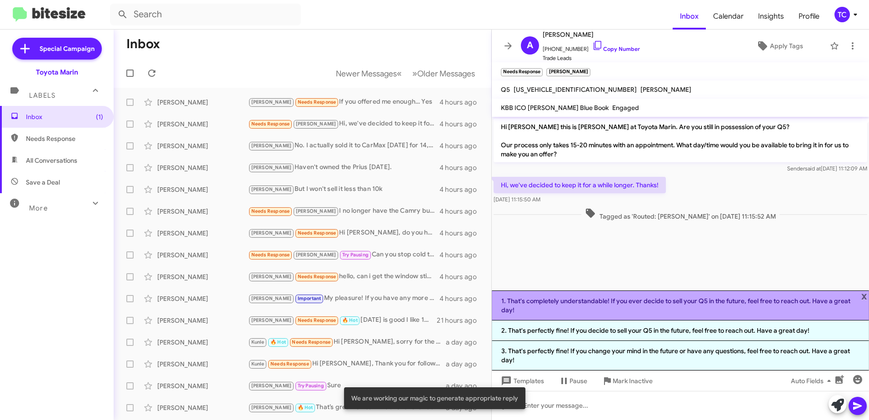
click at [653, 307] on li "1. That's completely understandable! If you ever decide to sell your Q5 in the …" at bounding box center [680, 306] width 377 height 30
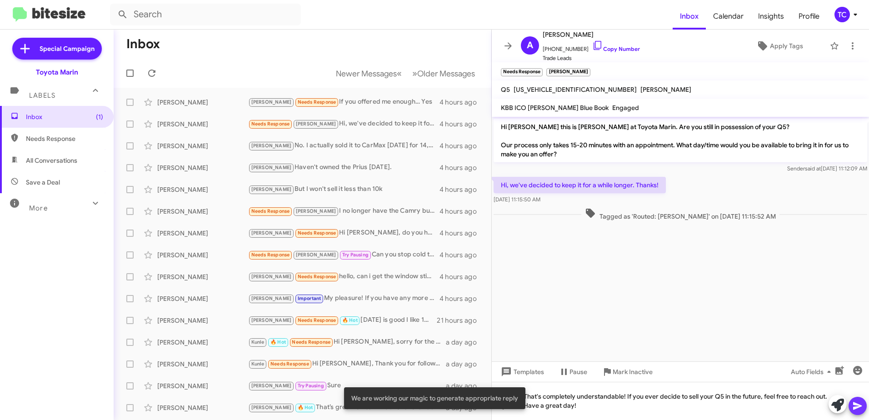
click at [859, 403] on icon at bounding box center [857, 406] width 11 height 11
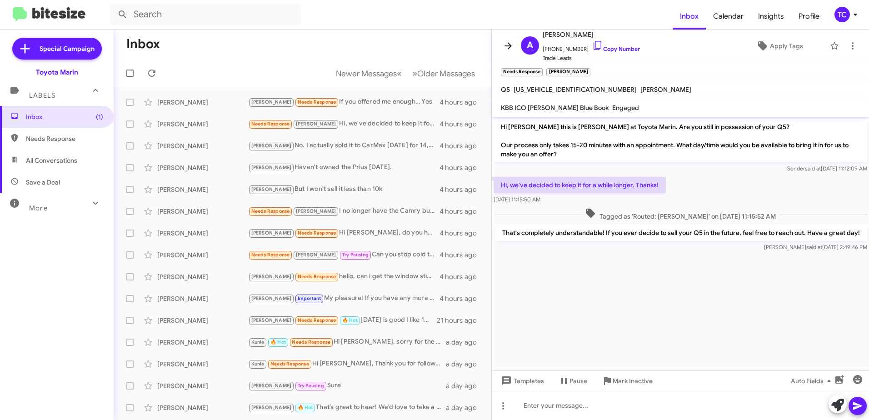
click at [511, 47] on icon at bounding box center [508, 45] width 7 height 7
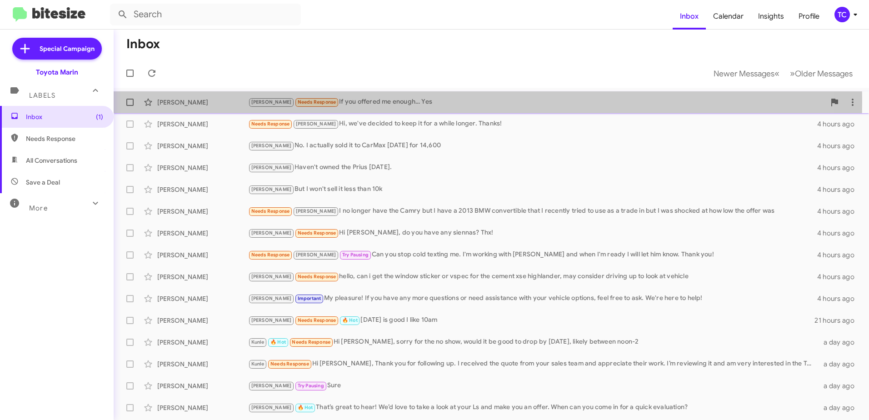
click at [386, 102] on div "Tony Needs Response If you offered me enough… Yes" at bounding box center [536, 102] width 577 height 10
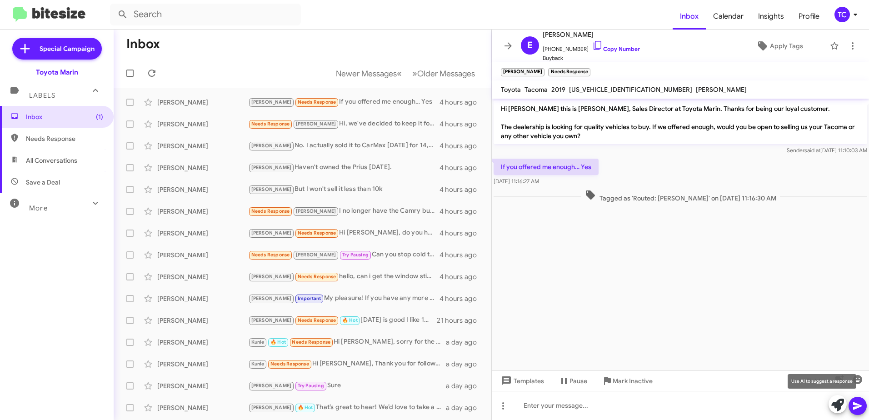
click at [833, 400] on icon at bounding box center [838, 405] width 13 height 13
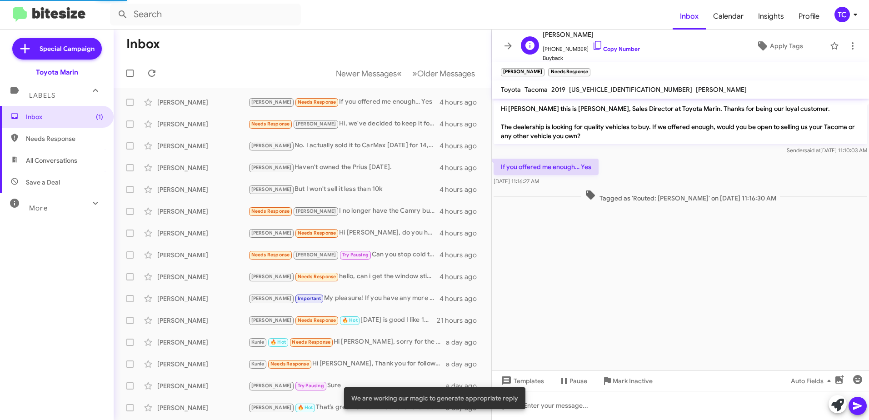
drag, startPoint x: 586, startPoint y: 44, endPoint x: 578, endPoint y: 41, distance: 7.8
click at [592, 44] on icon at bounding box center [597, 45] width 11 height 11
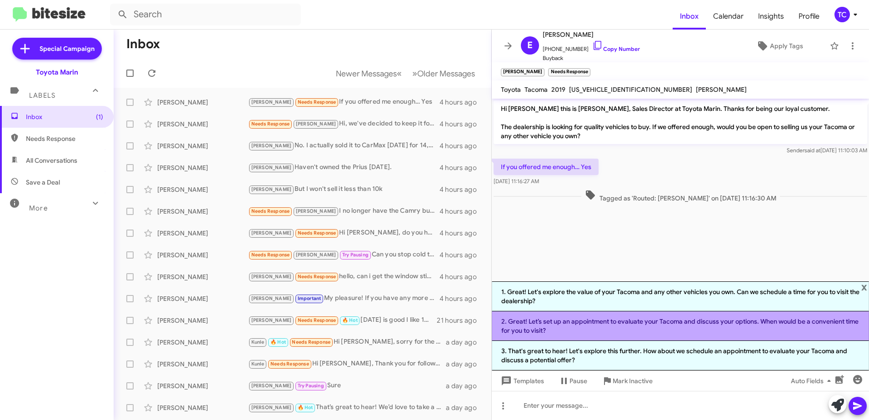
click at [655, 330] on li "2. Great! Let’s set up an appointment to evaluate your Tacoma and discuss your …" at bounding box center [680, 326] width 377 height 30
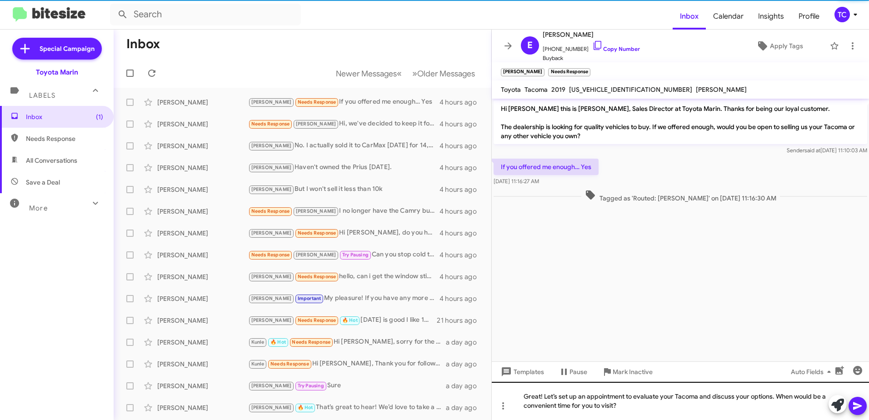
drag, startPoint x: 859, startPoint y: 401, endPoint x: 852, endPoint y: 395, distance: 9.3
click at [859, 401] on icon at bounding box center [857, 406] width 11 height 11
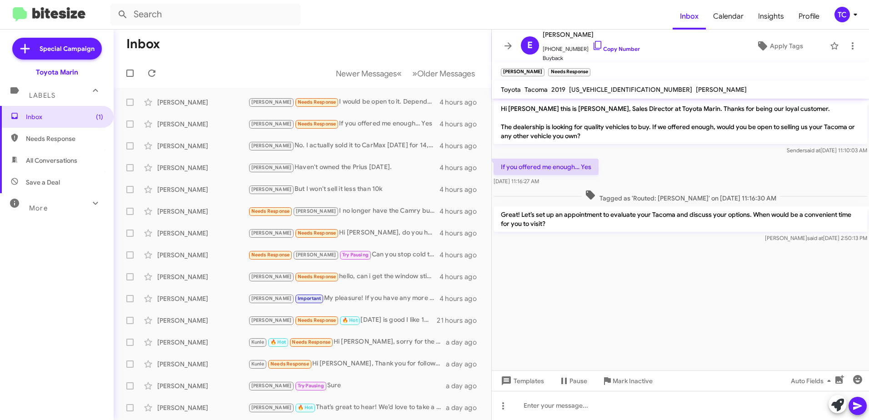
drag, startPoint x: 554, startPoint y: 224, endPoint x: 500, endPoint y: 107, distance: 128.6
click at [500, 107] on div "Hi Elizabeth this is Nathan Myler, Sales Director at Toyota Marin. Thanks for b…" at bounding box center [680, 172] width 377 height 146
drag, startPoint x: 500, startPoint y: 107, endPoint x: 530, endPoint y: 110, distance: 30.2
click at [501, 45] on span at bounding box center [508, 45] width 18 height 11
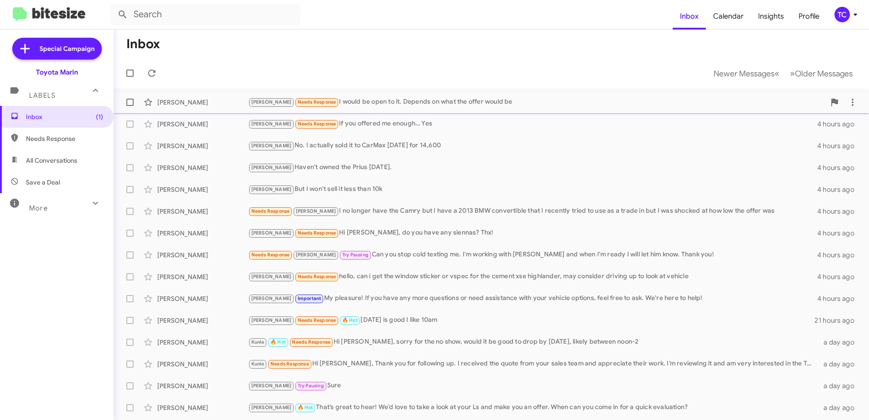
click at [363, 100] on div "Tony Needs Response I would be open to it. Depends on what the offer would be" at bounding box center [536, 102] width 577 height 10
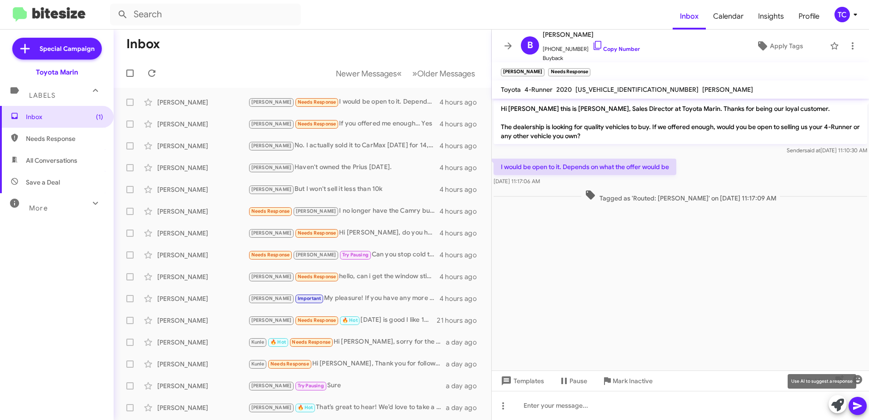
click at [831, 399] on button at bounding box center [838, 404] width 18 height 18
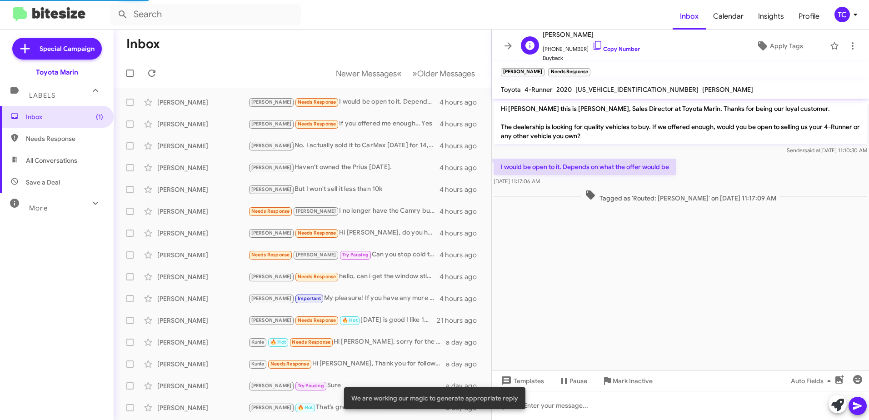
drag, startPoint x: 589, startPoint y: 45, endPoint x: 573, endPoint y: 39, distance: 17.0
click at [592, 45] on icon at bounding box center [597, 45] width 11 height 11
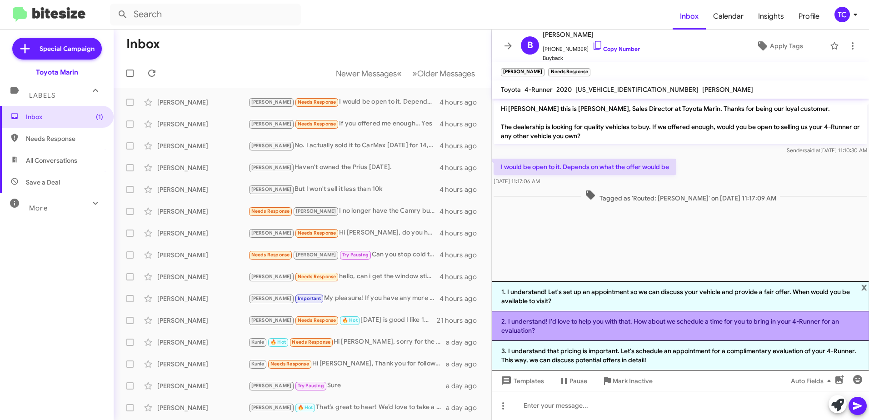
click at [637, 323] on li "2. I understand! I'd love to help you with that. How about we schedule a time f…" at bounding box center [680, 326] width 377 height 30
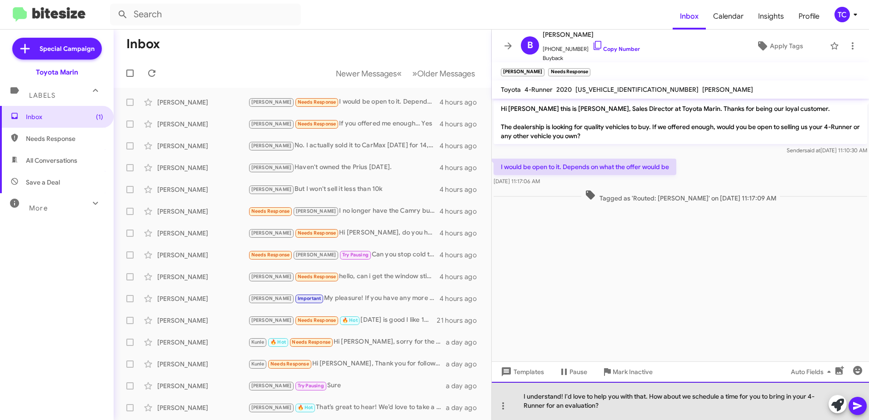
click at [564, 396] on div "I understand! I'd love to help you with that. How about we schedule a time for …" at bounding box center [680, 401] width 377 height 38
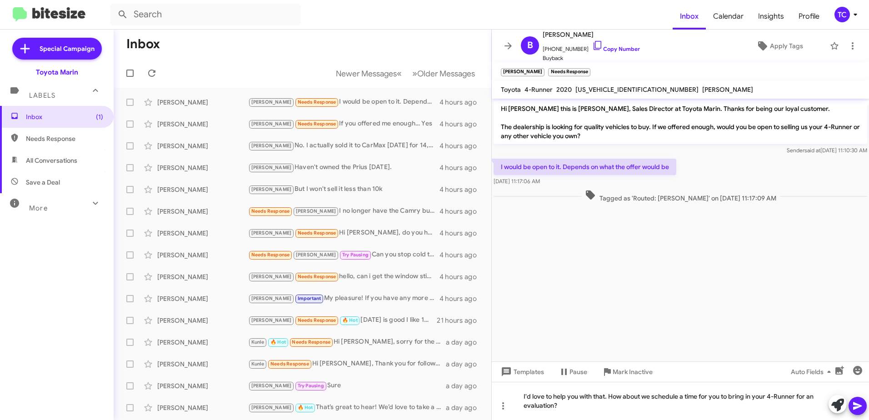
click at [860, 403] on icon at bounding box center [857, 406] width 11 height 11
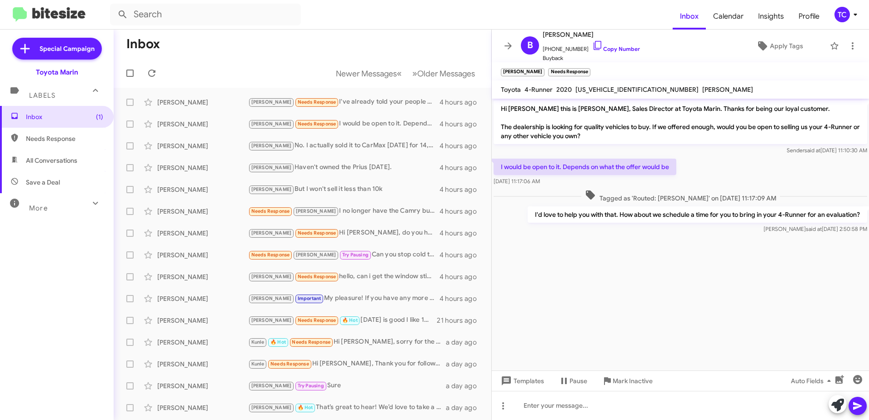
drag, startPoint x: 864, startPoint y: 214, endPoint x: 499, endPoint y: 84, distance: 387.6
click at [499, 84] on div "B Bartholomew Sullivan +14155172025 Copy Number Buyback Apply Tags Tony Needs R…" at bounding box center [680, 225] width 377 height 391
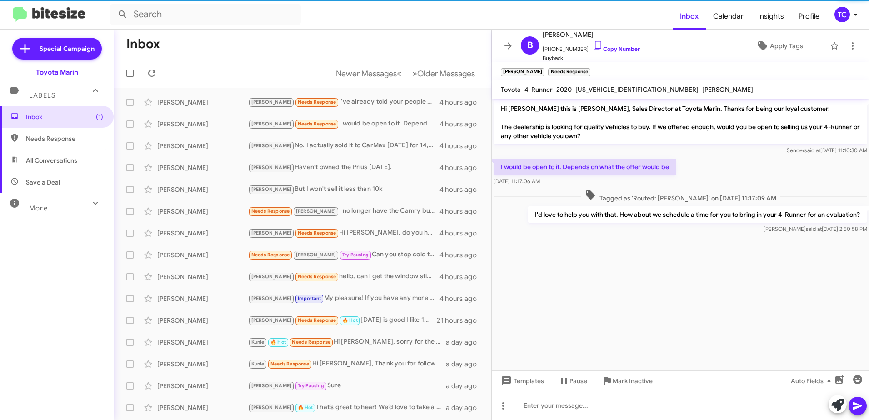
drag, startPoint x: 499, startPoint y: 84, endPoint x: 539, endPoint y: 107, distance: 46.0
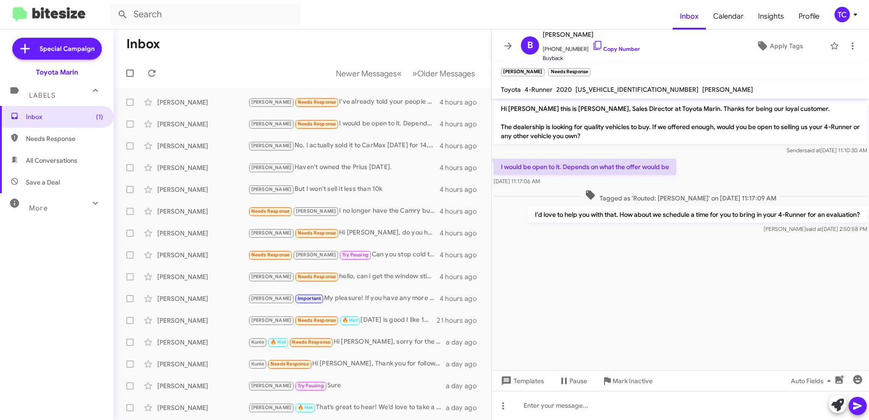
click at [375, 39] on mat-toolbar-row "Inbox" at bounding box center [303, 44] width 378 height 29
click at [507, 43] on icon at bounding box center [508, 45] width 11 height 11
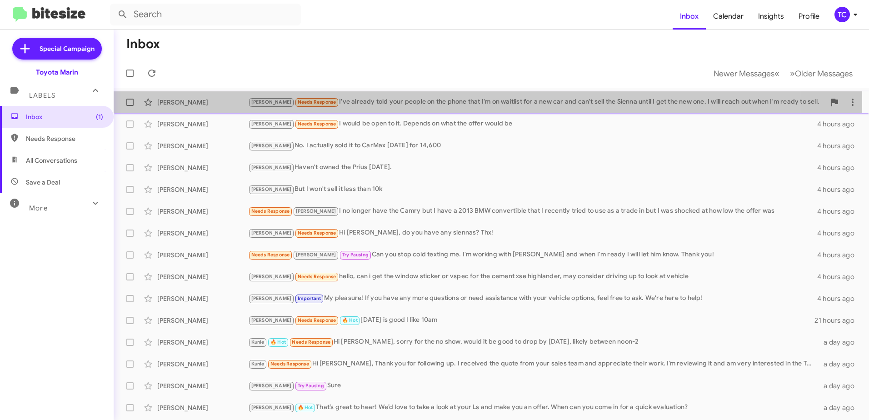
click at [427, 102] on div "Tony Needs Response I've already told your people on the phone that I'm on wait…" at bounding box center [536, 102] width 577 height 10
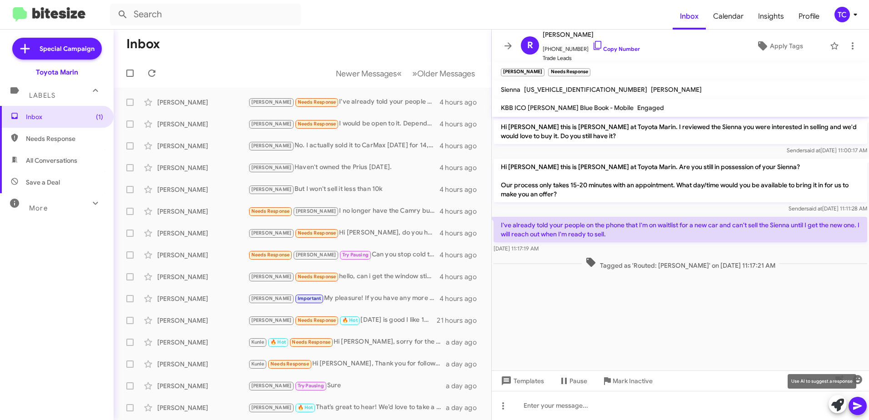
click at [837, 401] on icon at bounding box center [838, 405] width 13 height 13
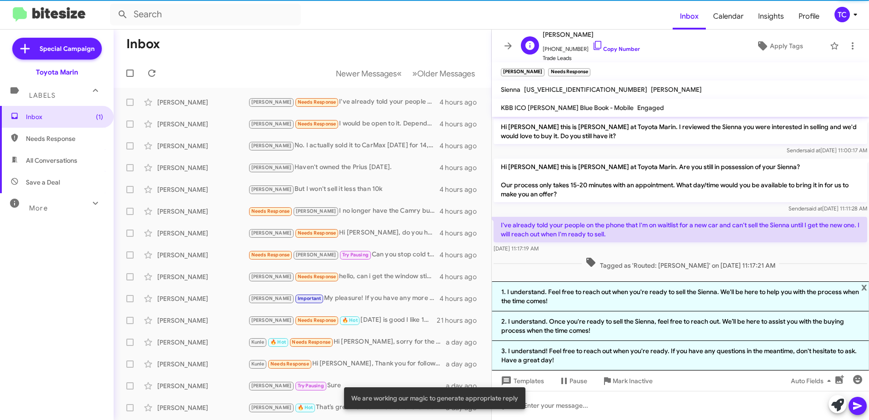
drag, startPoint x: 592, startPoint y: 45, endPoint x: 571, endPoint y: 43, distance: 21.4
click at [592, 45] on icon at bounding box center [597, 45] width 11 height 11
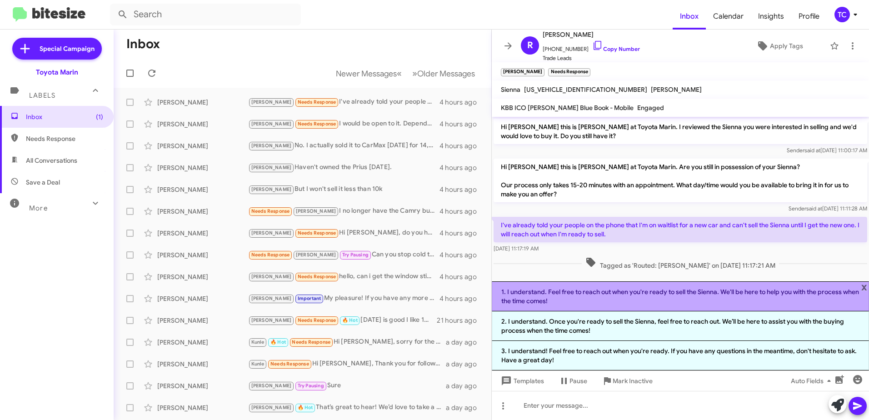
click at [657, 297] on li "1. I understand. Feel free to reach out when you're ready to sell the Sienna. W…" at bounding box center [680, 296] width 377 height 30
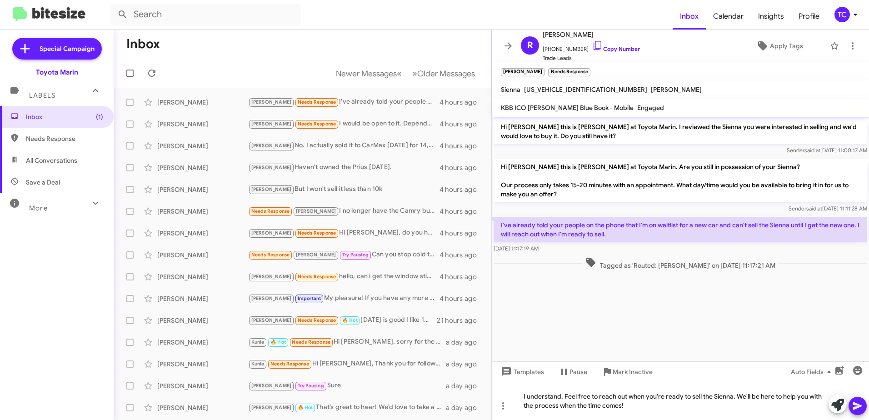
click at [859, 405] on icon at bounding box center [857, 406] width 9 height 8
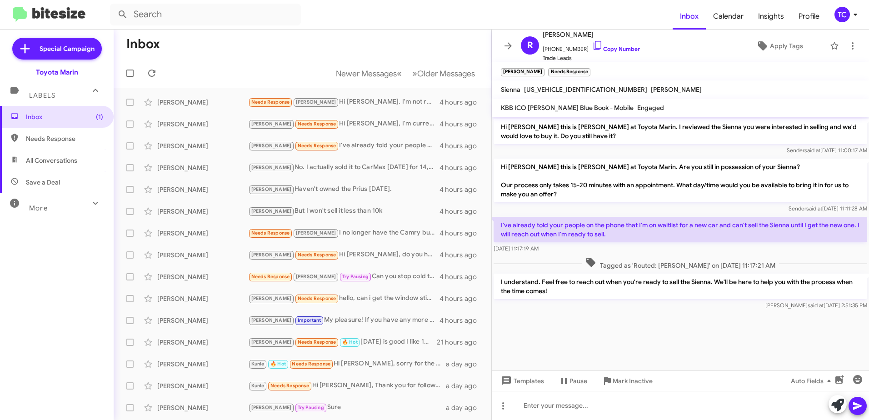
drag, startPoint x: 552, startPoint y: 293, endPoint x: 500, endPoint y: 129, distance: 171.8
click at [500, 129] on div "Hi Reva this is Nathan Myler at Toyota Marin. I reviewed the Sienna you were in…" at bounding box center [680, 214] width 377 height 195
drag, startPoint x: 500, startPoint y: 129, endPoint x: 522, endPoint y: 132, distance: 23.0
click at [506, 51] on button at bounding box center [508, 46] width 18 height 18
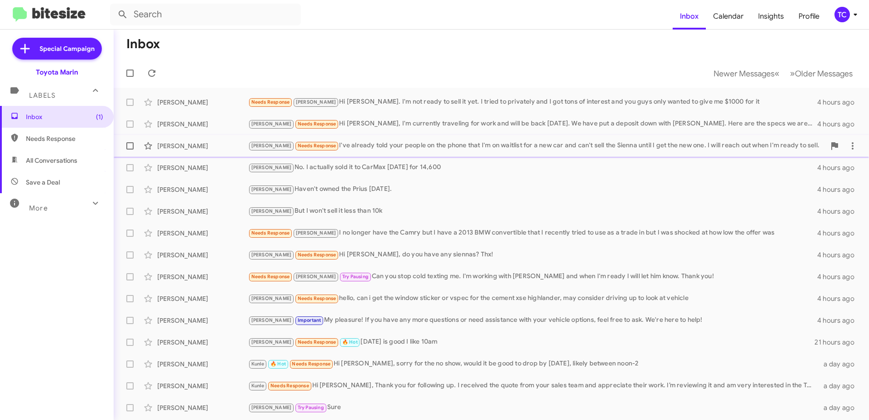
click at [366, 144] on div "Tony Needs Response I've already told your people on the phone that I'm on wait…" at bounding box center [536, 145] width 577 height 10
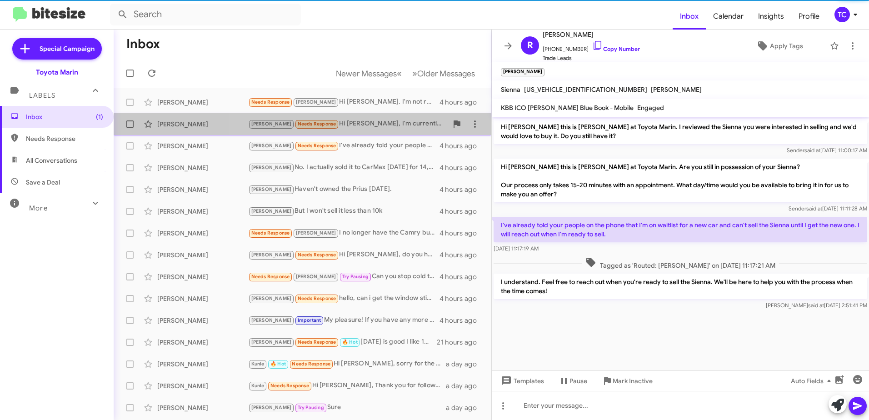
click at [390, 128] on div "Joel Needs Response Hi Nathan, I'm currently traveling for work and will be bac…" at bounding box center [348, 124] width 200 height 10
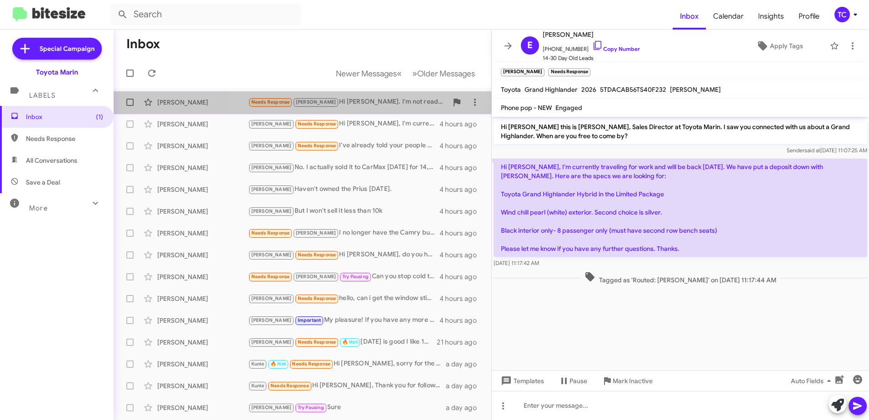
click at [362, 107] on div "Needs Response Tony Hi Nathan. I'm not ready to sell it yet. I tried to private…" at bounding box center [348, 102] width 200 height 10
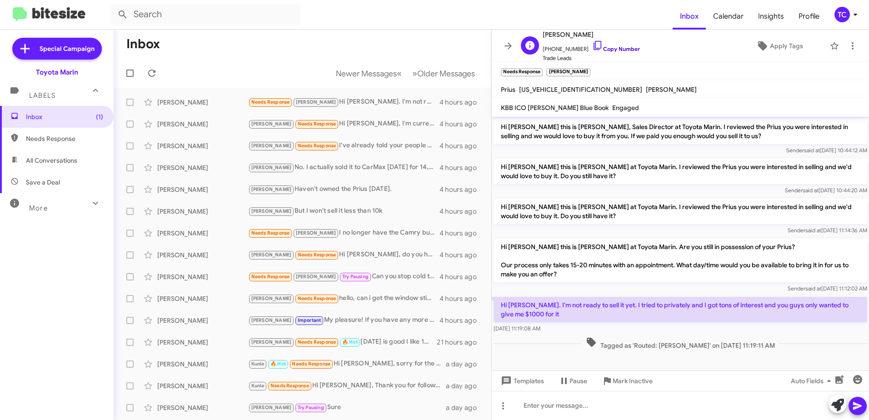
click at [592, 43] on icon at bounding box center [597, 45] width 11 height 11
click at [839, 402] on icon at bounding box center [838, 405] width 13 height 13
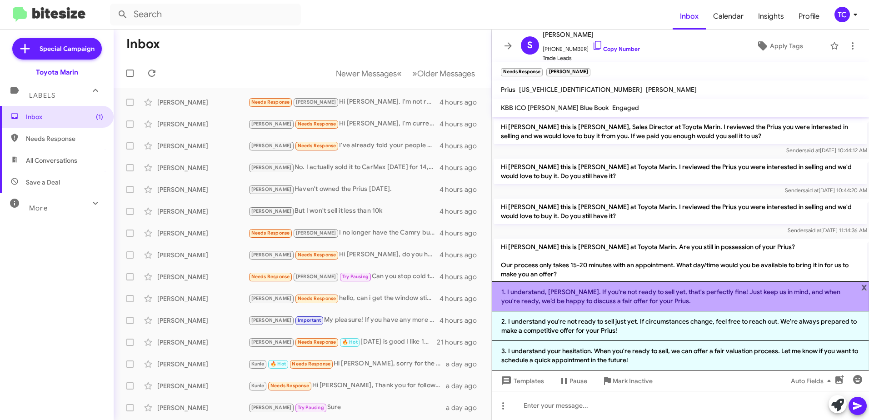
click at [677, 299] on li "1. I understand, Stephanie. If you're not ready to sell yet, that's perfectly f…" at bounding box center [680, 296] width 377 height 30
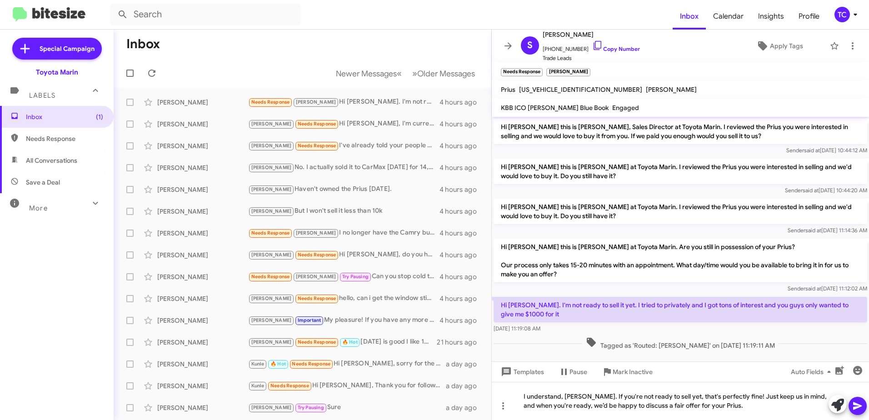
click at [855, 405] on icon at bounding box center [857, 406] width 9 height 8
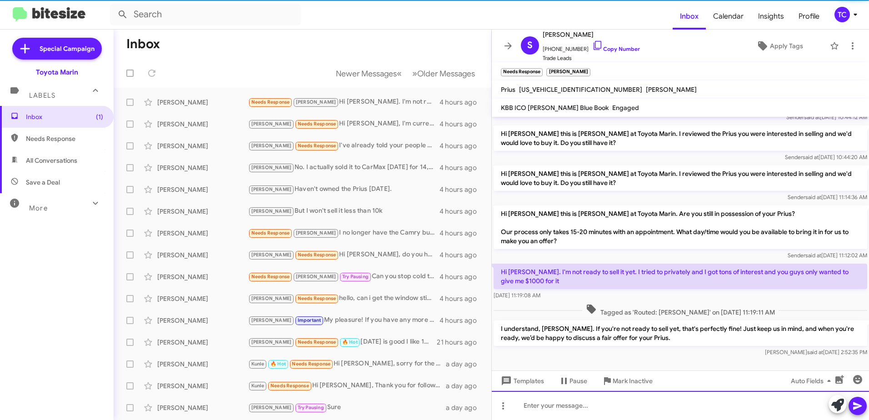
scroll to position [37, 0]
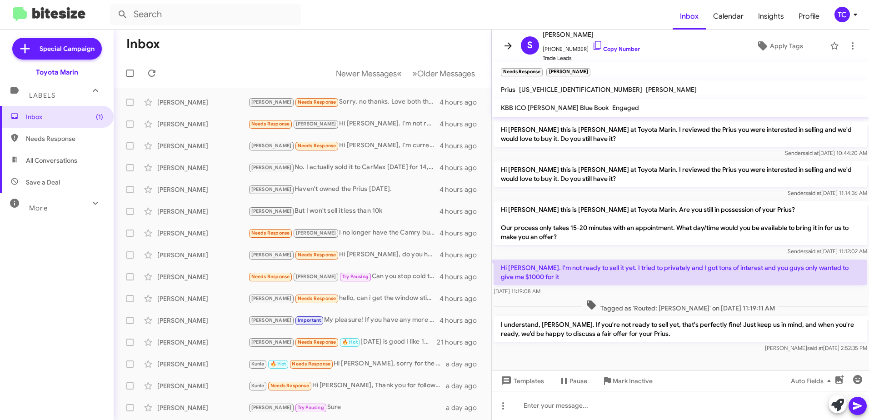
click at [510, 48] on icon at bounding box center [508, 45] width 7 height 7
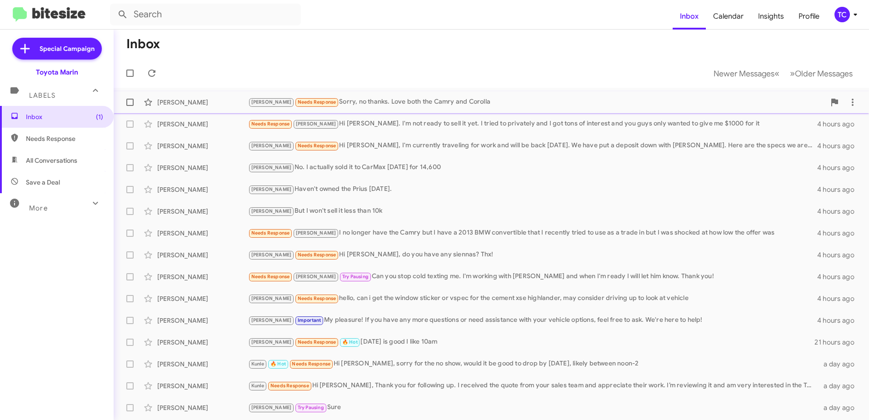
click at [390, 104] on div "Tony Needs Response Sorry, no thanks. Love both the Camry and Corolla" at bounding box center [536, 102] width 577 height 10
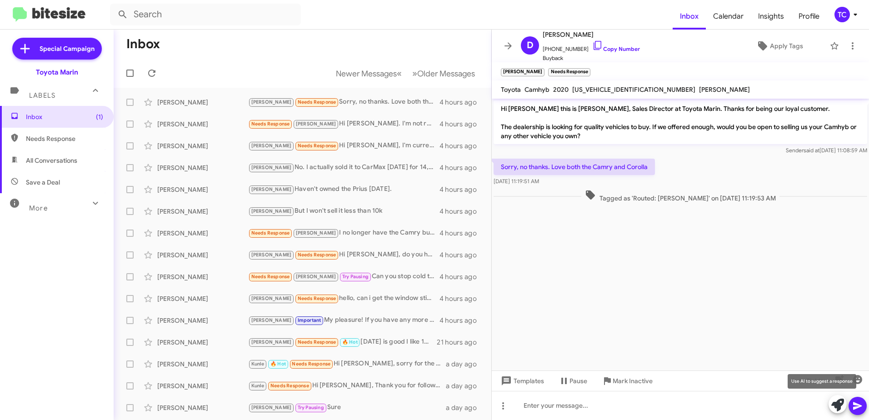
click at [837, 397] on span at bounding box center [838, 405] width 13 height 20
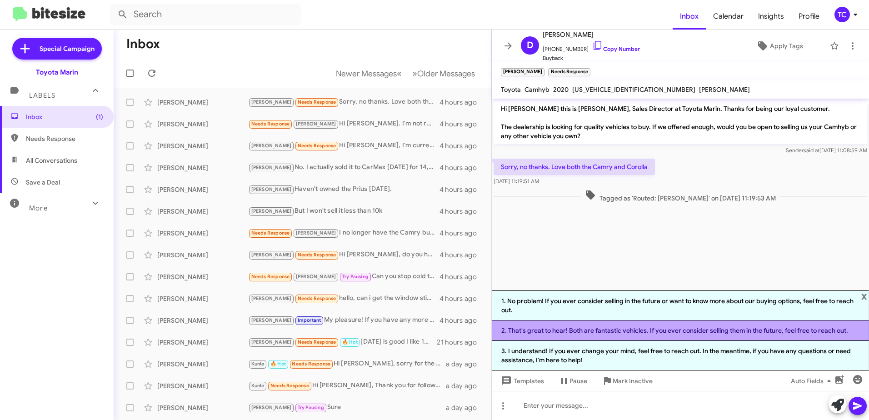
click at [681, 333] on li "2. That's great to hear! Both are fantastic vehicles. If you ever consider sell…" at bounding box center [680, 331] width 377 height 20
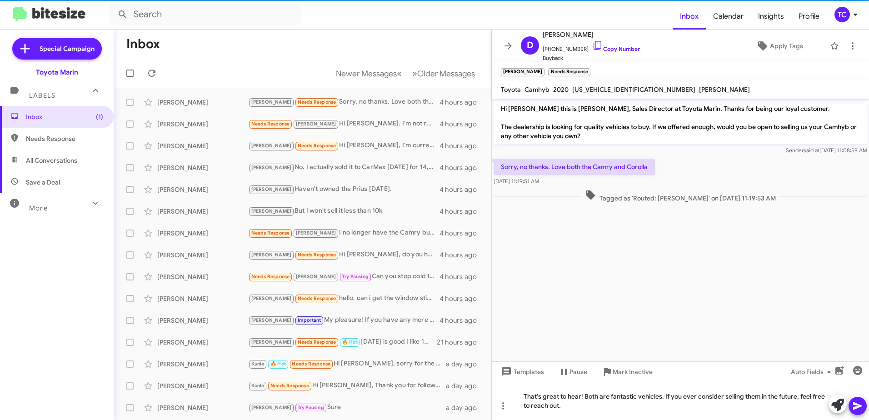
click at [856, 406] on icon at bounding box center [857, 406] width 11 height 11
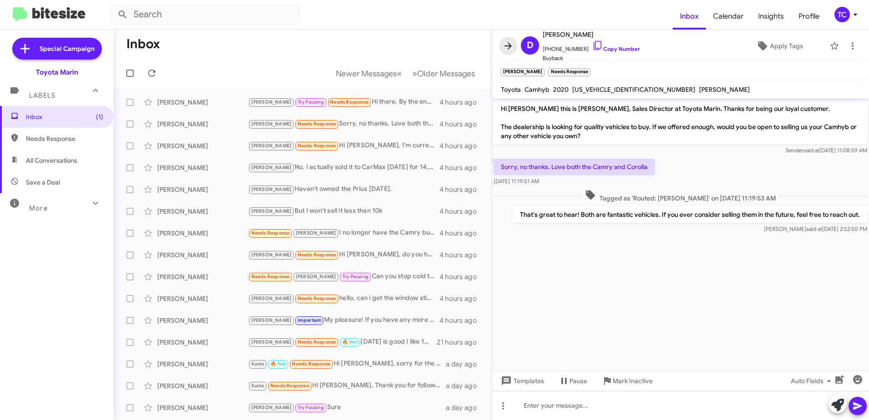
click at [504, 44] on icon at bounding box center [508, 45] width 11 height 11
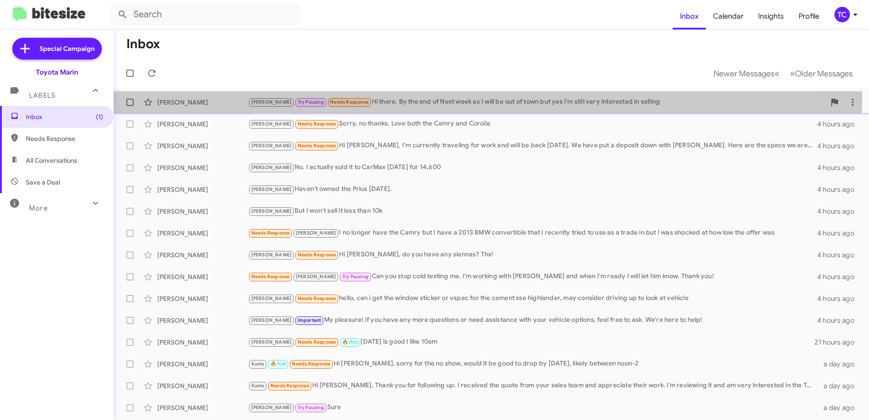
click at [377, 99] on div "Tony Try Pausing Needs Response Hi there. By the end of Next week as I will be …" at bounding box center [536, 102] width 577 height 10
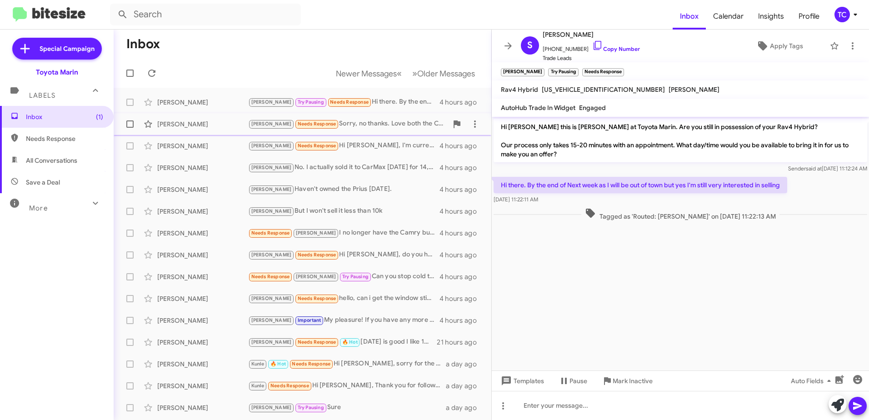
click at [376, 126] on div "Tony Needs Response Sorry, no thanks. Love both the Camry and Corolla" at bounding box center [348, 124] width 200 height 10
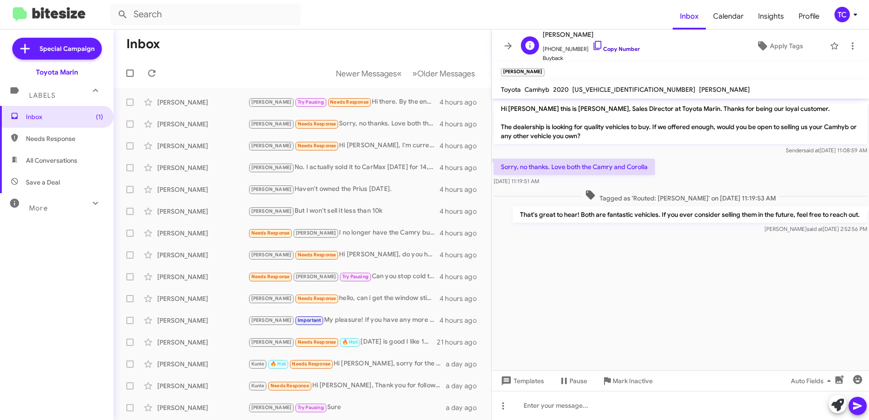
click at [592, 42] on icon at bounding box center [597, 45] width 11 height 11
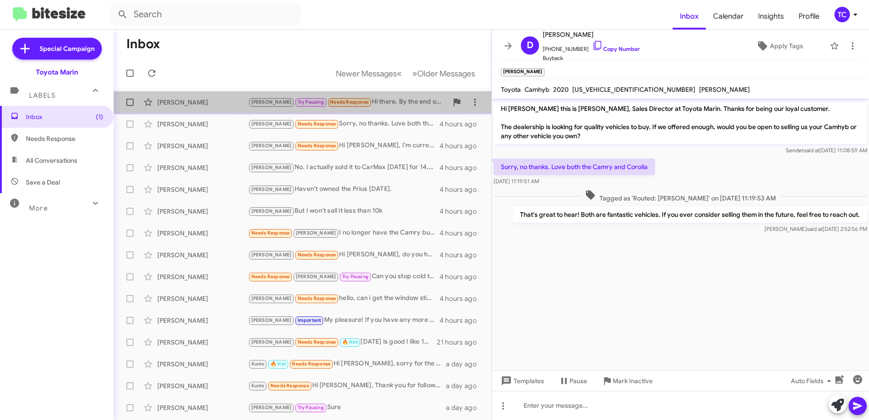
click at [338, 107] on span "Tony Try Pausing Needs Response" at bounding box center [310, 102] width 124 height 10
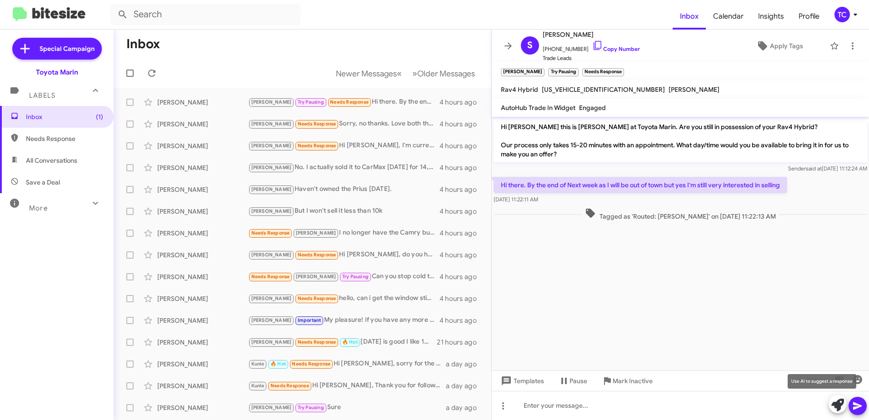
click at [839, 404] on icon at bounding box center [838, 405] width 13 height 13
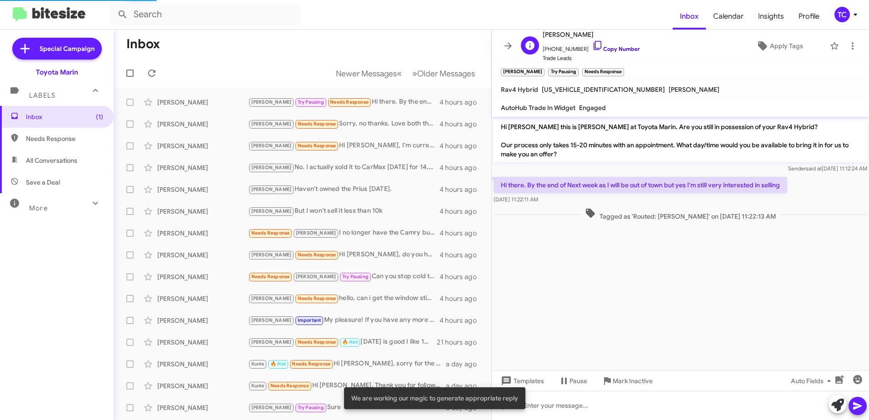
click at [592, 44] on icon at bounding box center [597, 45] width 11 height 11
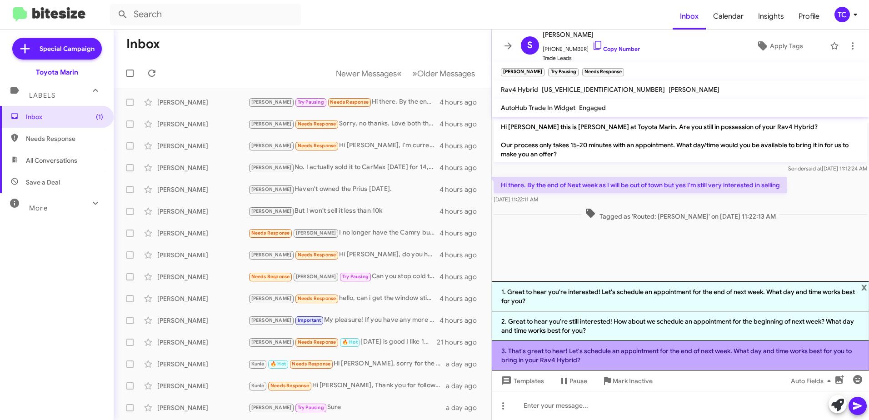
click at [621, 357] on li "3. That's great to hear! Let's schedule an appointment for the end of next week…" at bounding box center [680, 356] width 377 height 30
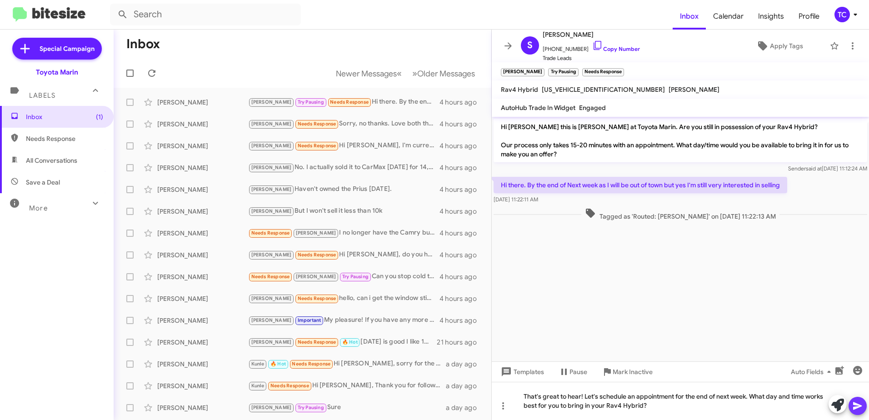
click at [857, 407] on icon at bounding box center [857, 406] width 9 height 8
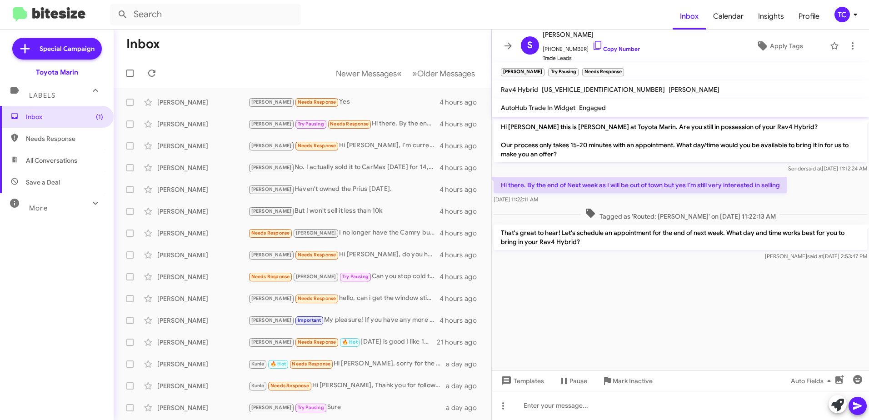
drag, startPoint x: 583, startPoint y: 241, endPoint x: 496, endPoint y: 130, distance: 140.5
click at [496, 130] on div "Hi Sara this is Nathan Myler at Toyota Marin. Are you still in possession of yo…" at bounding box center [680, 190] width 377 height 146
click at [322, 102] on div "Tony Needs Response Yes" at bounding box center [348, 102] width 200 height 10
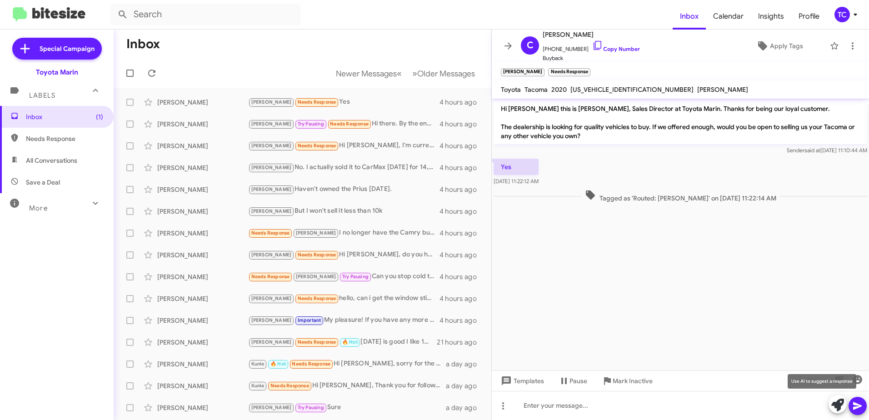
click at [837, 405] on icon at bounding box center [838, 405] width 13 height 13
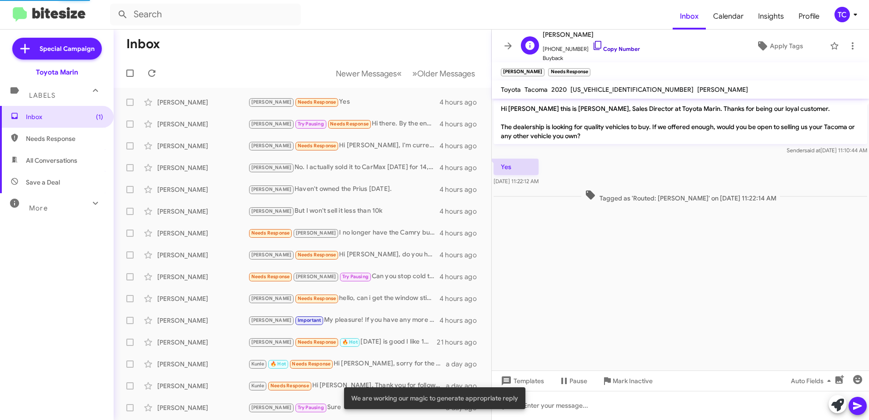
click at [592, 42] on icon at bounding box center [597, 45] width 11 height 11
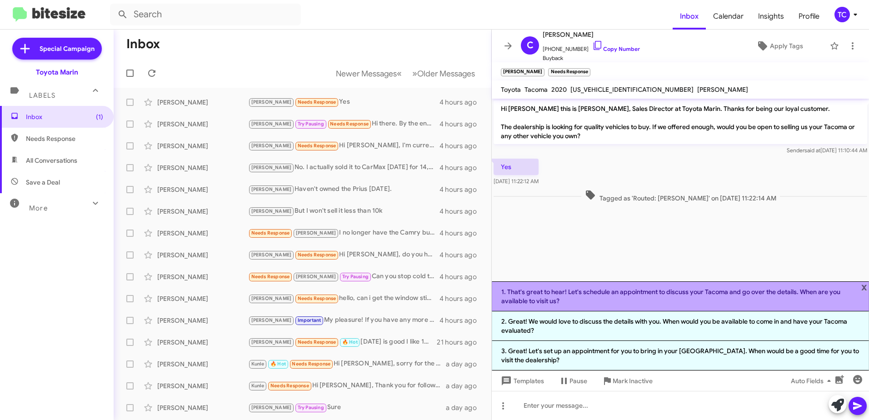
click at [648, 301] on li "1. That's great to hear! Let's schedule an appointment to discuss your Tacoma a…" at bounding box center [680, 296] width 377 height 30
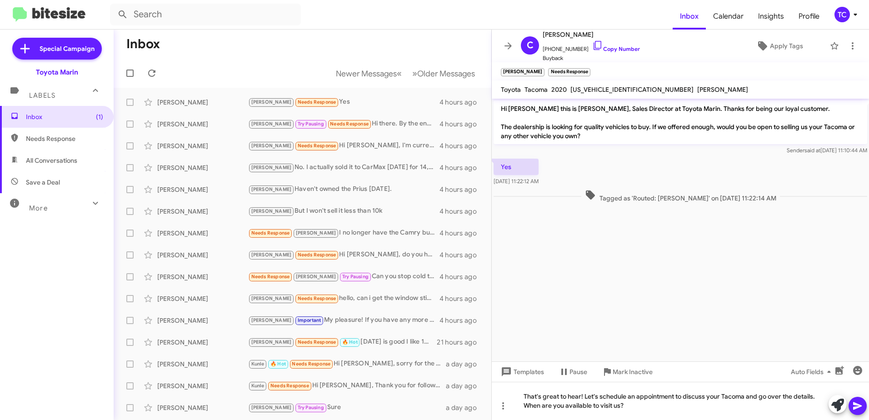
click at [861, 401] on icon at bounding box center [857, 406] width 11 height 11
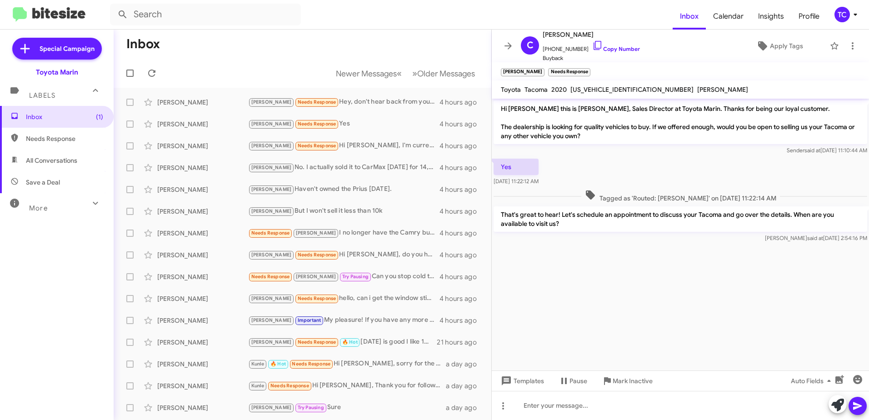
drag, startPoint x: 574, startPoint y: 225, endPoint x: 496, endPoint y: 110, distance: 139.1
click at [496, 110] on div "Hi Charles this is Nathan Myler, Sales Director at Toyota Marin. Thanks for bei…" at bounding box center [680, 172] width 377 height 146
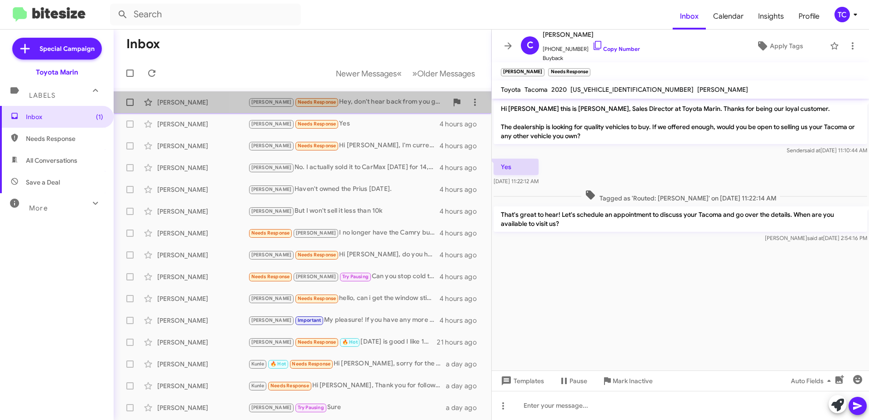
click at [372, 103] on div "Tony Needs Response Hey, don't hear back from you guys when I initially reached…" at bounding box center [348, 102] width 200 height 10
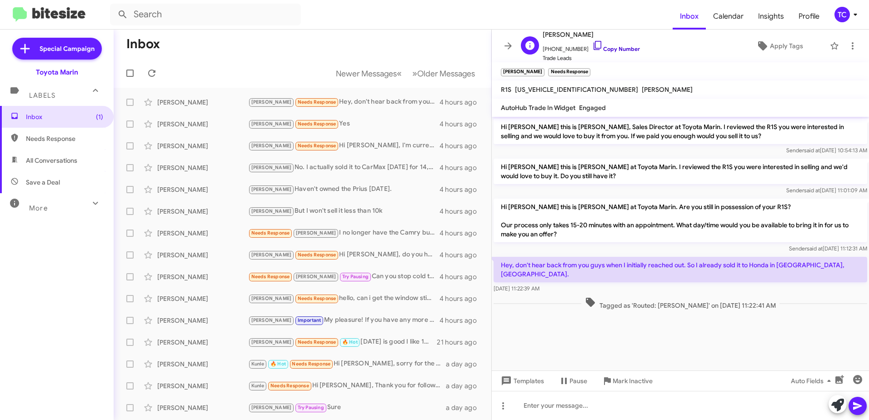
click at [594, 48] on icon at bounding box center [597, 45] width 11 height 11
click at [835, 403] on icon at bounding box center [838, 405] width 13 height 13
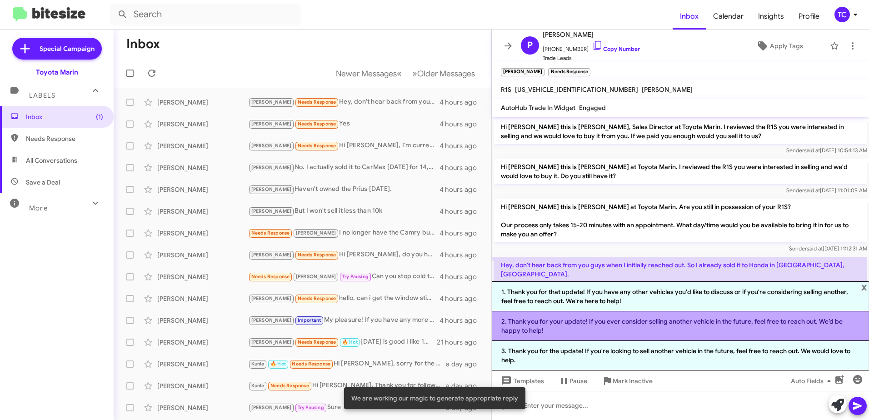
click at [644, 321] on li "2. Thank you for your update! If you ever consider selling another vehicle in t…" at bounding box center [680, 326] width 377 height 30
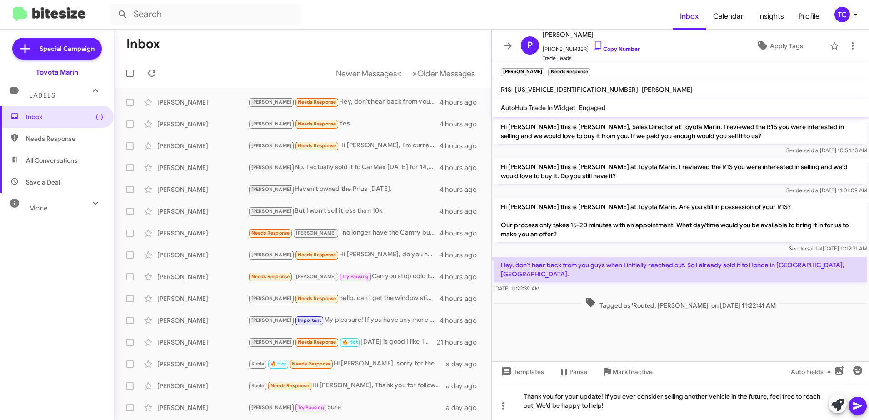
click at [860, 406] on icon at bounding box center [857, 406] width 9 height 8
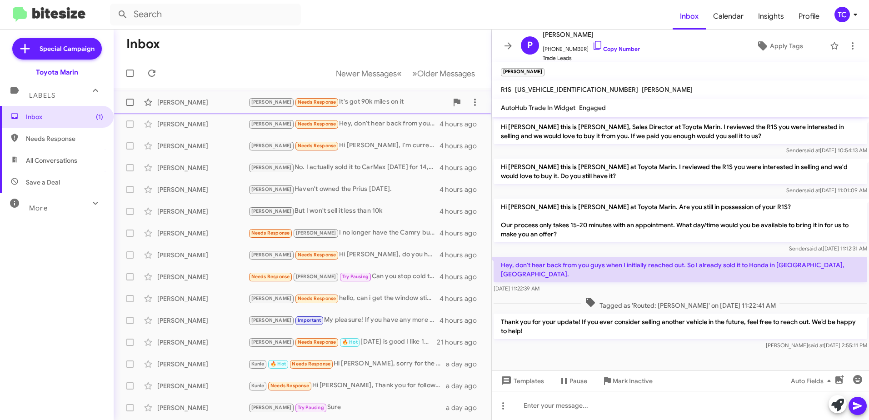
click at [338, 106] on div "Tony Needs Response It's got 90k miles on it" at bounding box center [348, 102] width 200 height 10
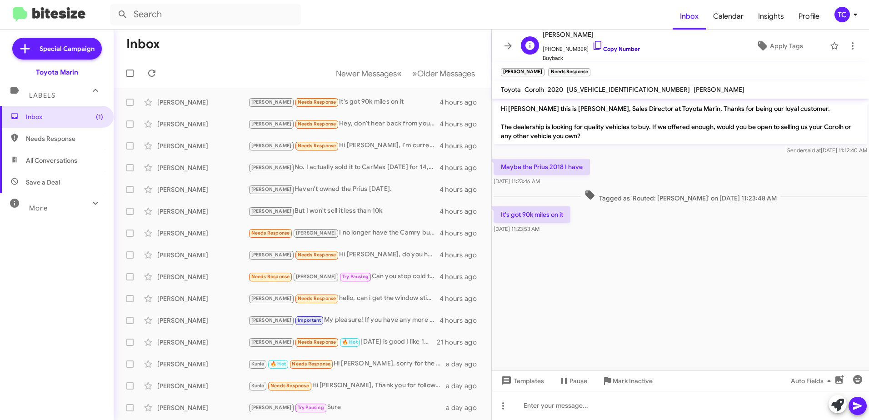
click at [592, 44] on icon at bounding box center [597, 45] width 11 height 11
drag, startPoint x: 838, startPoint y: 407, endPoint x: 602, endPoint y: 312, distance: 254.8
click at [837, 407] on icon at bounding box center [838, 405] width 13 height 13
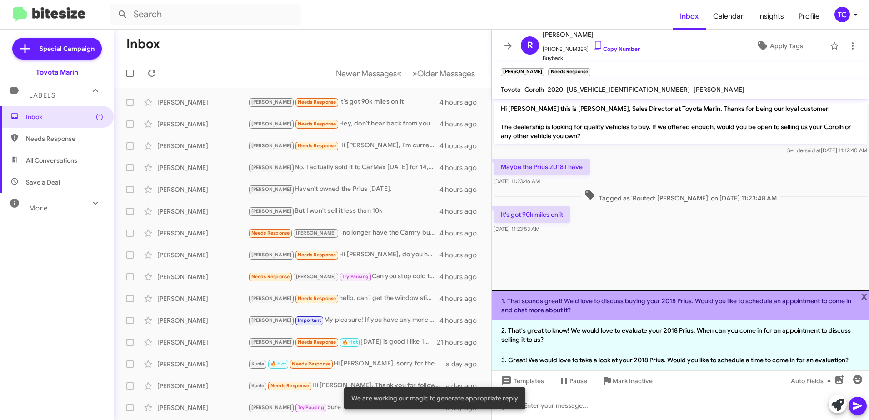
click at [625, 308] on li "1. That sounds great! We'd love to discuss buying your 2018 Prius. Would you li…" at bounding box center [680, 306] width 377 height 30
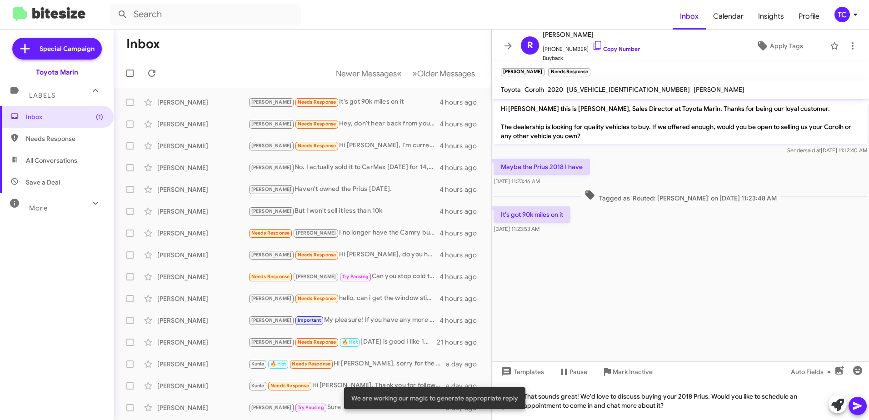
click at [861, 406] on icon at bounding box center [857, 406] width 9 height 8
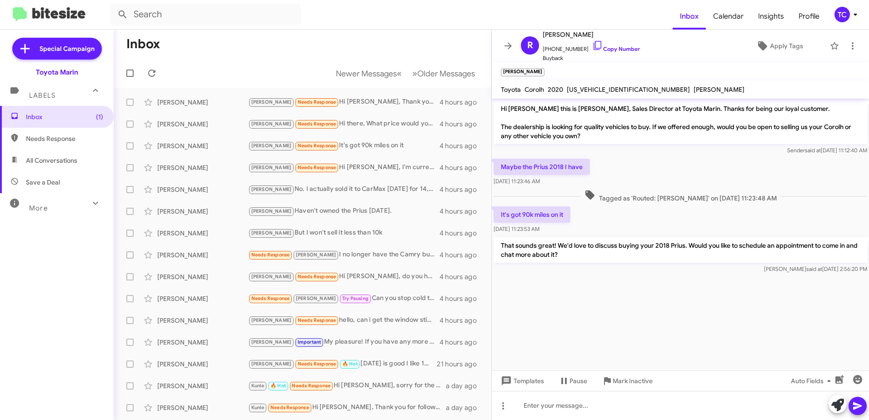
drag, startPoint x: 568, startPoint y: 254, endPoint x: 498, endPoint y: 112, distance: 158.2
click at [498, 112] on div "Hi Rachana this is Nathan Myler, Sales Director at Toyota Marin. Thanks for bei…" at bounding box center [680, 187] width 377 height 177
click at [509, 50] on icon at bounding box center [508, 45] width 11 height 11
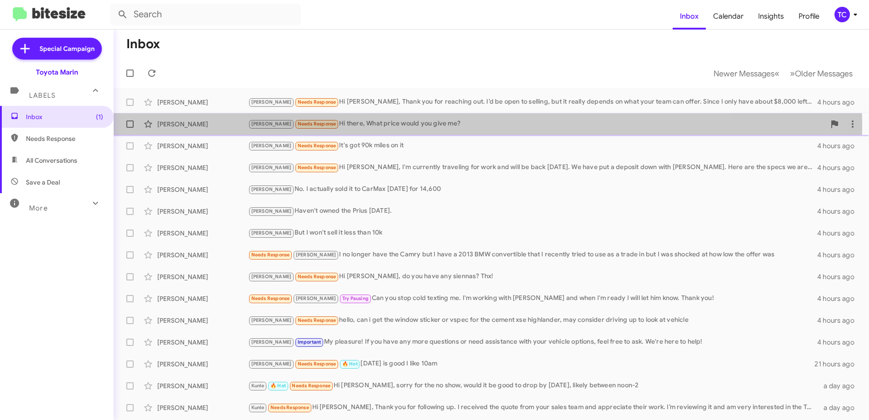
click at [393, 126] on div "Tony Needs Response Hi there, What price would you give me?" at bounding box center [536, 124] width 577 height 10
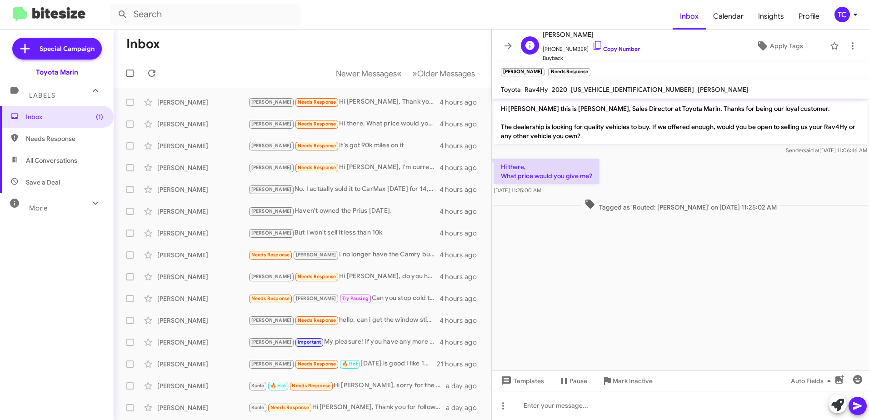
drag, startPoint x: 589, startPoint y: 45, endPoint x: 527, endPoint y: 42, distance: 61.9
click at [592, 45] on icon at bounding box center [597, 45] width 11 height 11
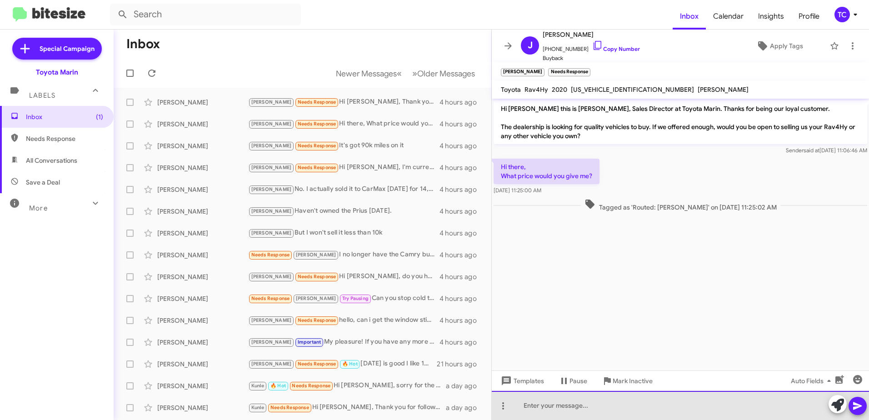
click at [619, 403] on div at bounding box center [680, 405] width 377 height 29
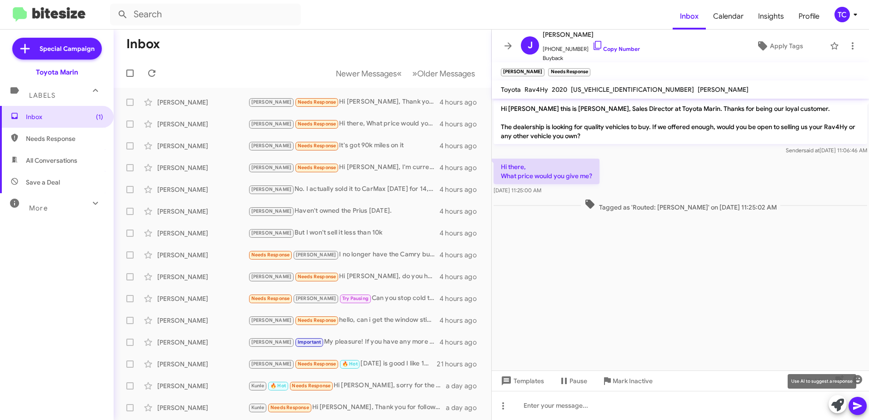
click at [837, 400] on icon at bounding box center [838, 405] width 13 height 13
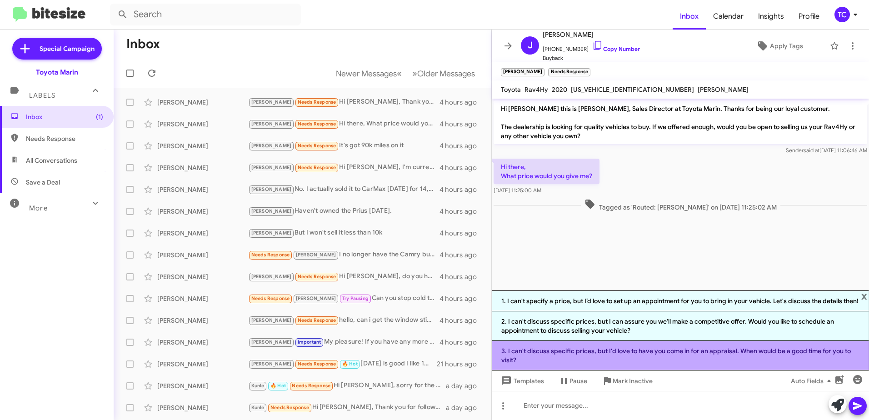
click at [655, 354] on li "3. I can't discuss specific prices, but I'd love to have you come in for an app…" at bounding box center [680, 356] width 377 height 30
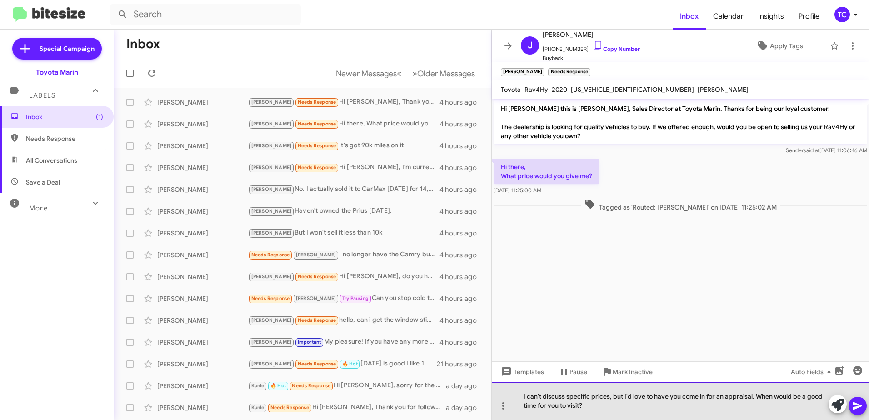
click at [623, 395] on div "I can't discuss specific prices, but I'd love to have you come in for an apprai…" at bounding box center [680, 401] width 377 height 38
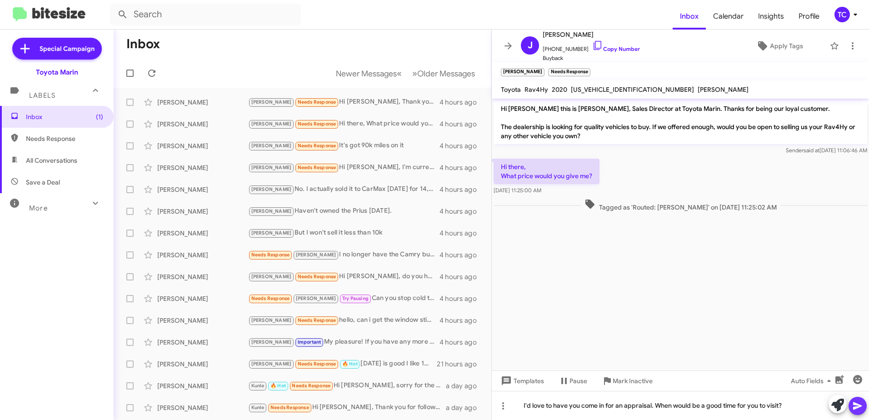
click at [854, 403] on icon at bounding box center [857, 406] width 9 height 8
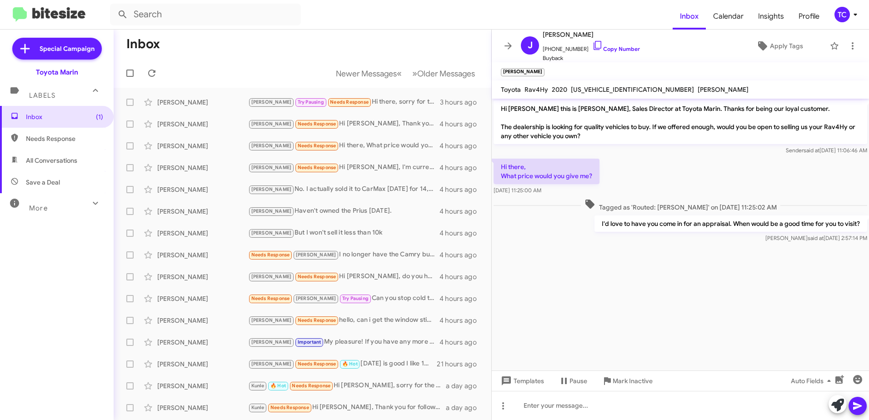
drag, startPoint x: 865, startPoint y: 224, endPoint x: 501, endPoint y: 109, distance: 381.5
click at [501, 109] on div "Hi Jennifer this is Nathan Myler, Sales Director at Toyota Marin. Thanks for be…" at bounding box center [680, 172] width 377 height 146
click at [504, 49] on icon at bounding box center [508, 45] width 11 height 11
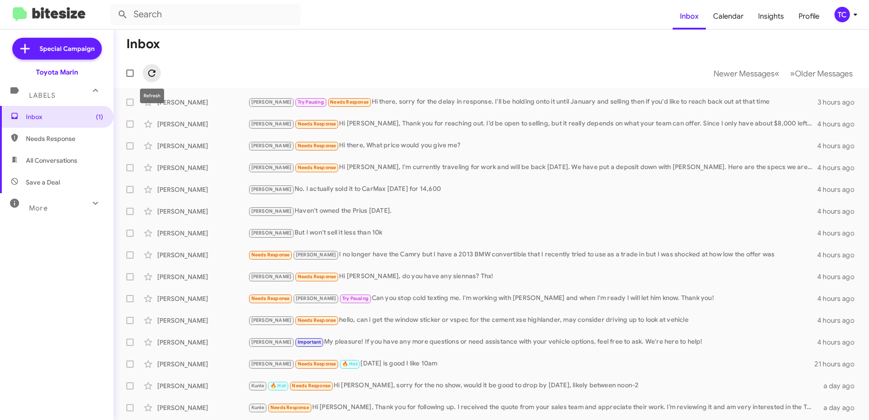
click at [148, 74] on icon at bounding box center [151, 73] width 11 height 11
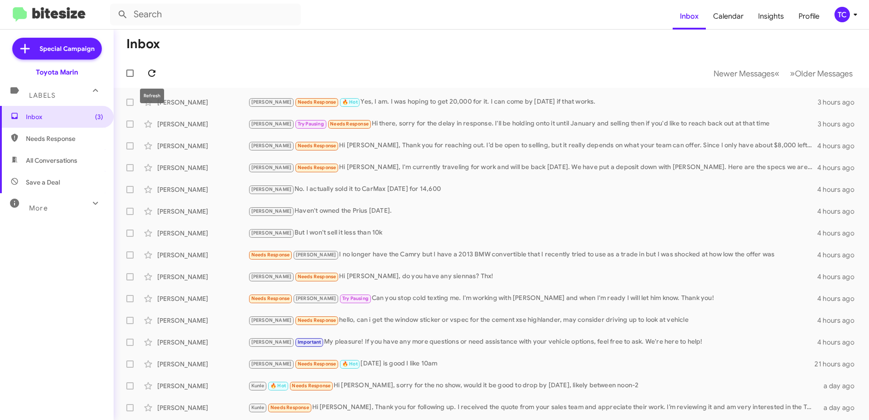
click at [152, 71] on icon at bounding box center [151, 73] width 11 height 11
click at [72, 116] on span "Inbox (3)" at bounding box center [64, 116] width 77 height 9
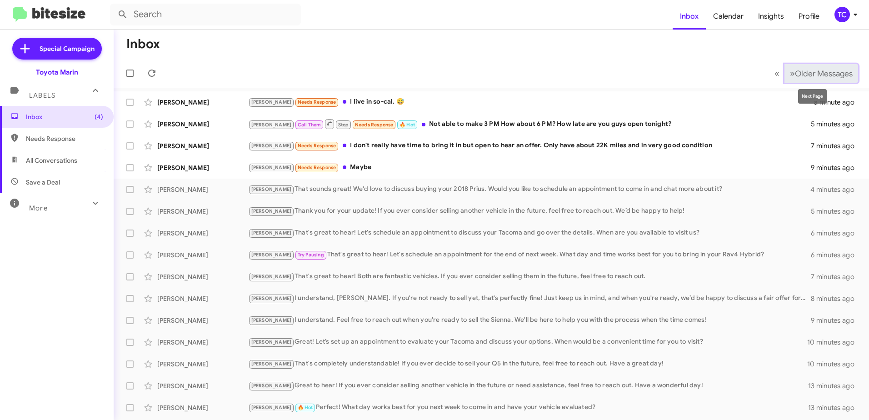
click at [790, 69] on span "»" at bounding box center [792, 73] width 5 height 11
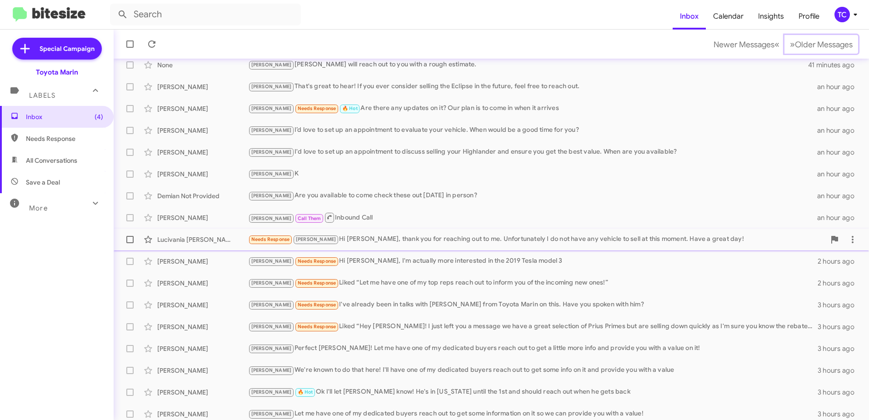
scroll to position [108, 0]
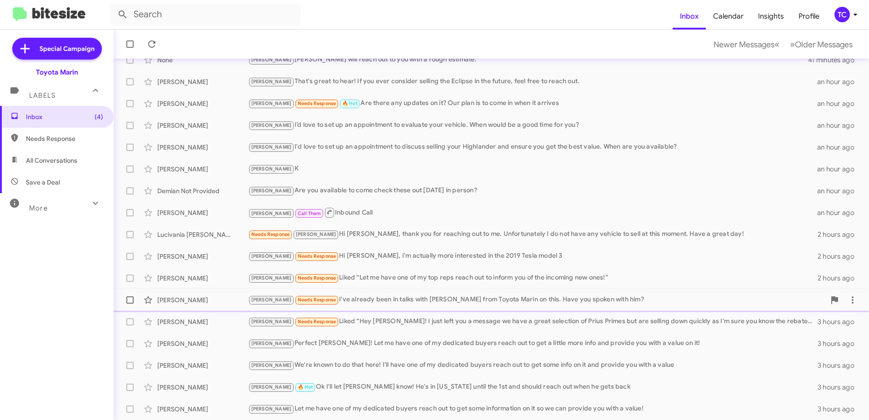
click at [427, 296] on div "[PERSON_NAME] Needs Response I've already been in talks with [PERSON_NAME] from…" at bounding box center [536, 300] width 577 height 10
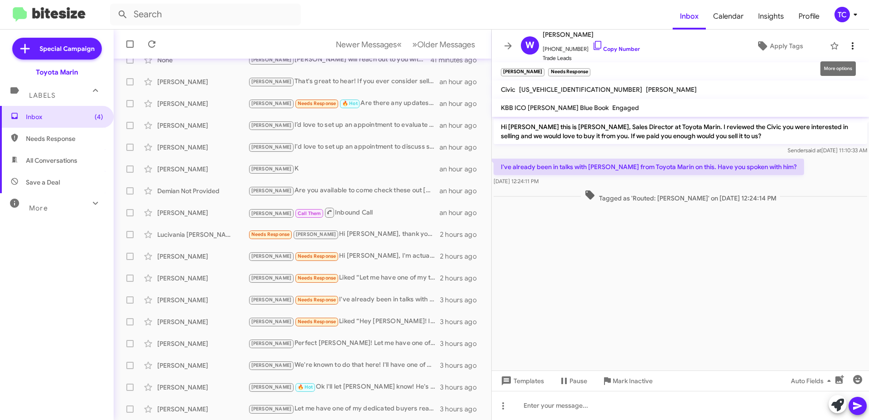
click at [847, 47] on icon at bounding box center [852, 45] width 11 height 11
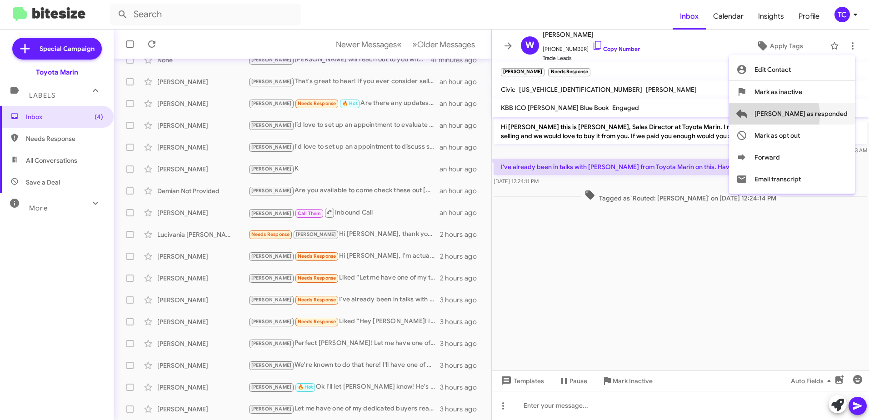
click at [807, 115] on span "[PERSON_NAME] as responded" at bounding box center [801, 114] width 93 height 22
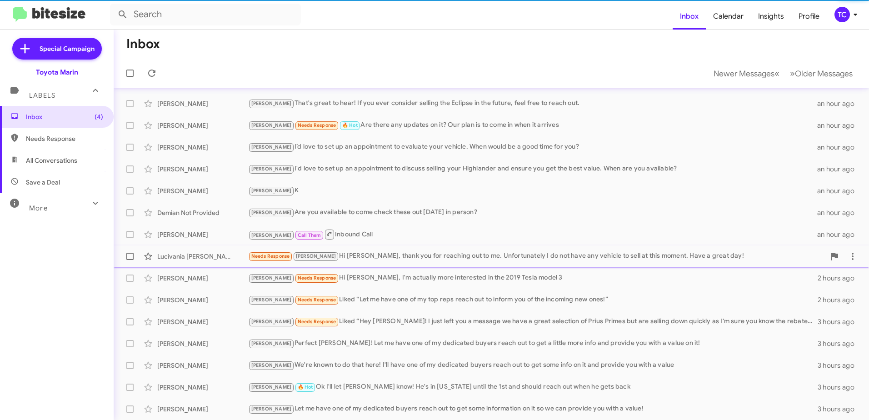
scroll to position [86, 0]
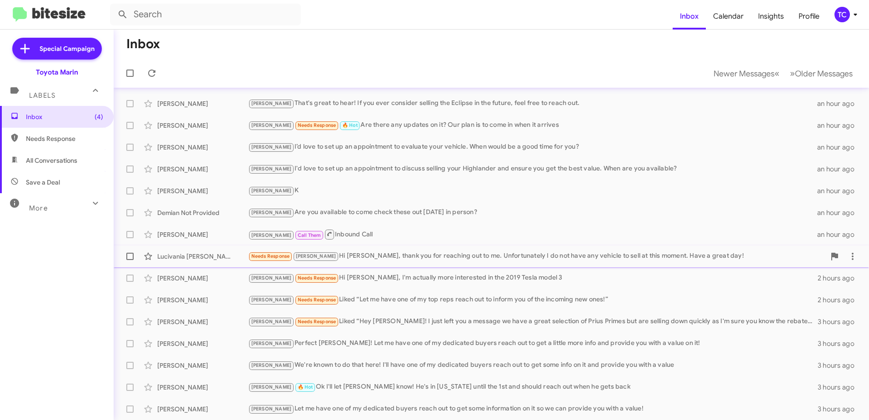
click at [376, 256] on div "Needs Response [PERSON_NAME] Hi [PERSON_NAME], thank you for reaching out to me…" at bounding box center [536, 256] width 577 height 10
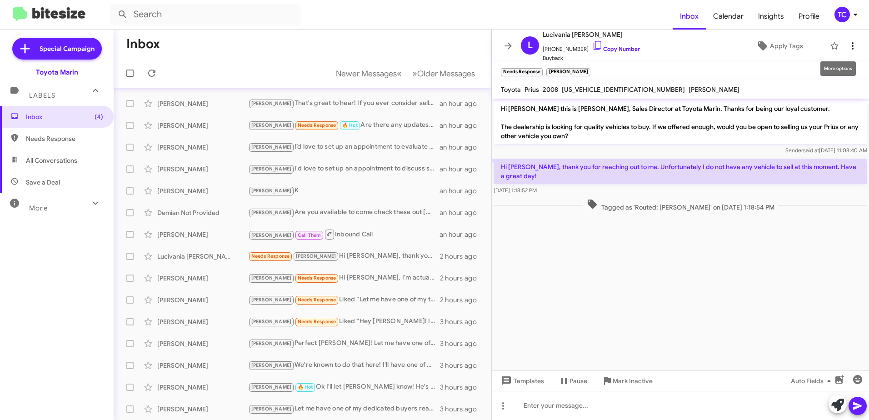
click at [850, 47] on icon at bounding box center [852, 45] width 11 height 11
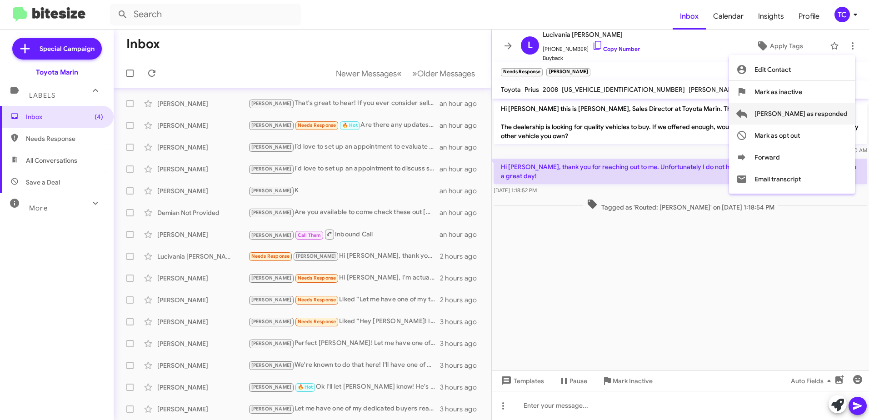
click at [804, 113] on span "[PERSON_NAME] as responded" at bounding box center [801, 114] width 93 height 22
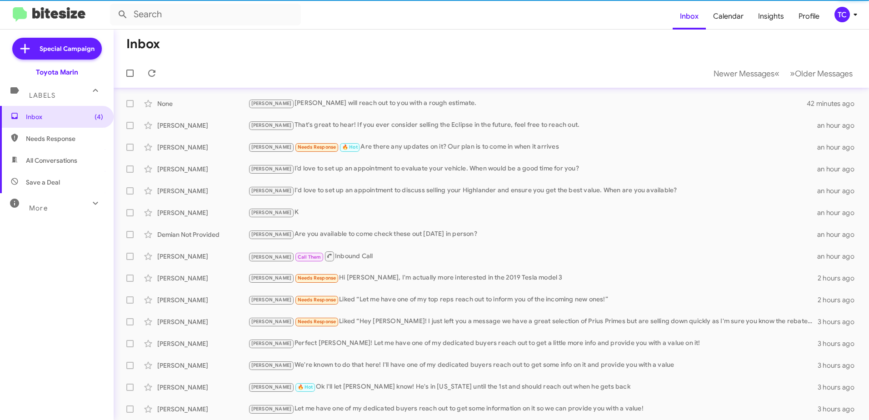
scroll to position [64, 0]
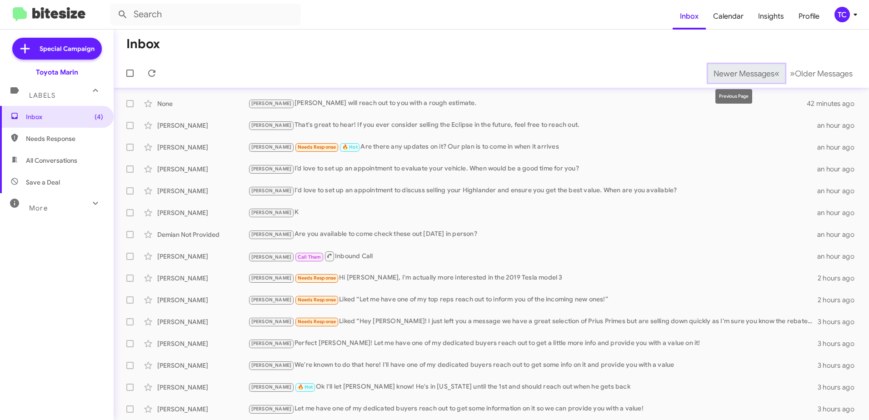
click at [732, 77] on span "Newer Messages" at bounding box center [744, 74] width 61 height 10
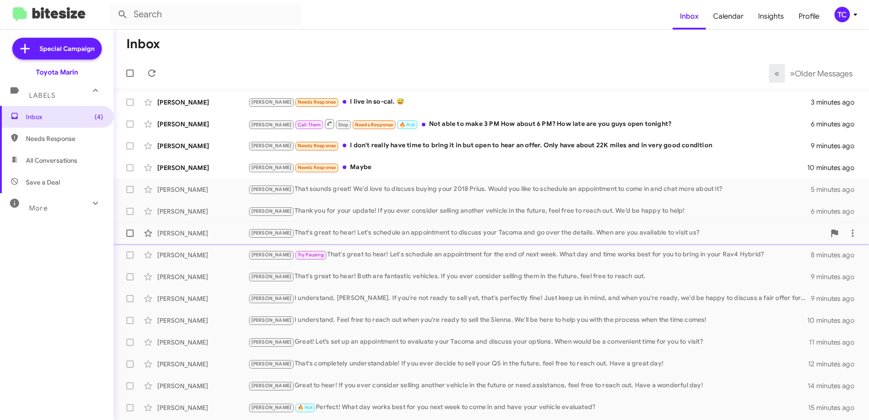
click at [422, 234] on div "[PERSON_NAME] That's great to hear! Let's schedule an appointment to discuss yo…" at bounding box center [536, 233] width 577 height 10
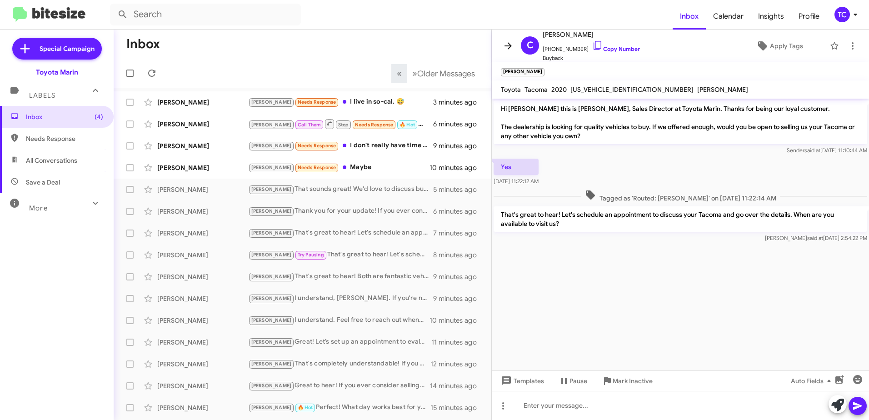
click at [507, 48] on icon at bounding box center [508, 45] width 11 height 11
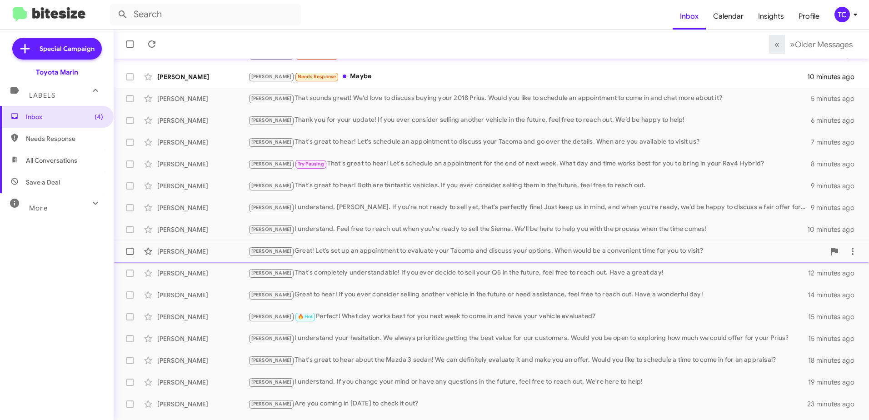
scroll to position [108, 0]
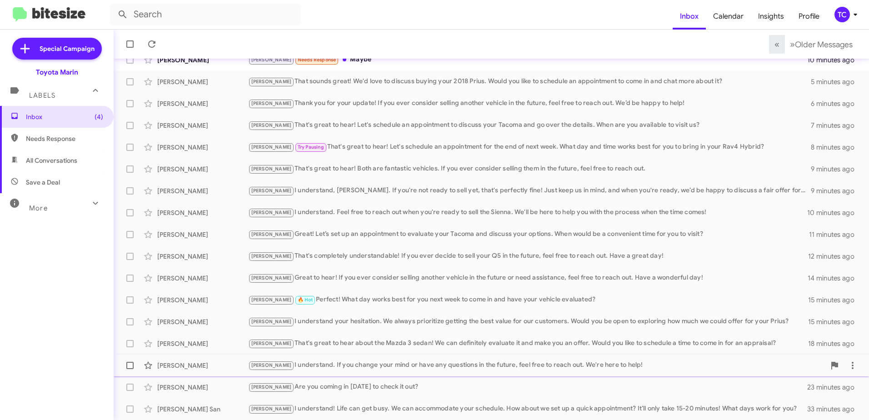
click at [364, 366] on div "[PERSON_NAME] understand. If you change your mind or have any questions in the …" at bounding box center [536, 365] width 577 height 10
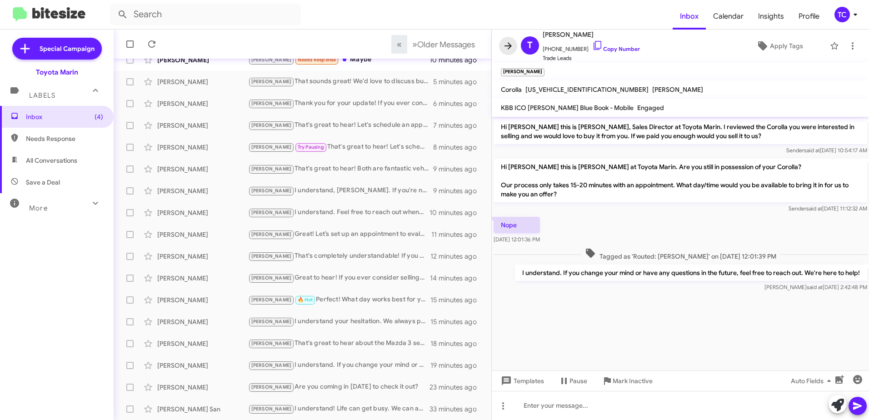
click at [505, 48] on icon at bounding box center [508, 45] width 11 height 11
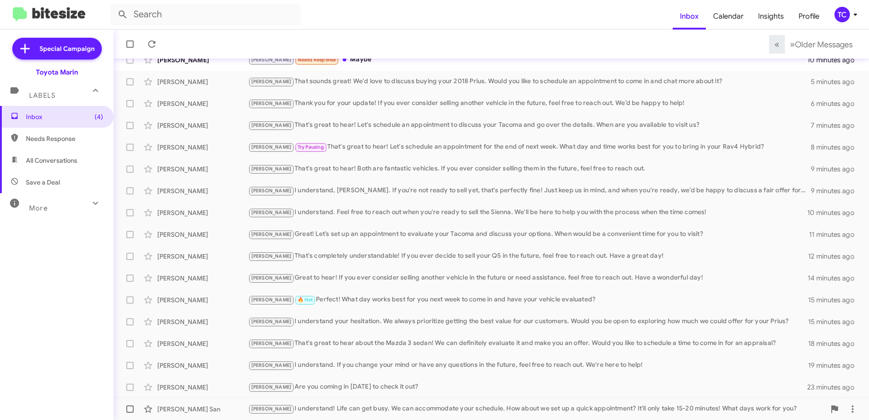
click at [317, 407] on div "[PERSON_NAME] I understand! Life can get busy. We can accommodate your schedule…" at bounding box center [536, 409] width 577 height 10
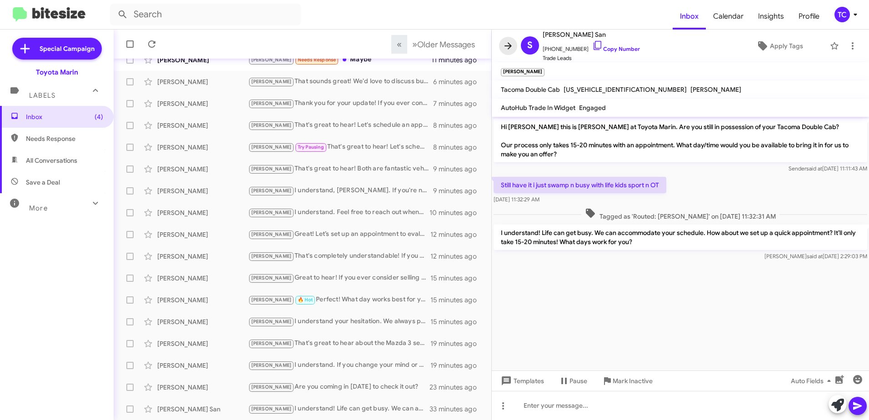
click at [508, 49] on icon at bounding box center [508, 45] width 7 height 7
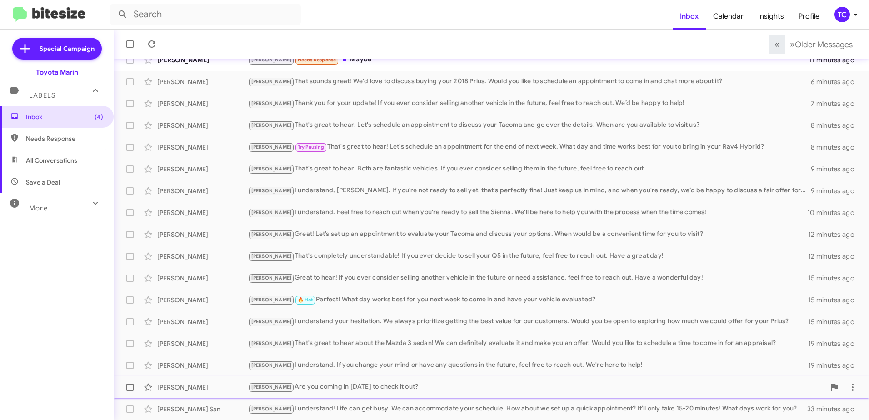
click at [316, 387] on div "[PERSON_NAME] Are you coming in [DATE] to check it out?" at bounding box center [536, 387] width 577 height 10
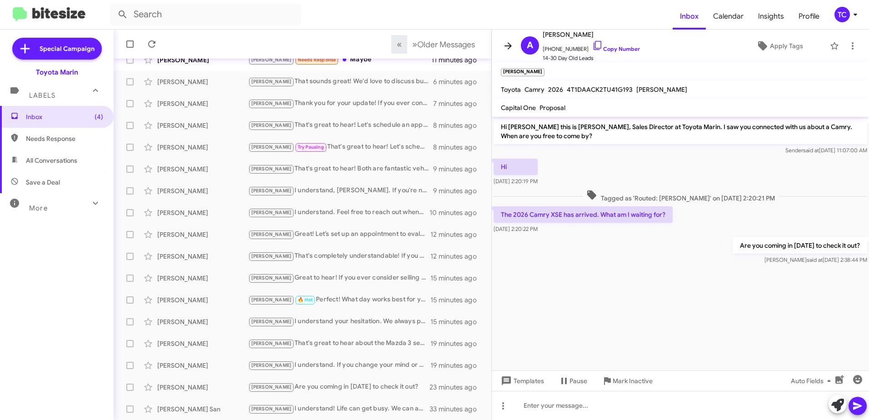
click at [510, 46] on icon at bounding box center [508, 45] width 7 height 7
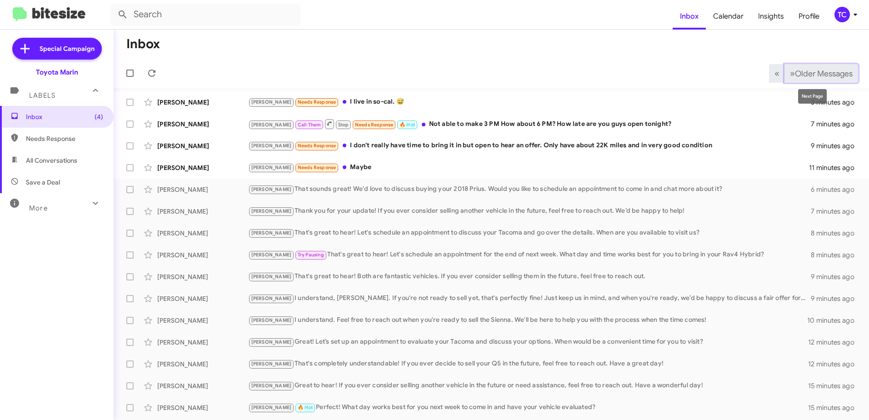
click at [790, 71] on span "»" at bounding box center [792, 73] width 5 height 11
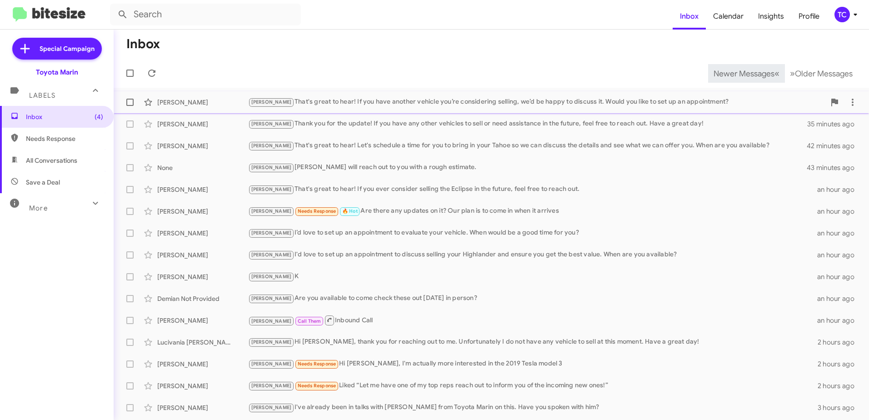
click at [341, 105] on div "[PERSON_NAME] That's great to hear! If you have another vehicle you’re consider…" at bounding box center [536, 102] width 577 height 10
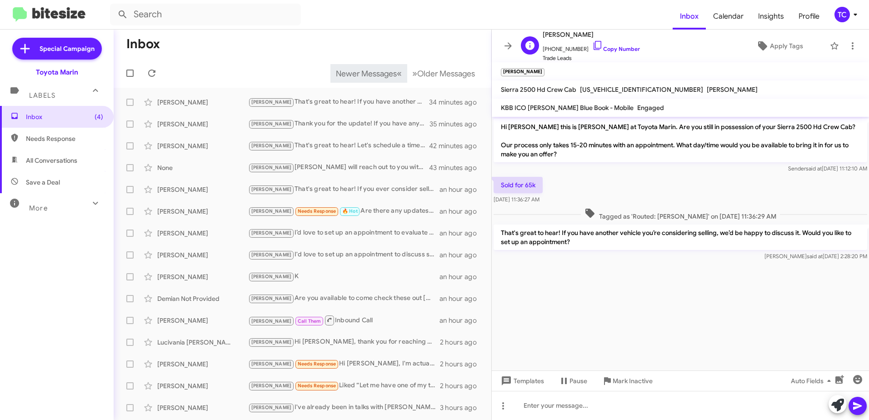
scroll to position [0, 0]
click at [505, 43] on icon at bounding box center [508, 45] width 11 height 11
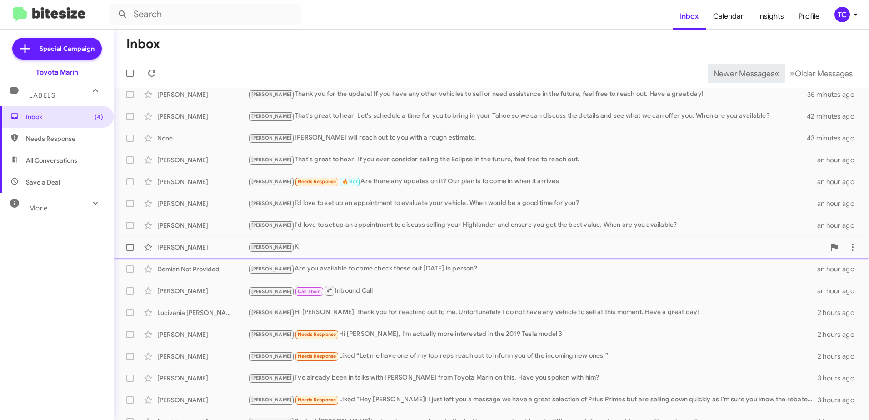
scroll to position [45, 0]
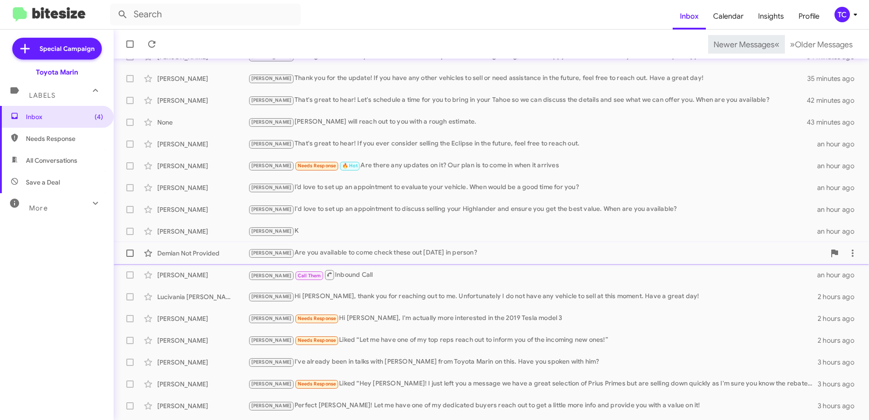
click at [364, 253] on div "[PERSON_NAME] Are you available to come check these out [DATE] in person?" at bounding box center [536, 253] width 577 height 10
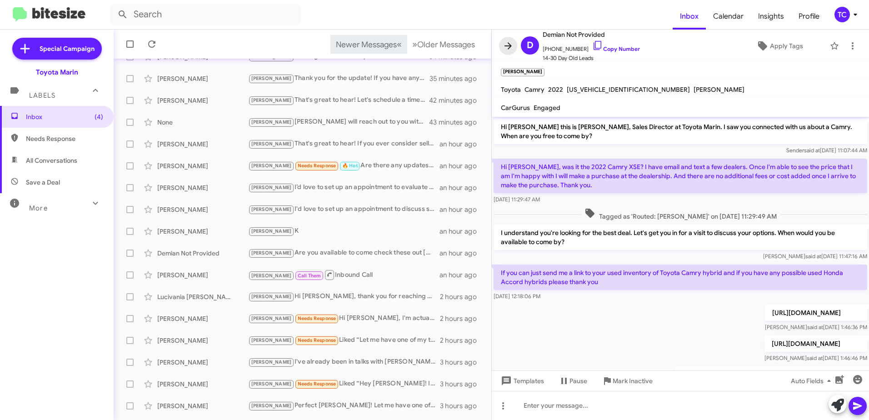
click at [510, 52] on button at bounding box center [508, 46] width 18 height 18
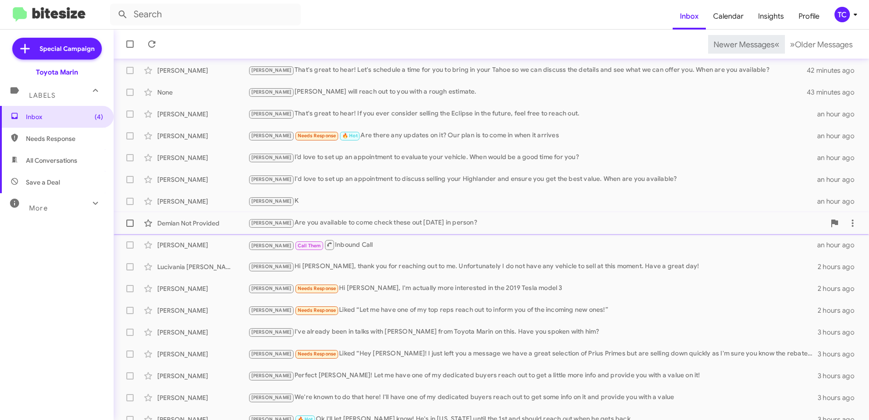
scroll to position [108, 0]
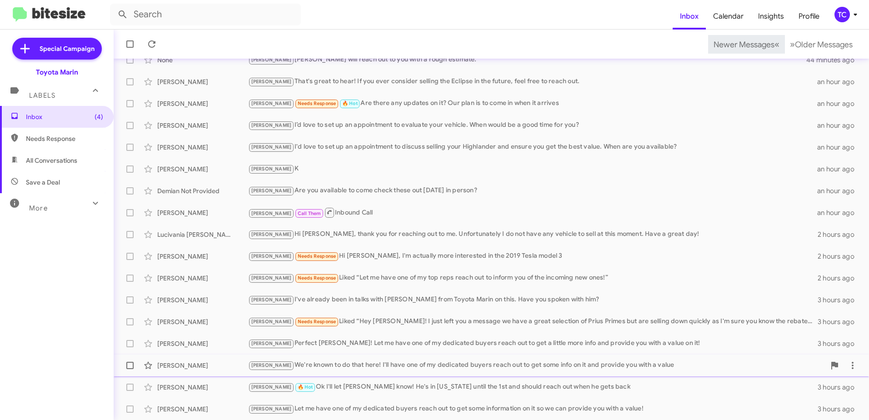
click at [351, 368] on div "[PERSON_NAME] We're known to do that here! I'll have one of my dedicated buyers…" at bounding box center [536, 365] width 577 height 10
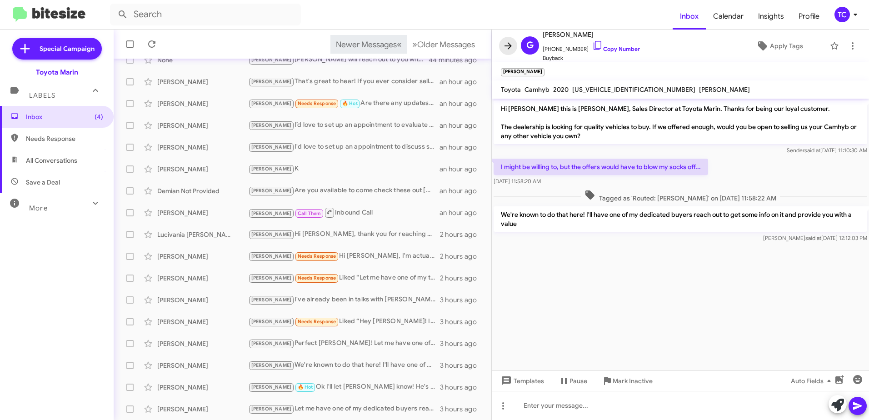
click at [511, 46] on icon at bounding box center [508, 45] width 7 height 7
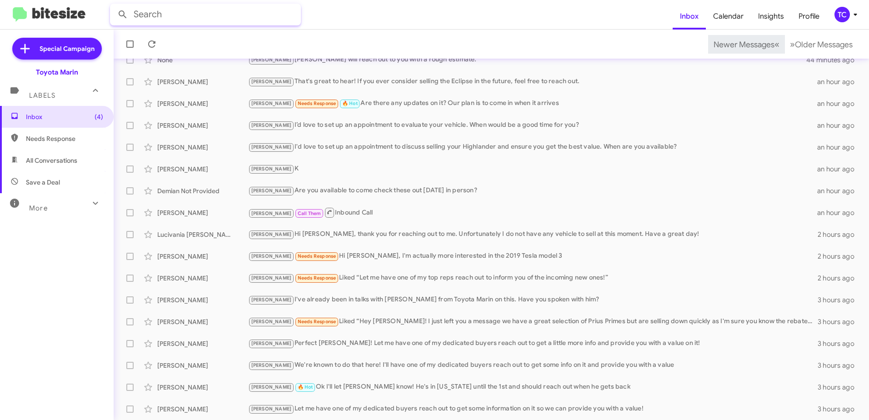
click at [179, 12] on input "text" at bounding box center [205, 15] width 191 height 22
type input "mylar"
click at [114, 5] on button at bounding box center [123, 14] width 18 height 18
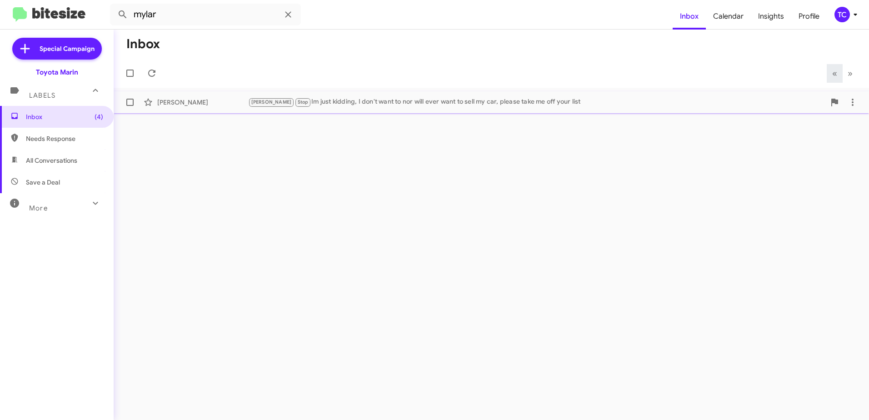
click at [355, 100] on div "[PERSON_NAME] Stop Im just kidding, I don't want to nor will ever want to sell …" at bounding box center [536, 102] width 577 height 10
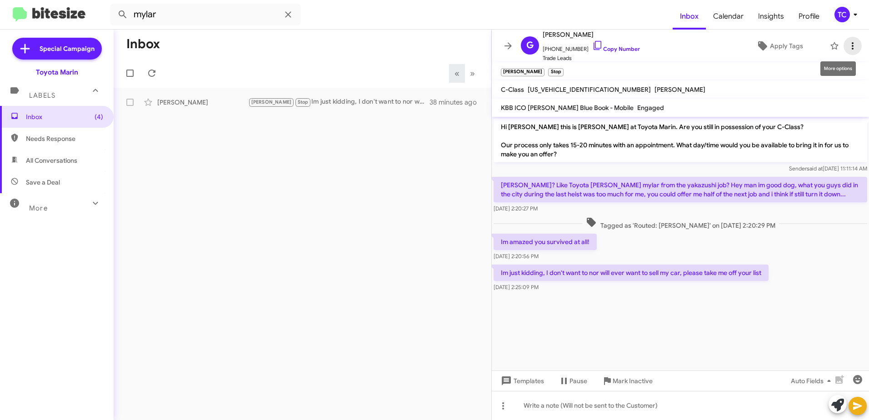
click at [848, 45] on icon at bounding box center [852, 45] width 11 height 11
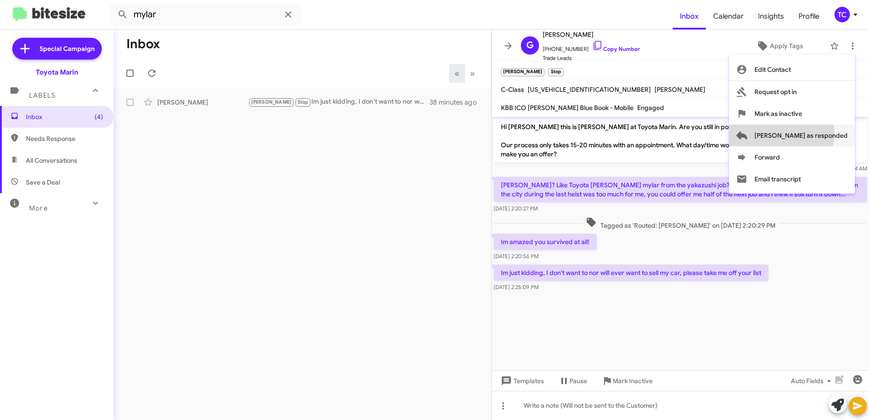
click at [818, 134] on span "[PERSON_NAME] as responded" at bounding box center [801, 136] width 93 height 22
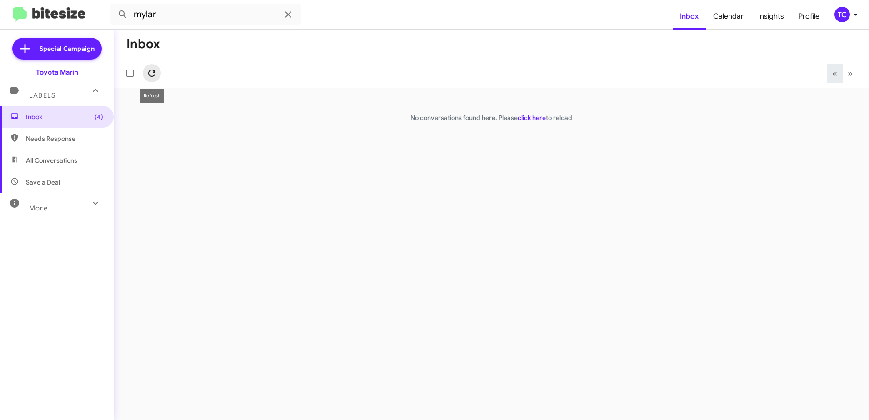
click at [153, 75] on icon at bounding box center [151, 73] width 11 height 11
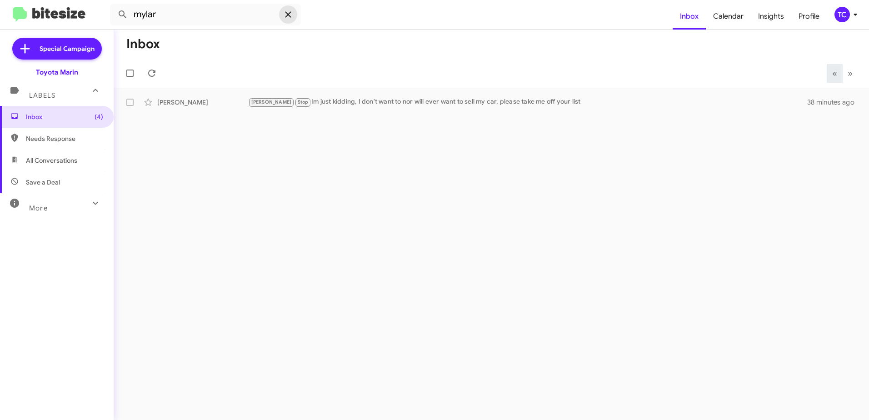
click at [294, 17] on span at bounding box center [288, 14] width 18 height 11
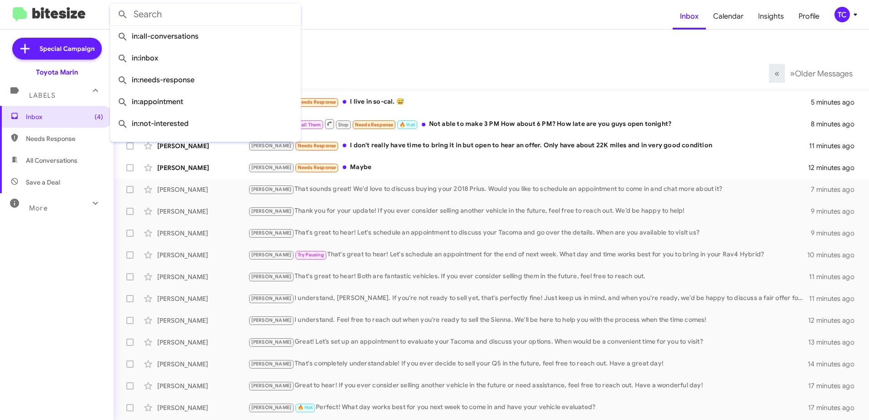
click at [431, 23] on form at bounding box center [391, 15] width 563 height 22
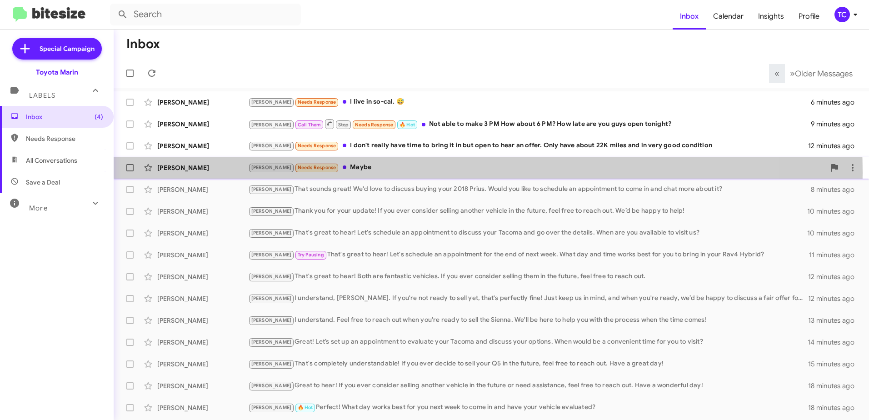
click at [359, 173] on div "[PERSON_NAME] Needs Response Maybe" at bounding box center [536, 167] width 577 height 10
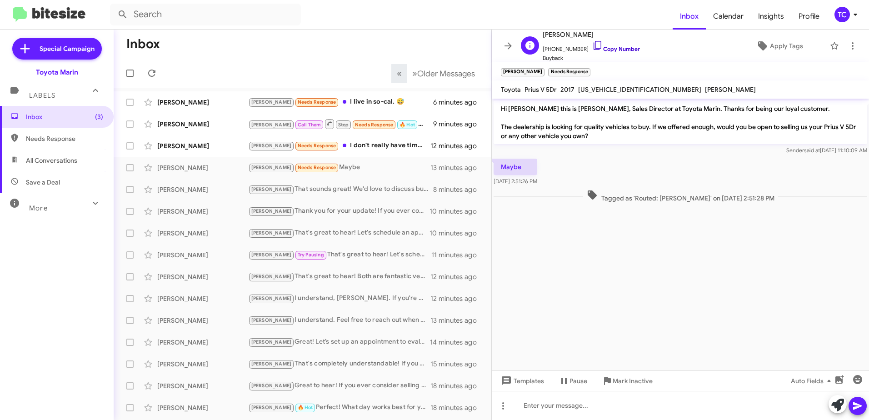
click at [592, 42] on icon at bounding box center [597, 45] width 11 height 11
click at [838, 398] on span at bounding box center [838, 405] width 13 height 20
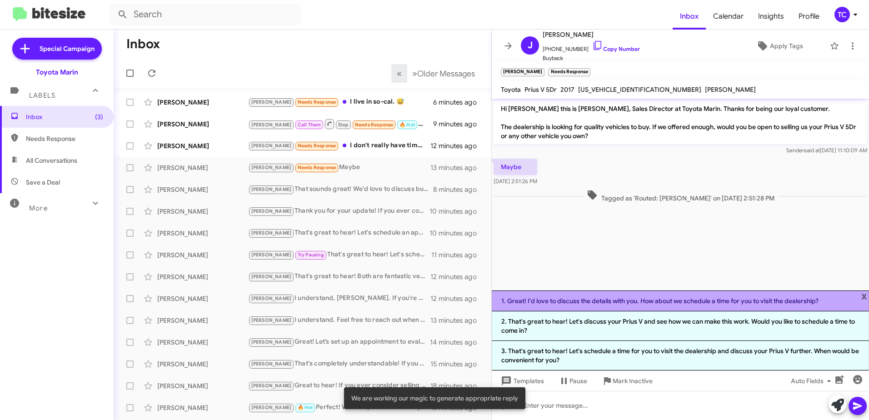
click at [637, 300] on li "1. Great! I'd love to discuss the details with you. How about we schedule a tim…" at bounding box center [680, 301] width 377 height 21
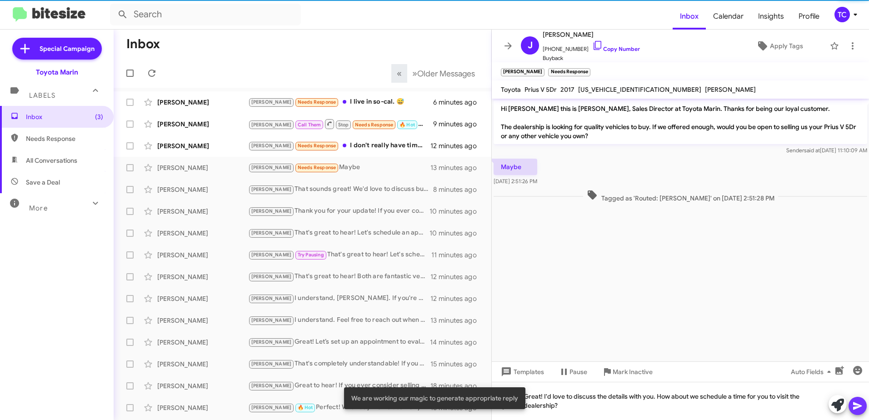
click at [862, 404] on icon at bounding box center [857, 406] width 11 height 11
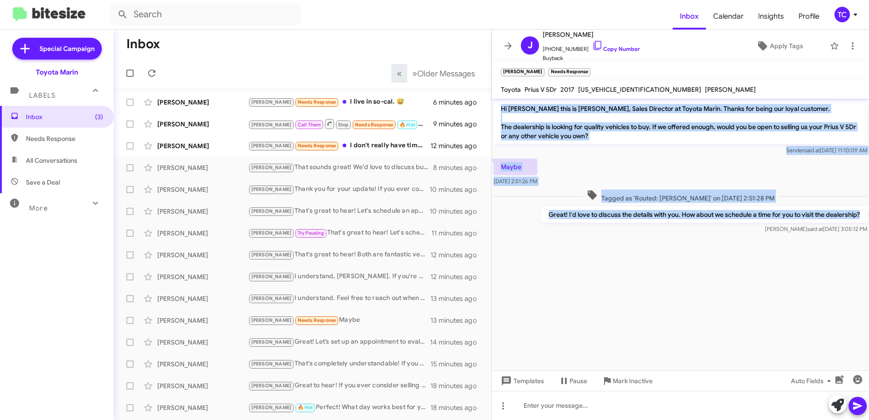
drag, startPoint x: 862, startPoint y: 213, endPoint x: 503, endPoint y: 107, distance: 374.9
click at [503, 107] on div "Hi [PERSON_NAME] this is [PERSON_NAME], Sales Director at Toyota Marin. Thanks …" at bounding box center [680, 167] width 377 height 137
copy div "Hi [PERSON_NAME] this is [PERSON_NAME], Sales Director at Toyota Marin. Thanks …"
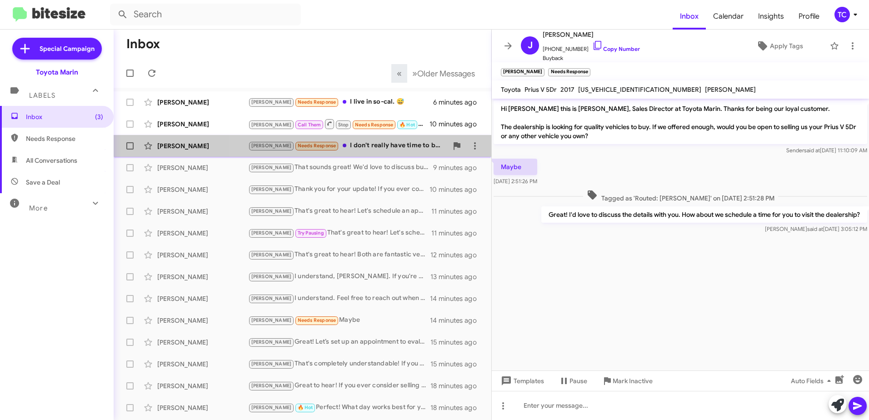
click at [366, 147] on div "[PERSON_NAME] Needs Response I don't really have time to bring it in but open t…" at bounding box center [348, 145] width 200 height 10
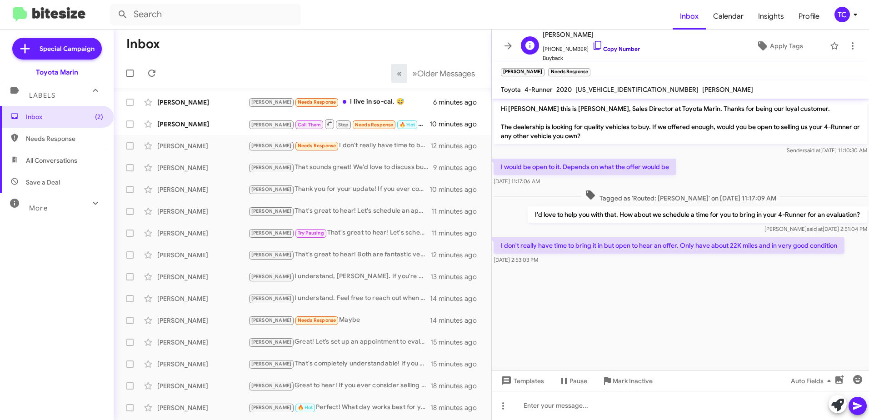
click at [592, 40] on icon at bounding box center [597, 45] width 11 height 11
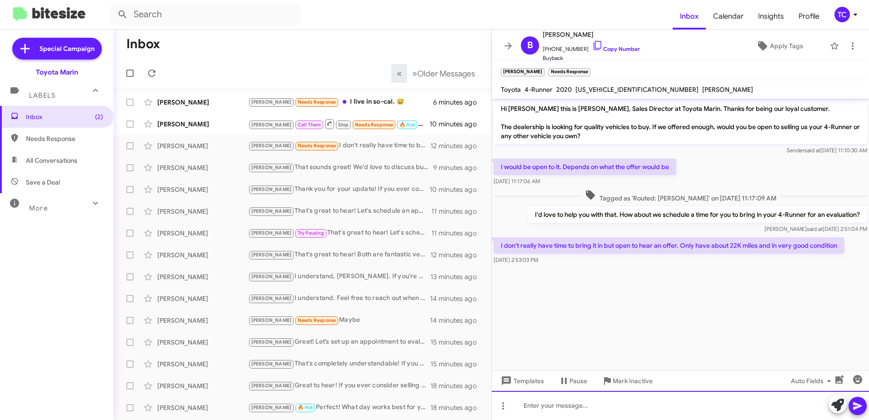
click at [748, 399] on div at bounding box center [680, 405] width 377 height 29
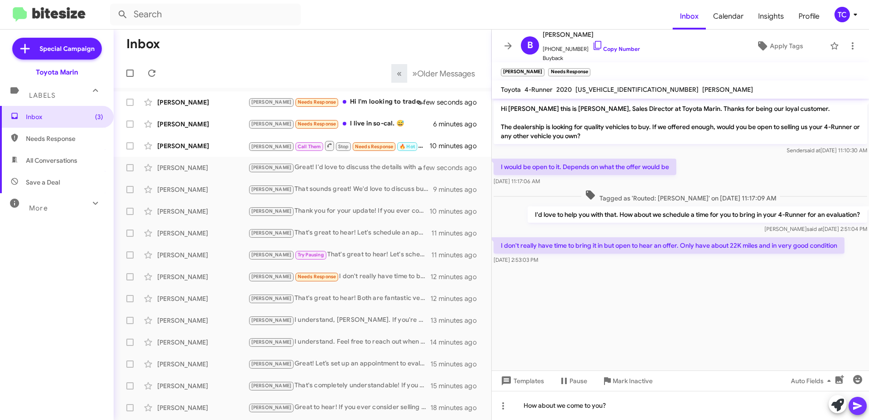
click at [859, 403] on icon at bounding box center [857, 406] width 11 height 11
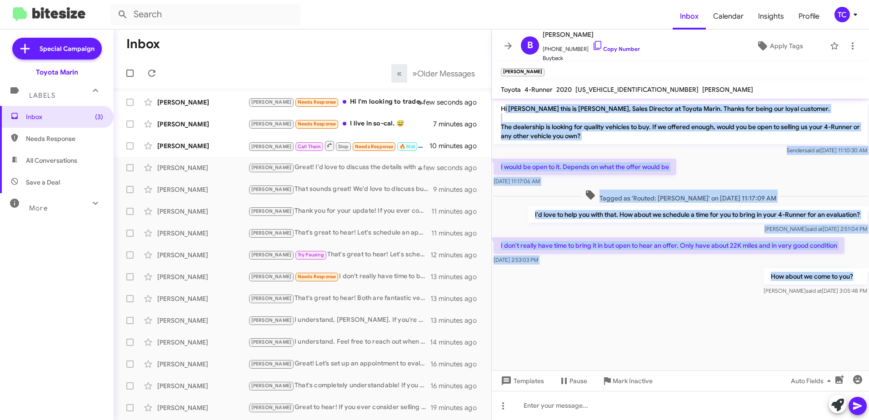
drag, startPoint x: 864, startPoint y: 276, endPoint x: 503, endPoint y: 105, distance: 398.6
click at [503, 105] on div "Hi [PERSON_NAME] this is [PERSON_NAME], Sales Director at Toyota Marin. Thanks …" at bounding box center [680, 198] width 377 height 199
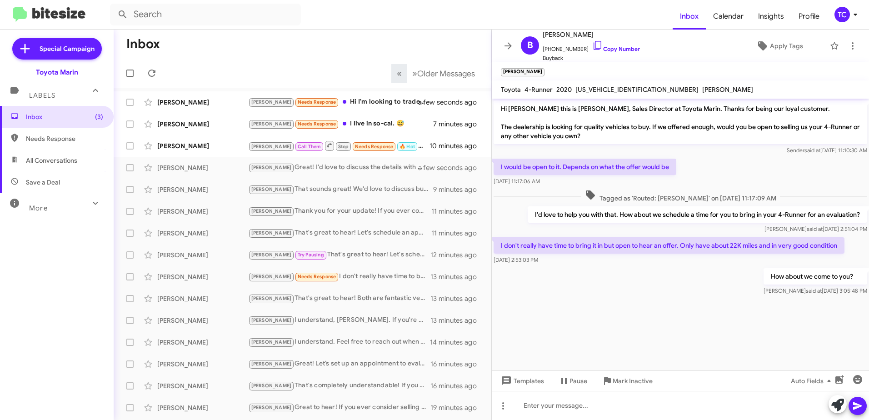
click at [610, 299] on div at bounding box center [680, 304] width 377 height 14
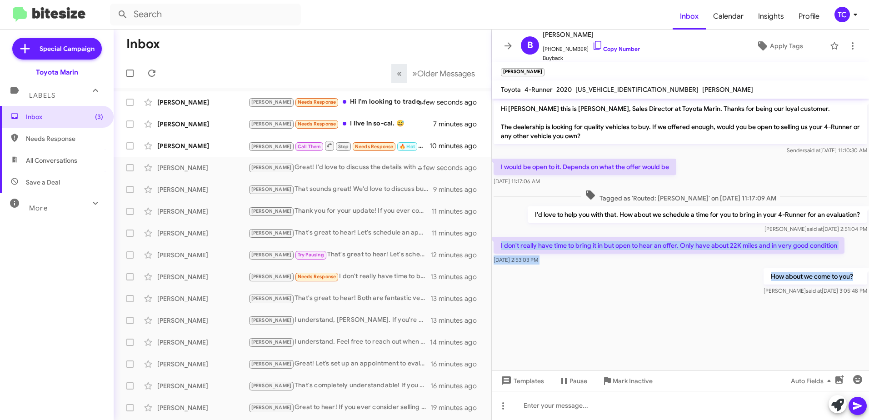
drag, startPoint x: 867, startPoint y: 276, endPoint x: 499, endPoint y: 246, distance: 369.0
click at [499, 246] on div "Hi [PERSON_NAME] this is [PERSON_NAME], Sales Director at Toyota Marin. Thanks …" at bounding box center [680, 198] width 377 height 199
drag, startPoint x: 499, startPoint y: 246, endPoint x: 517, endPoint y: 249, distance: 18.4
copy div "I don't really have time to bring it in but open to hear an offer. Only have ab…"
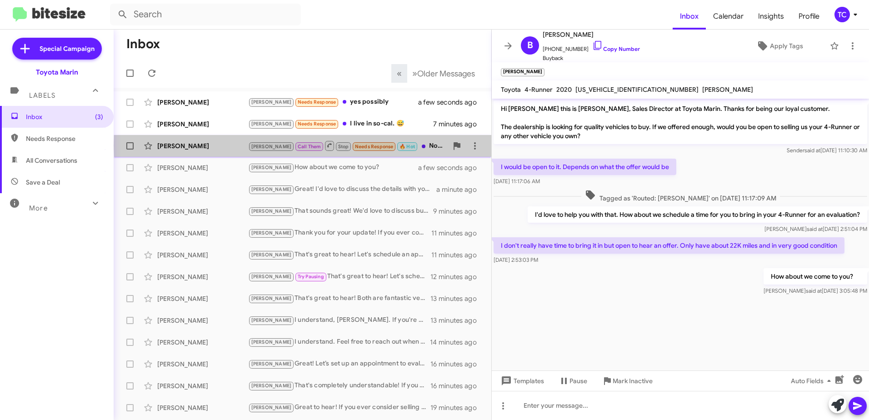
click at [406, 145] on div "[PERSON_NAME] Call Them Stop Needs Response 🔥 Hot Not able to make 3 PM How abo…" at bounding box center [348, 145] width 200 height 11
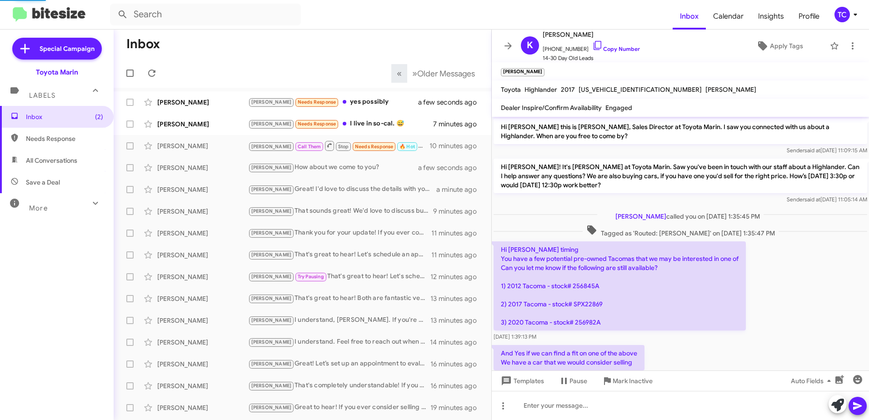
scroll to position [171, 0]
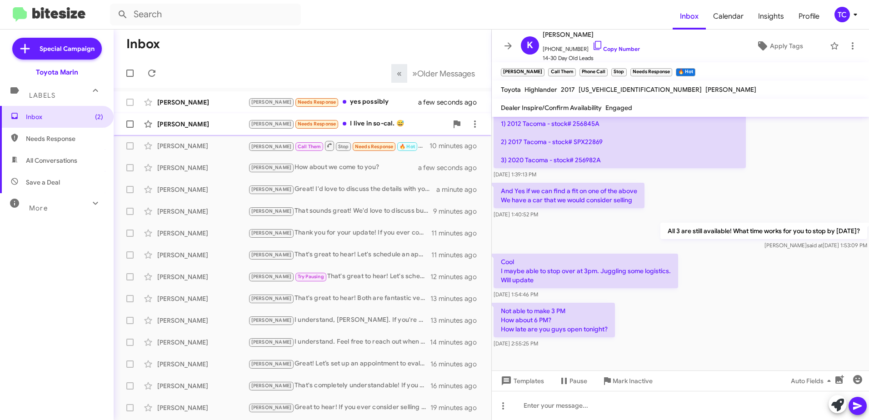
click at [371, 127] on div "[PERSON_NAME] Needs Response I live in so-cal. 😅" at bounding box center [348, 124] width 200 height 10
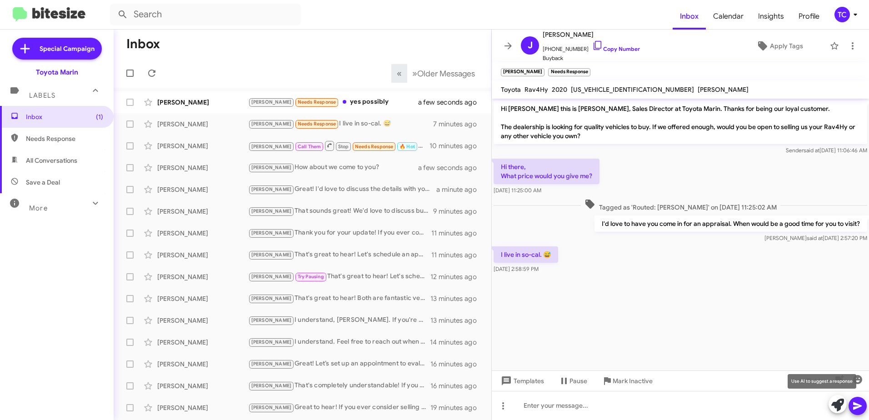
click at [835, 402] on icon at bounding box center [838, 405] width 13 height 13
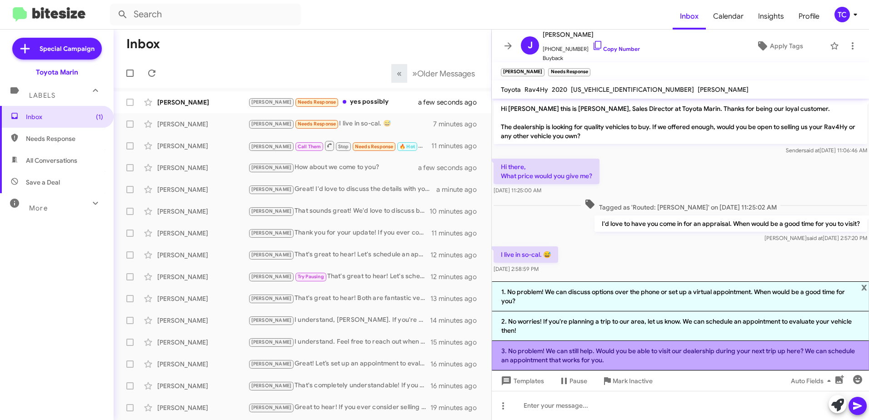
click at [643, 351] on li "3. No problem! We can still help. Would you be able to visit our dealership dur…" at bounding box center [680, 356] width 377 height 30
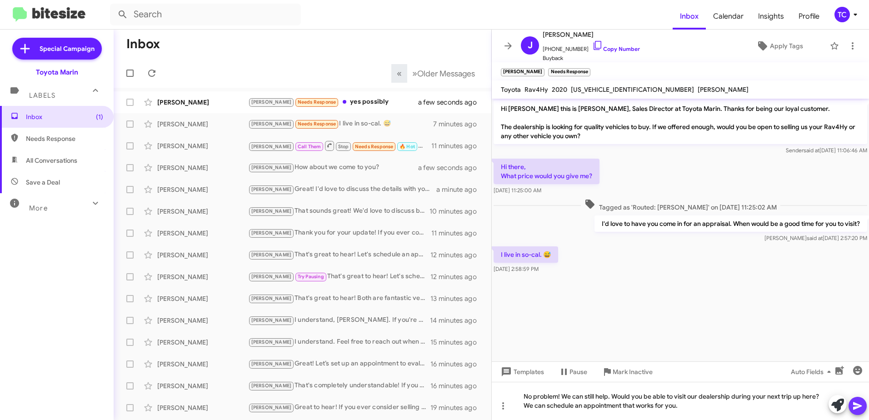
click at [854, 402] on icon at bounding box center [857, 406] width 9 height 8
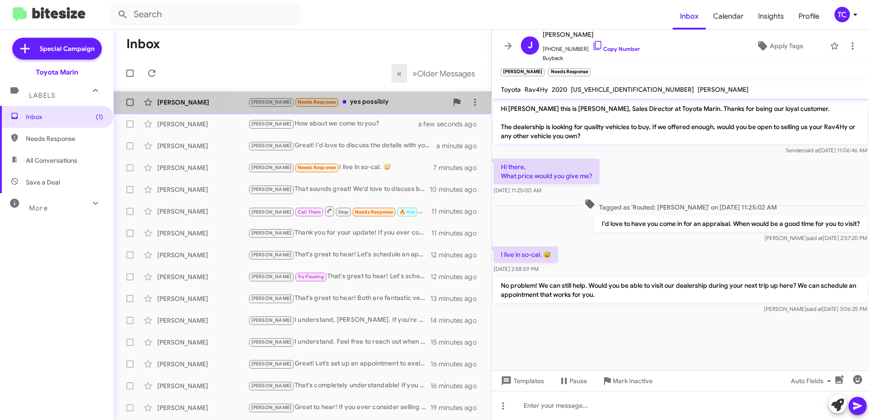
click at [351, 99] on div "[PERSON_NAME] Needs Response yes possibly" at bounding box center [348, 102] width 200 height 10
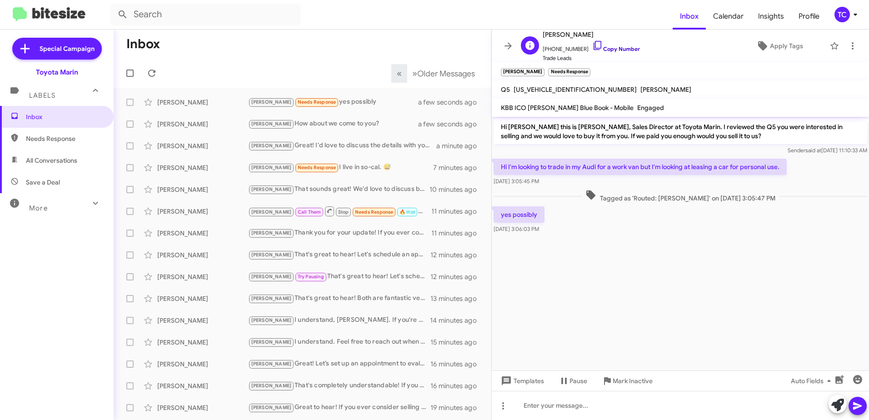
click at [594, 45] on icon at bounding box center [598, 45] width 8 height 9
click at [841, 404] on icon at bounding box center [838, 405] width 13 height 13
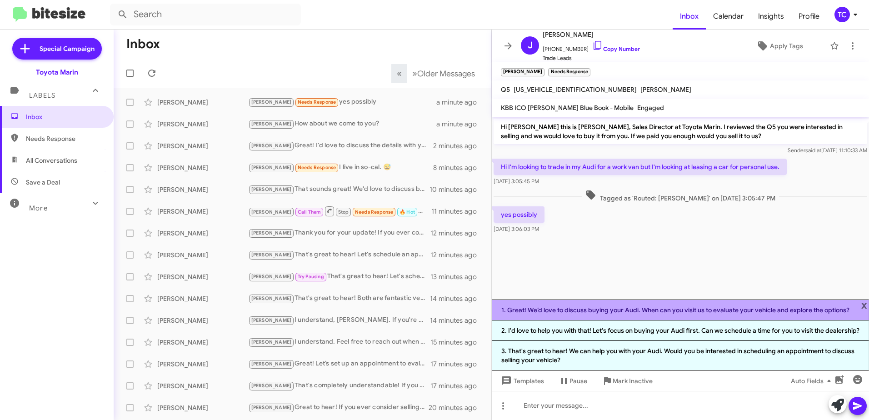
click at [651, 302] on li "1. Great! We’d love to discuss buying your Audi. When can you visit us to evalu…" at bounding box center [680, 310] width 377 height 21
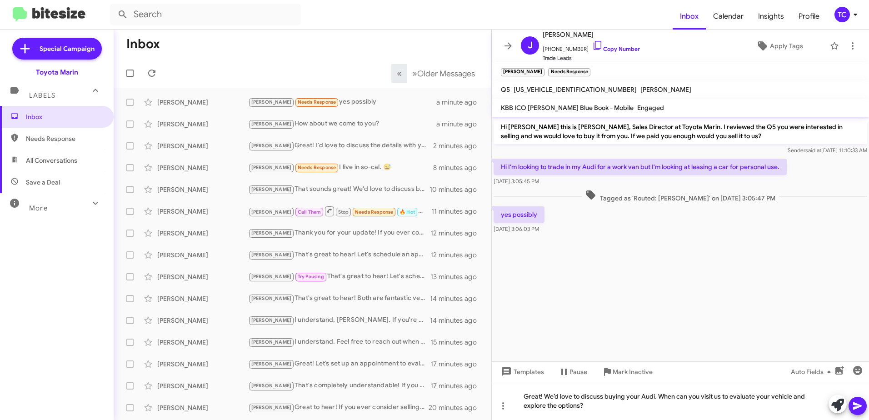
click at [862, 410] on icon at bounding box center [857, 406] width 11 height 11
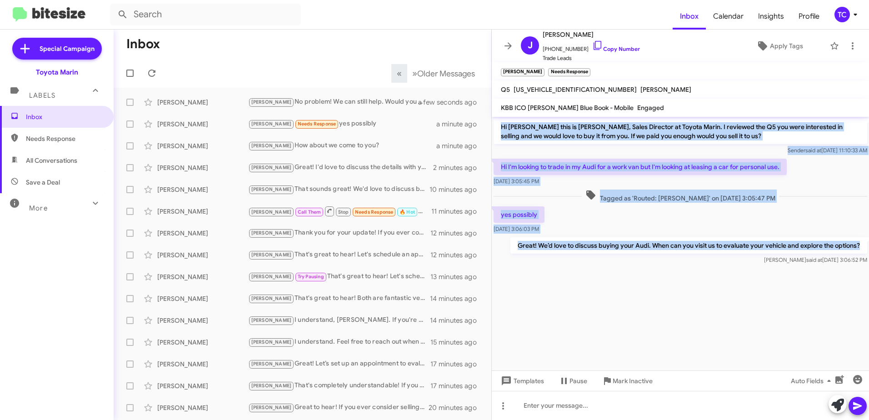
drag, startPoint x: 864, startPoint y: 246, endPoint x: 499, endPoint y: 124, distance: 384.7
click at [499, 124] on div "Hi [PERSON_NAME] this is [PERSON_NAME], Sales Director at Toyota Marin. I revie…" at bounding box center [680, 192] width 377 height 150
copy div "Hi [PERSON_NAME] this is [PERSON_NAME], Sales Director at Toyota Marin. I revie…"
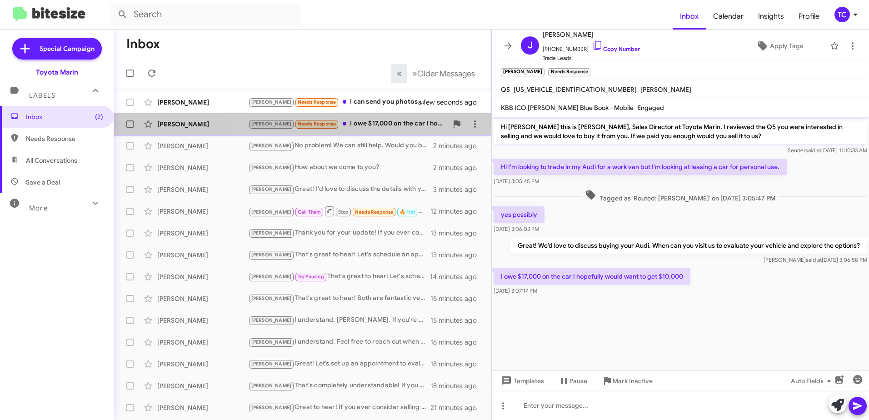
click at [403, 125] on div "[PERSON_NAME] Needs Response I owe $17,000 on the car I hopefully would want to…" at bounding box center [348, 124] width 200 height 10
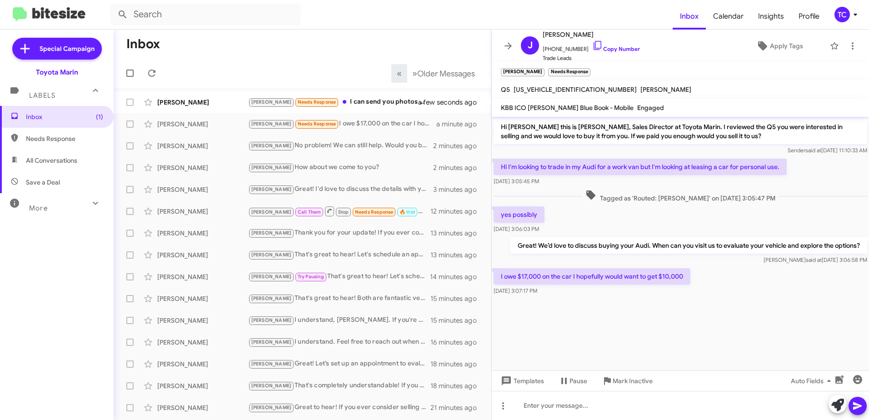
click at [696, 317] on cdk-virtual-scroll-viewport "Hi [PERSON_NAME] this is [PERSON_NAME], Sales Director at Toyota Marin. I revie…" at bounding box center [680, 244] width 377 height 254
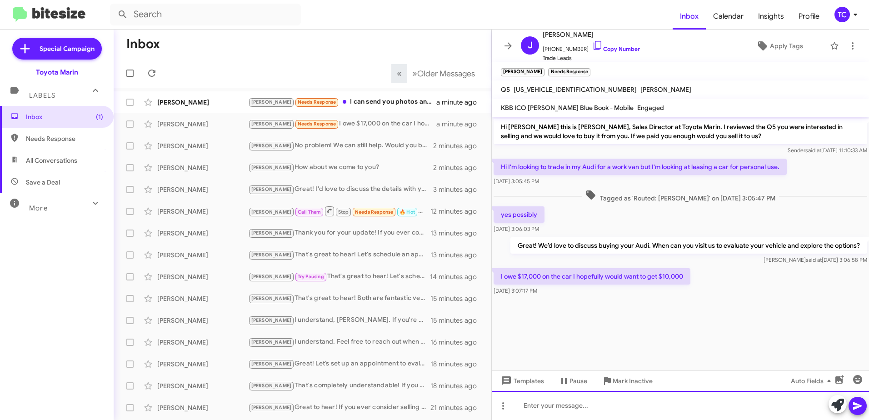
click at [828, 401] on div at bounding box center [680, 405] width 377 height 29
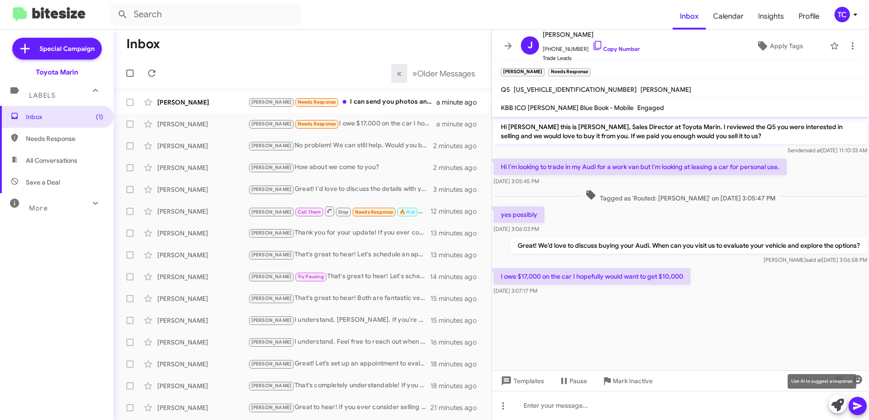
click at [838, 402] on icon at bounding box center [838, 405] width 13 height 13
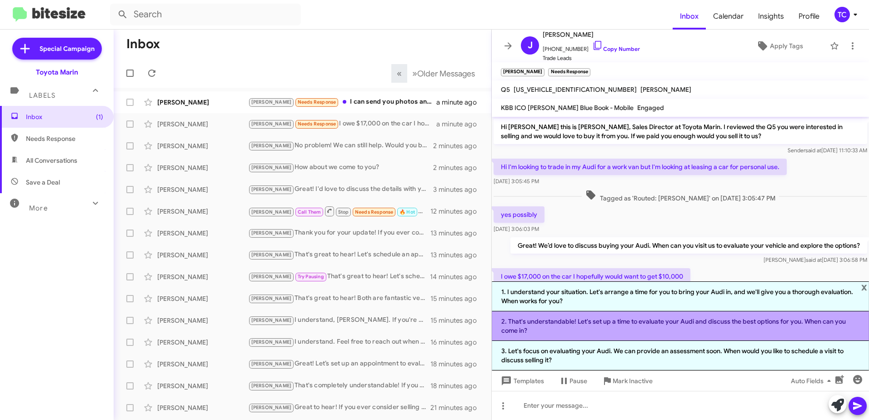
click at [706, 326] on li "2. That's understandable! Let's set up a time to evaluate your Audi and discuss…" at bounding box center [680, 326] width 377 height 30
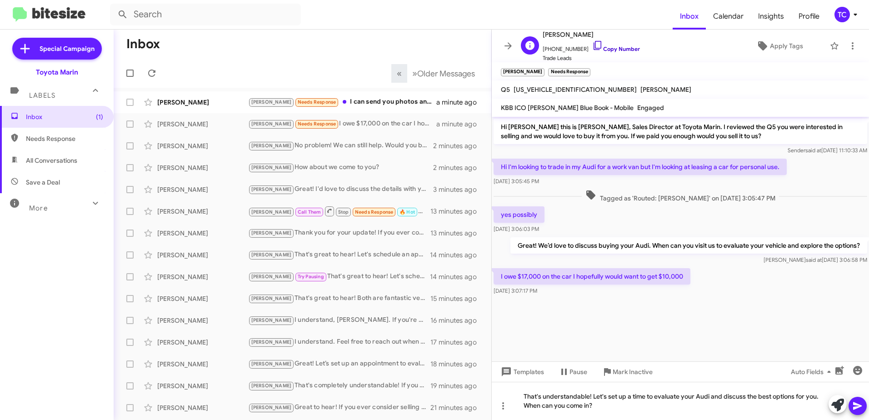
click at [592, 45] on icon at bounding box center [597, 45] width 11 height 11
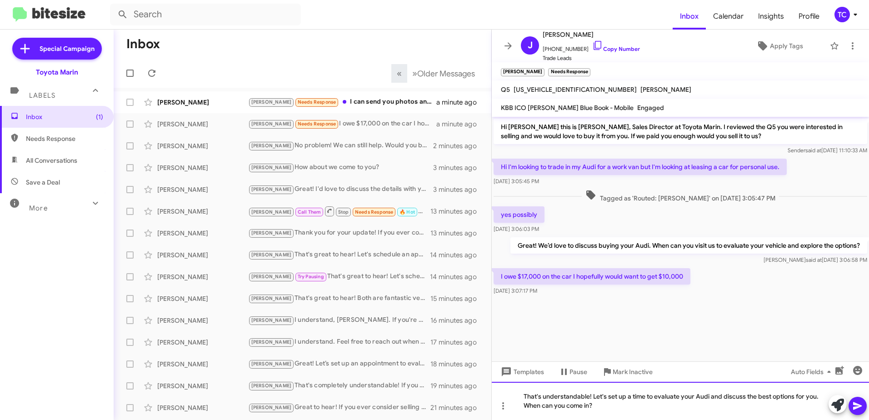
click at [616, 405] on div "That's understandable! Let's set up a time to evaluate your Audi and discuss th…" at bounding box center [680, 401] width 377 height 38
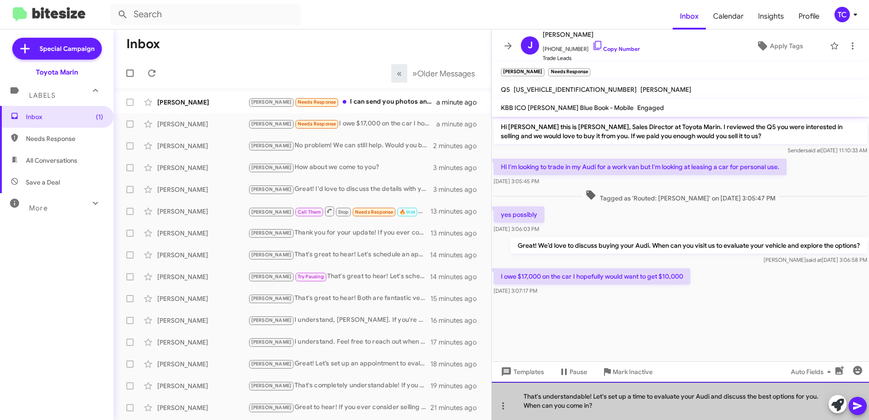
click at [616, 405] on div "That's understandable! Let's set up a time to evaluate your Audi and discuss th…" at bounding box center [680, 401] width 377 height 38
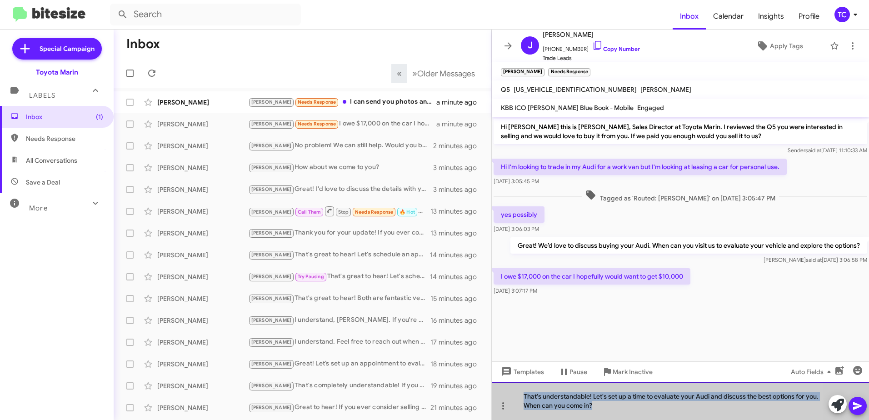
click at [616, 405] on div "That's understandable! Let's set up a time to evaluate your Audi and discuss th…" at bounding box center [680, 401] width 377 height 38
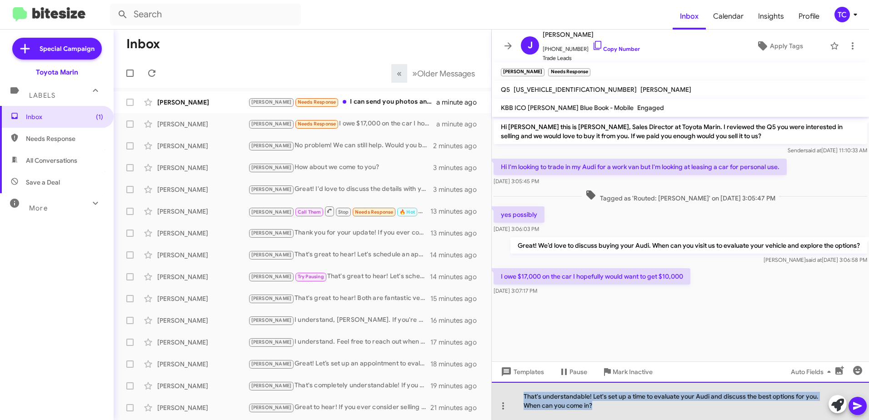
click at [616, 405] on div "That's understandable! Let's set up a time to evaluate your Audi and discuss th…" at bounding box center [680, 401] width 377 height 38
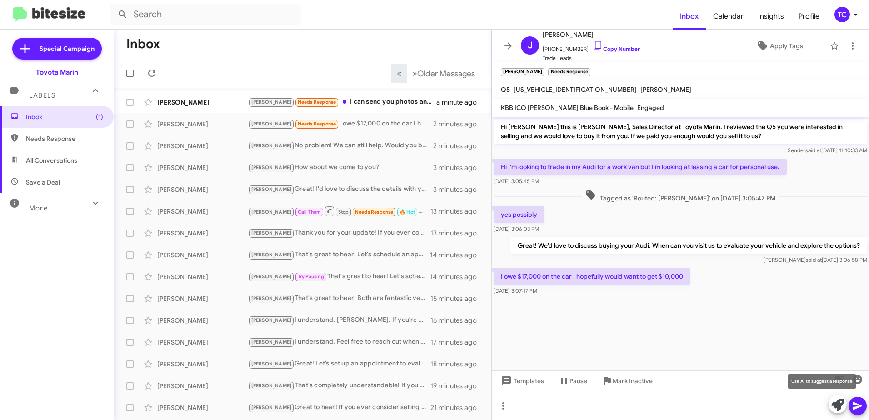
click at [837, 405] on icon at bounding box center [838, 405] width 13 height 13
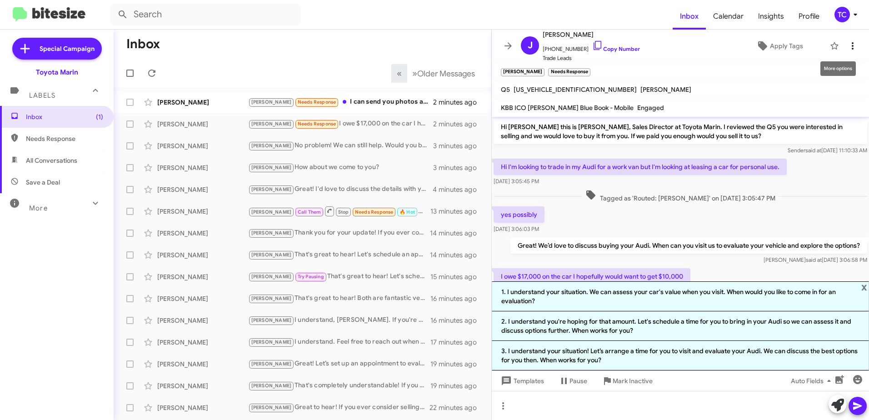
click at [847, 44] on icon at bounding box center [852, 45] width 11 height 11
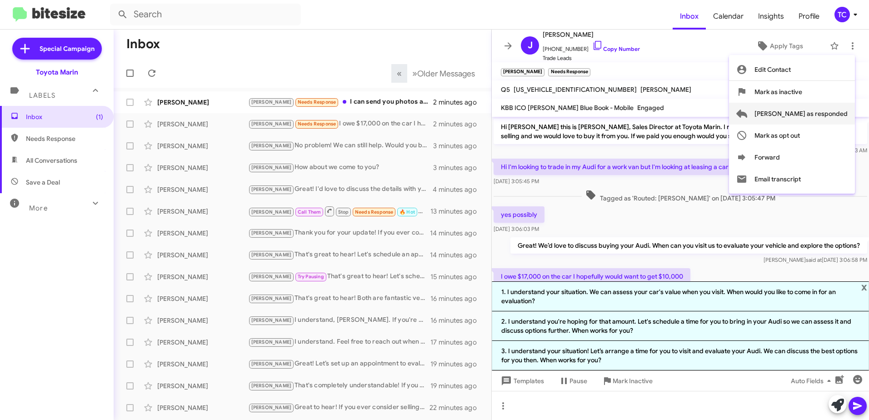
click at [812, 114] on span "[PERSON_NAME] as responded" at bounding box center [801, 114] width 93 height 22
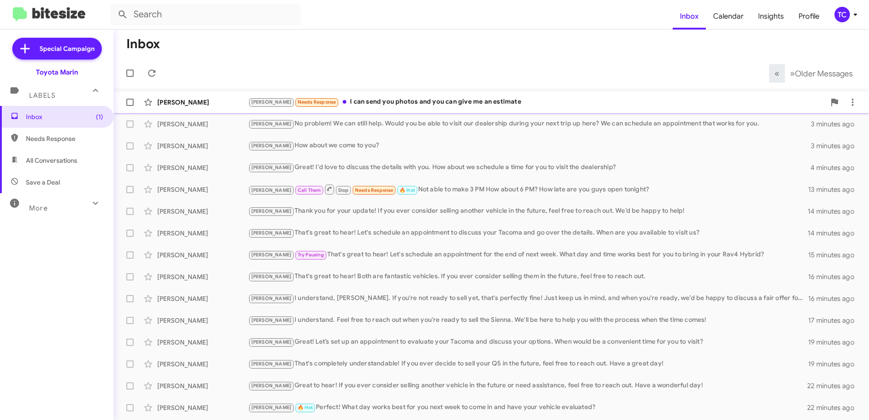
click at [387, 101] on div "[PERSON_NAME] Needs Response I can send you photos and you can give me an estim…" at bounding box center [536, 102] width 577 height 10
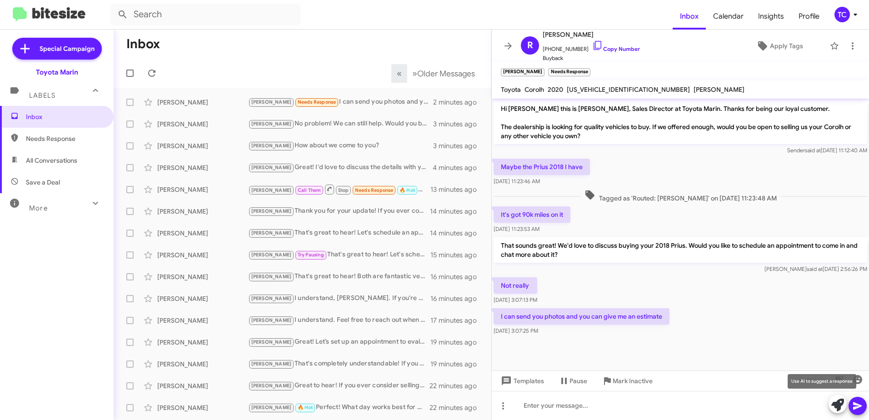
click at [836, 402] on icon at bounding box center [838, 405] width 13 height 13
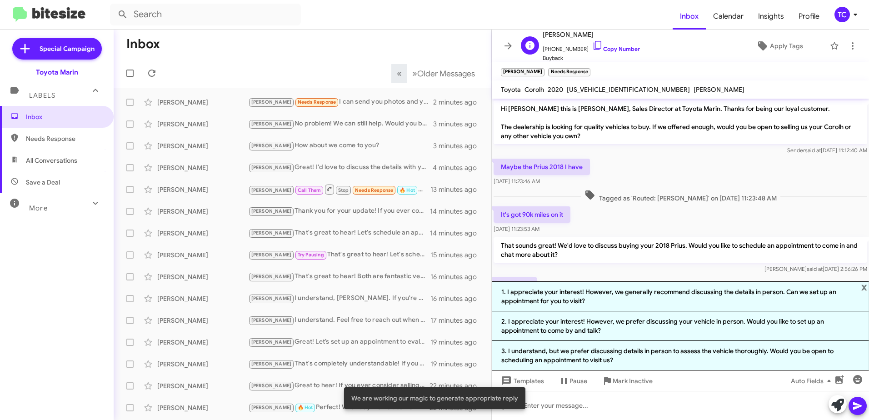
drag, startPoint x: 587, startPoint y: 45, endPoint x: 572, endPoint y: 45, distance: 15.5
click at [592, 45] on icon at bounding box center [597, 45] width 11 height 11
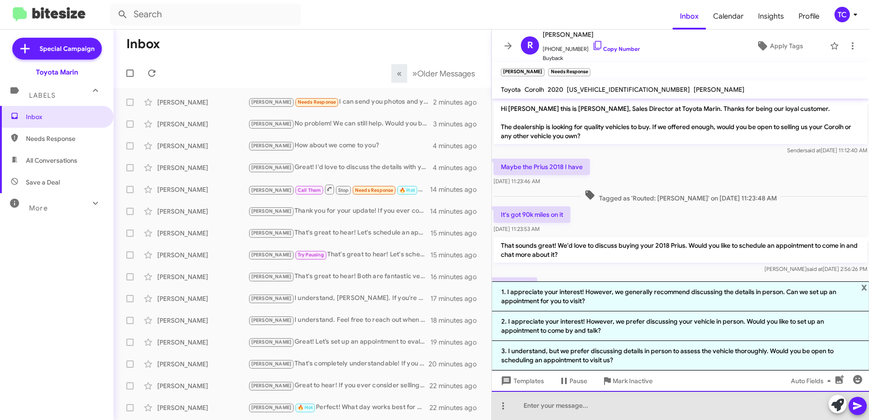
click at [649, 400] on div at bounding box center [680, 405] width 377 height 29
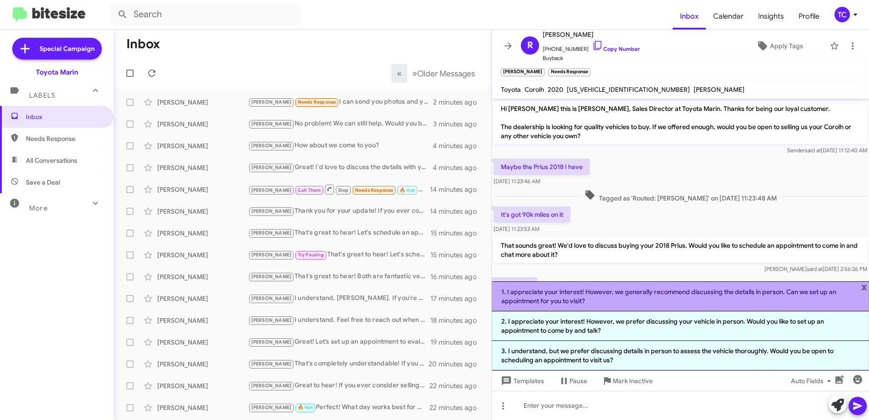
click at [869, 284] on li "1. I appreciate your interest! However, we generally recommend discussing the d…" at bounding box center [680, 296] width 377 height 30
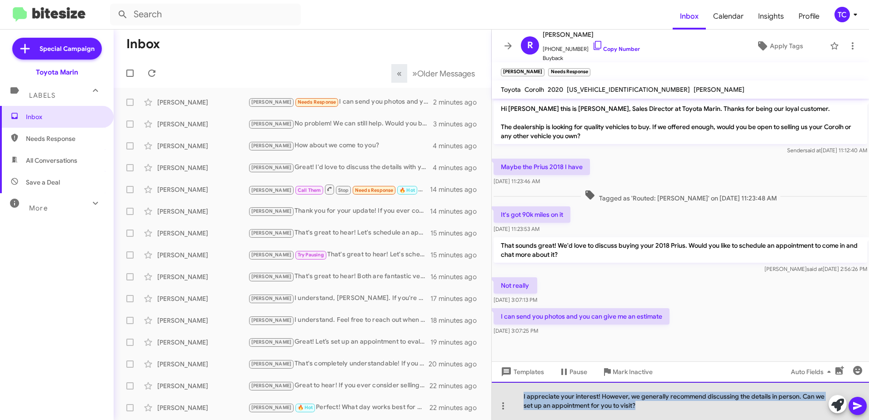
drag, startPoint x: 649, startPoint y: 408, endPoint x: 519, endPoint y: 396, distance: 130.7
click at [519, 396] on div "I appreciate your interest! However, we generally recommend discussing the deta…" at bounding box center [680, 401] width 377 height 38
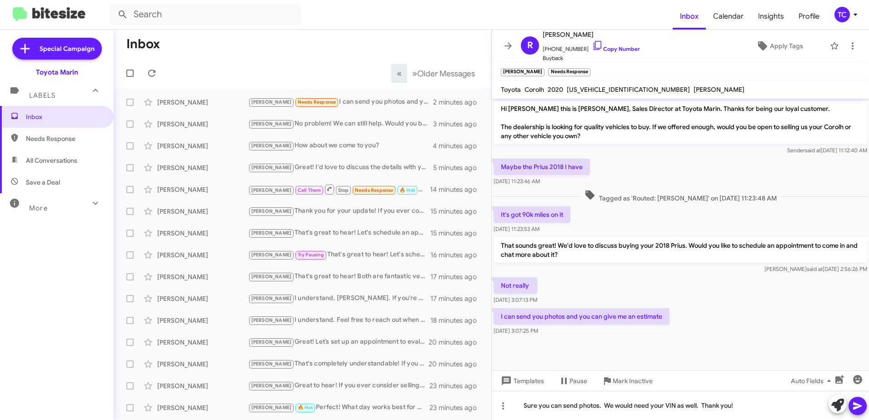
click at [854, 406] on icon at bounding box center [857, 406] width 11 height 11
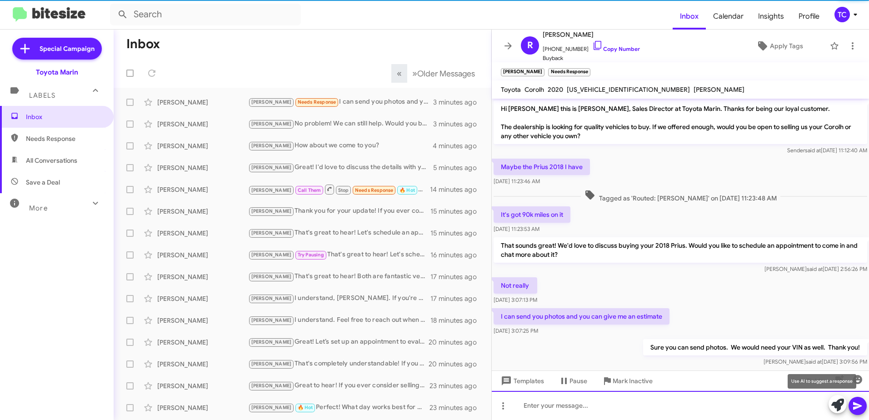
scroll to position [16, 0]
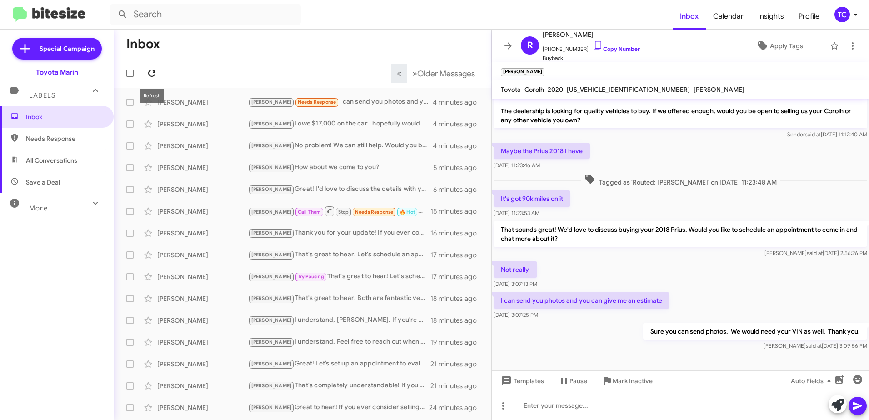
click at [149, 72] on icon at bounding box center [151, 73] width 7 height 7
click at [517, 45] on div "[PERSON_NAME] [PHONE_NUMBER] Copy Number Buyback" at bounding box center [578, 46] width 123 height 34
click at [512, 45] on icon at bounding box center [508, 45] width 11 height 11
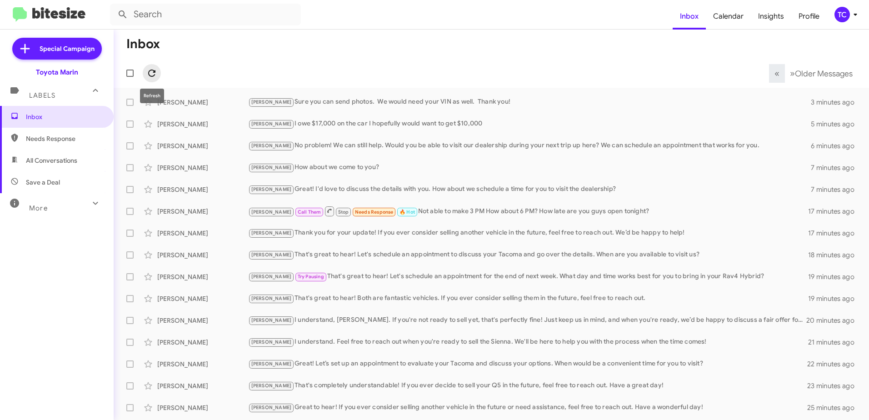
click at [155, 77] on icon at bounding box center [151, 73] width 11 height 11
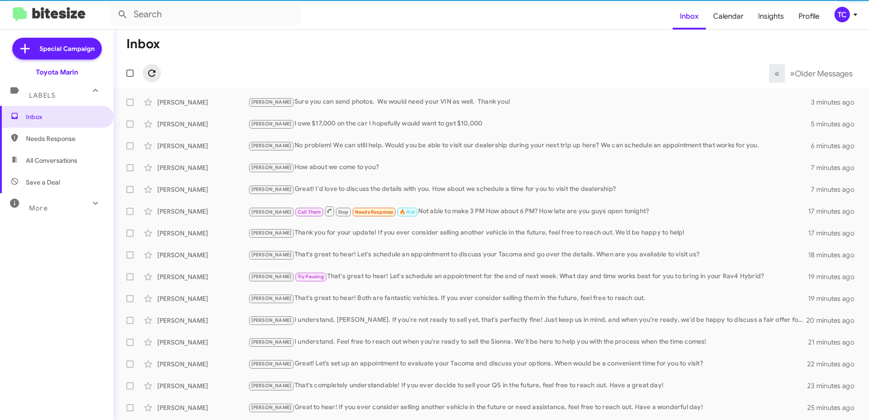
click at [153, 74] on icon at bounding box center [151, 73] width 11 height 11
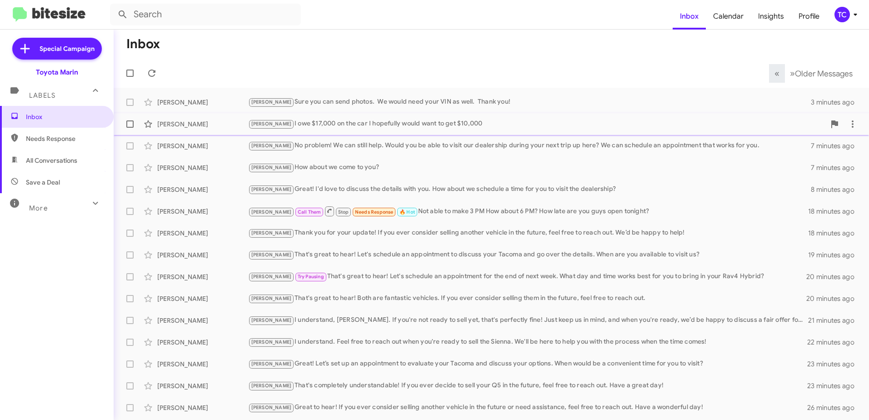
click at [318, 129] on div "[PERSON_NAME] owe $17,000 on the car I hopefully would want to get $10,000" at bounding box center [536, 124] width 577 height 10
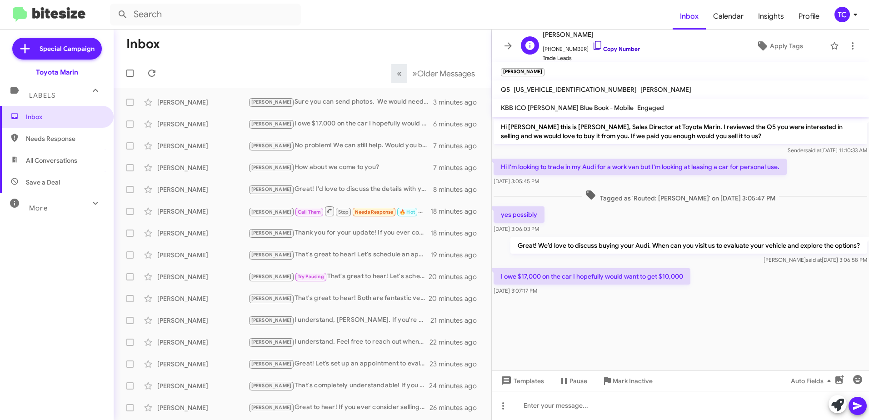
click at [594, 41] on icon at bounding box center [598, 45] width 8 height 9
click at [509, 48] on icon at bounding box center [508, 45] width 7 height 7
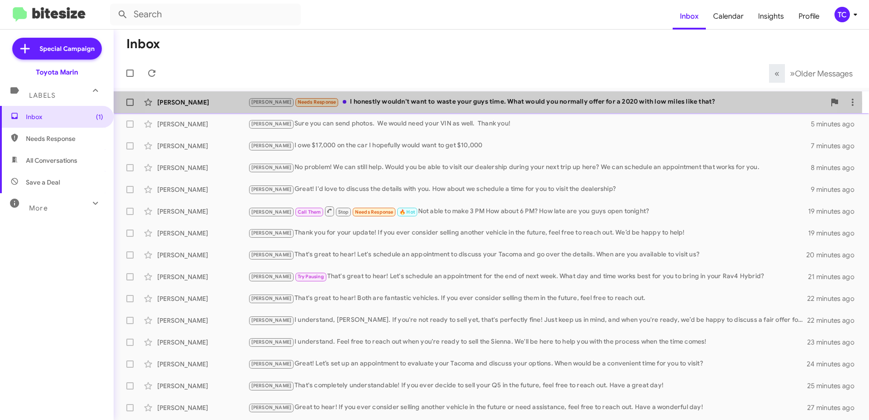
click at [446, 104] on div "[PERSON_NAME] Needs Response I honestly wouldn't want to waste your guys time. …" at bounding box center [536, 102] width 577 height 10
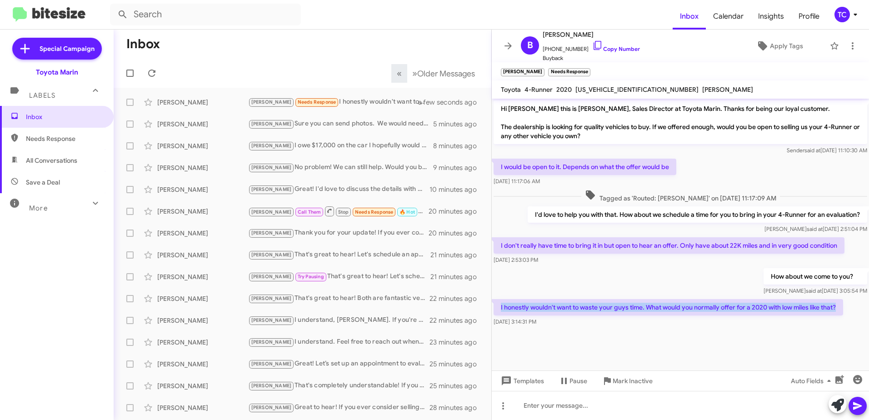
drag, startPoint x: 845, startPoint y: 309, endPoint x: 501, endPoint y: 306, distance: 343.7
click at [501, 306] on p "I honestly wouldn't want to waste your guys time. What would you normally offer…" at bounding box center [669, 307] width 350 height 16
click at [592, 44] on icon at bounding box center [597, 45] width 11 height 11
copy p "I honestly wouldn't want to waste your guys time. What would you normally offer…"
drag, startPoint x: 842, startPoint y: 308, endPoint x: 500, endPoint y: 306, distance: 342.8
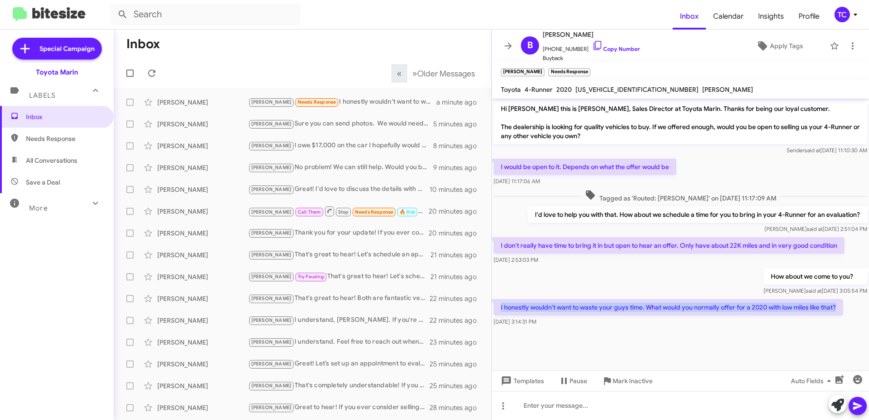
click at [500, 306] on p "I honestly wouldn't want to waste your guys time. What would you normally offer…" at bounding box center [669, 307] width 350 height 16
drag, startPoint x: 500, startPoint y: 306, endPoint x: 513, endPoint y: 306, distance: 13.6
copy p "I honestly wouldn't want to waste your guys time. What would you normally offer…"
click at [150, 67] on button at bounding box center [152, 73] width 18 height 18
click at [506, 44] on icon at bounding box center [508, 45] width 11 height 11
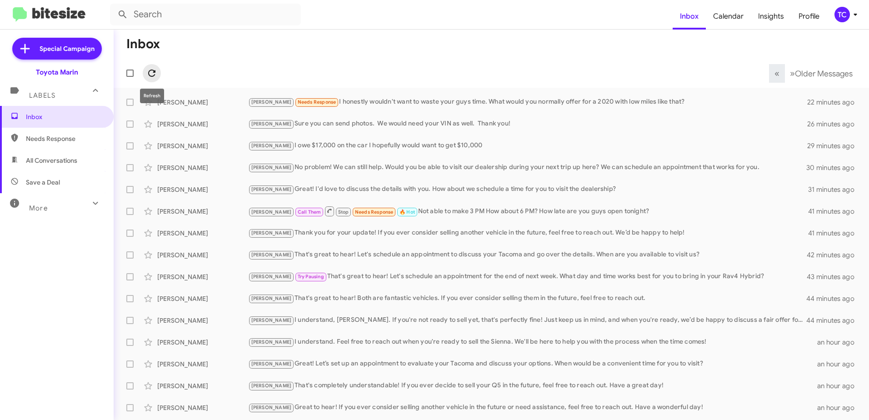
click at [151, 77] on icon at bounding box center [151, 73] width 11 height 11
click at [150, 75] on icon at bounding box center [151, 73] width 7 height 7
